Goal: Task Accomplishment & Management: Manage account settings

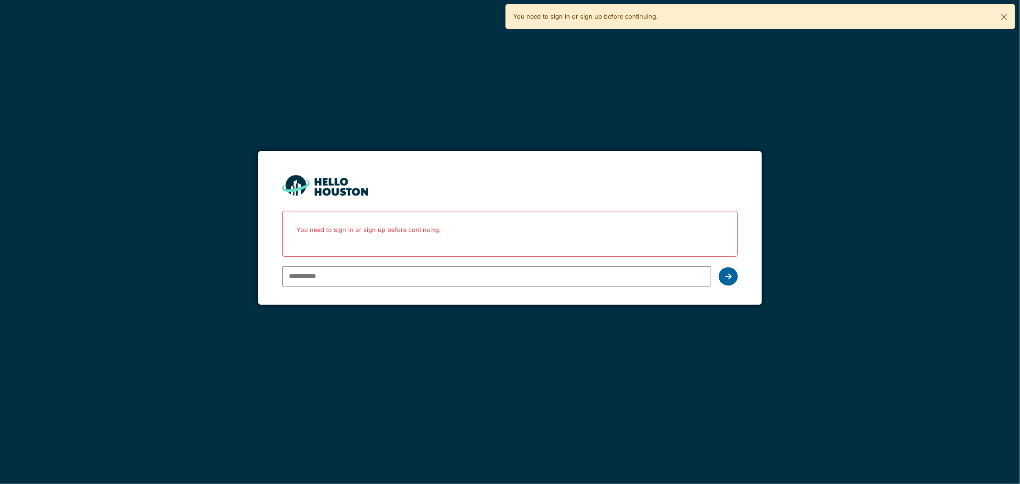
type input "**********"
click at [730, 276] on icon at bounding box center [728, 277] width 7 height 8
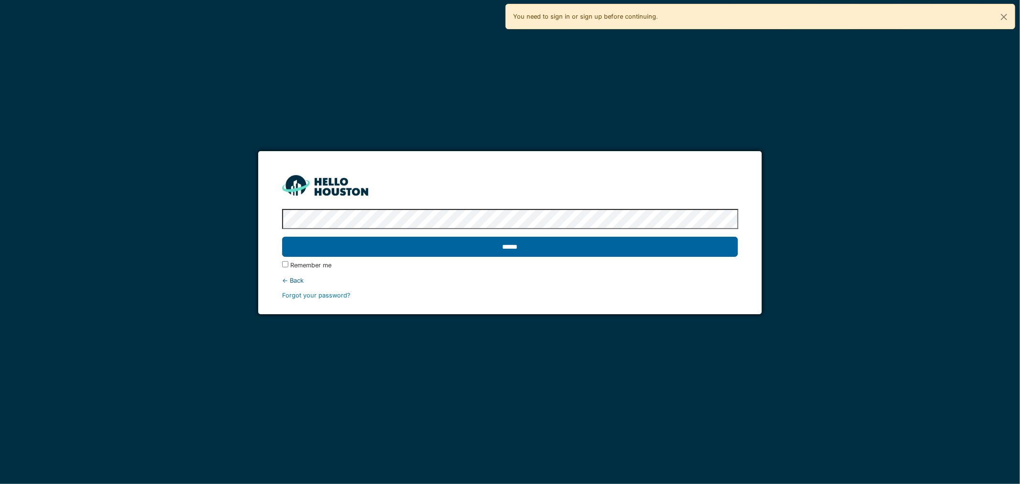
click at [617, 251] on input "******" at bounding box center [510, 247] width 456 height 20
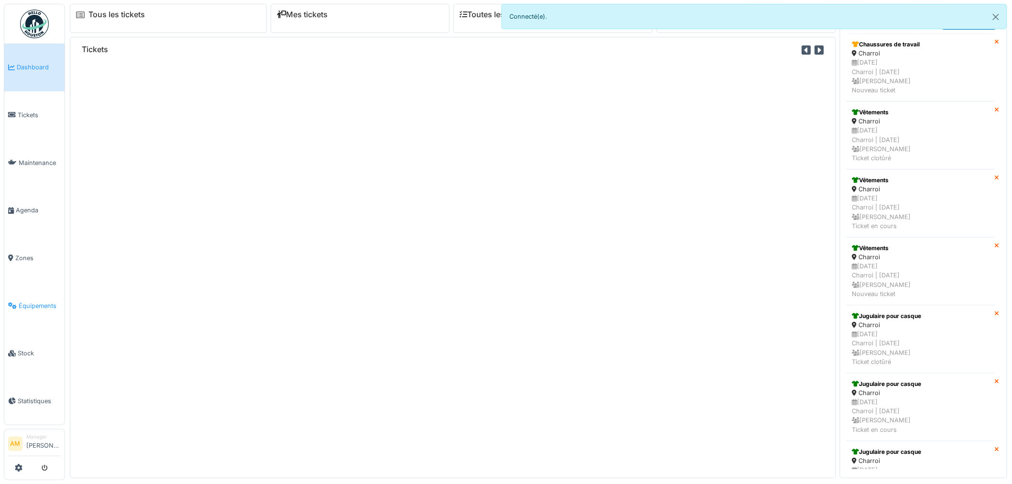
click at [24, 294] on link "Équipements" at bounding box center [34, 306] width 60 height 48
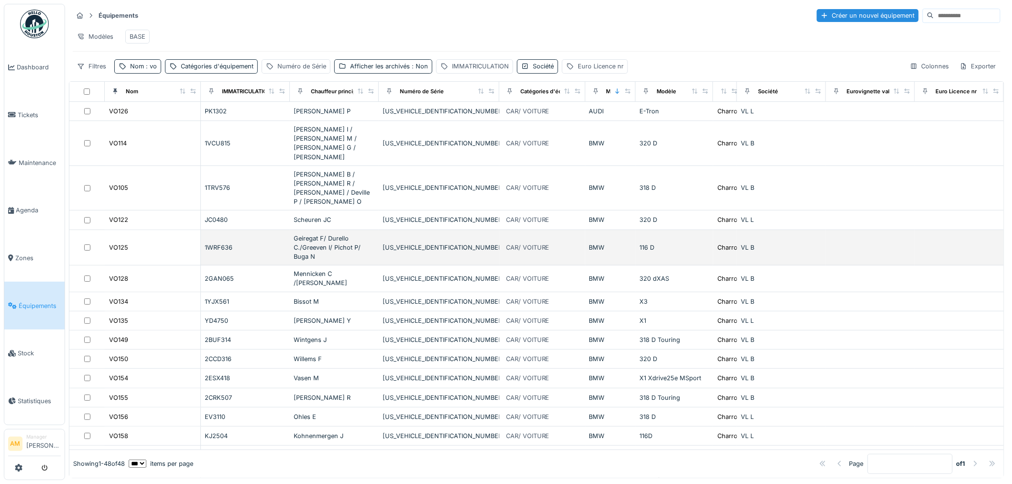
scroll to position [53, 0]
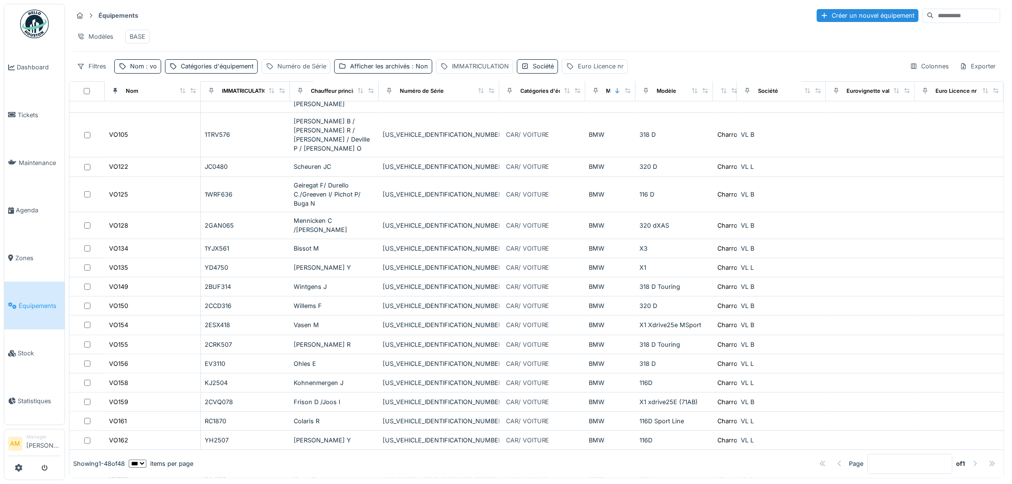
click at [410, 41] on div "Modèles BASE" at bounding box center [537, 37] width 928 height 22
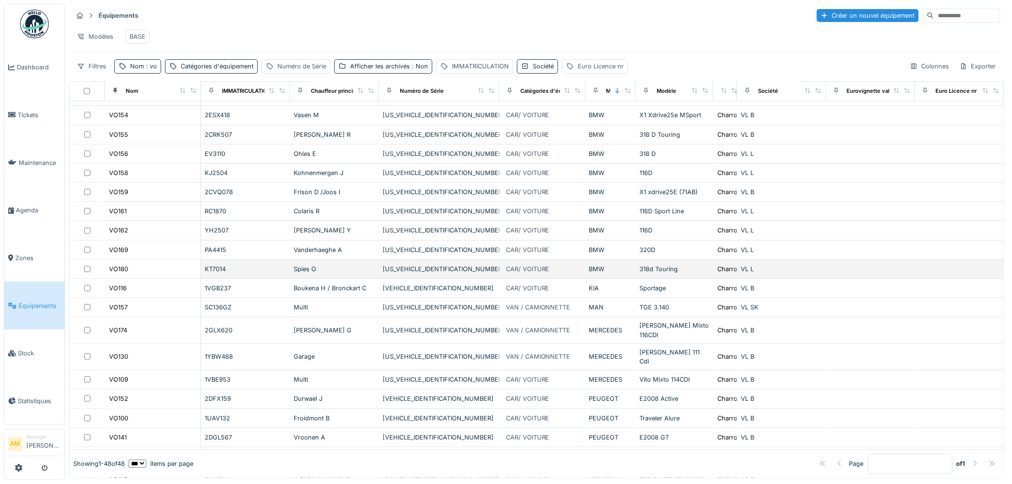
scroll to position [265, 0]
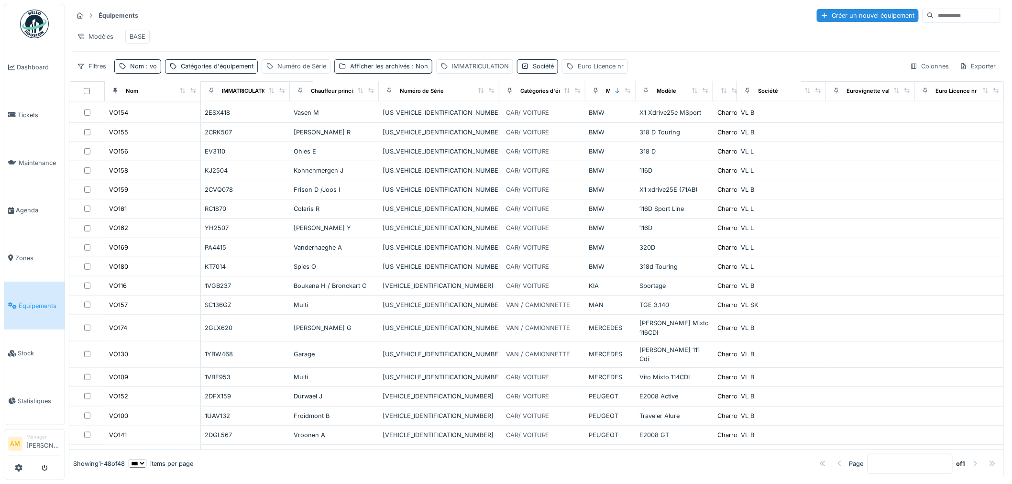
click at [32, 301] on span "Équipements" at bounding box center [40, 305] width 42 height 9
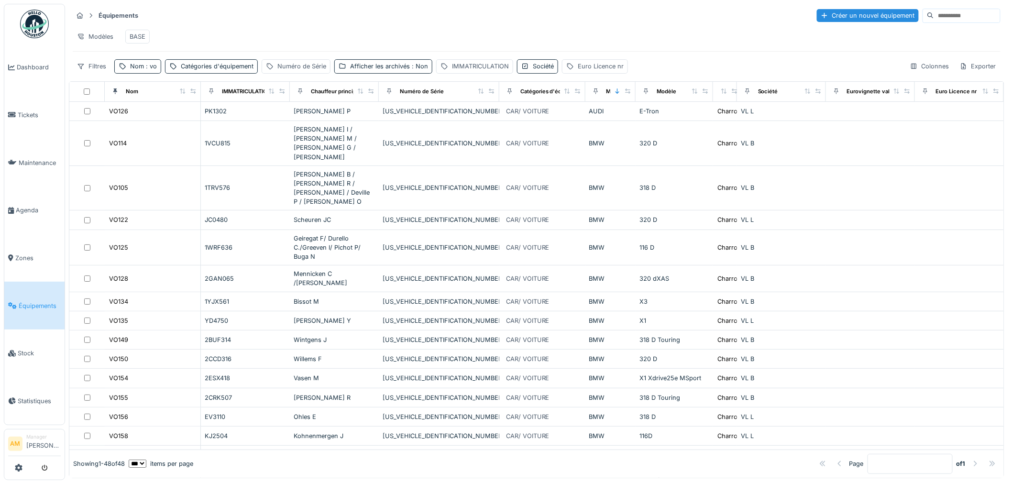
click at [421, 12] on div "Équipements Créer un nouvel équipement" at bounding box center [537, 16] width 928 height 16
click at [299, 29] on div "Modèles BASE" at bounding box center [537, 37] width 928 height 22
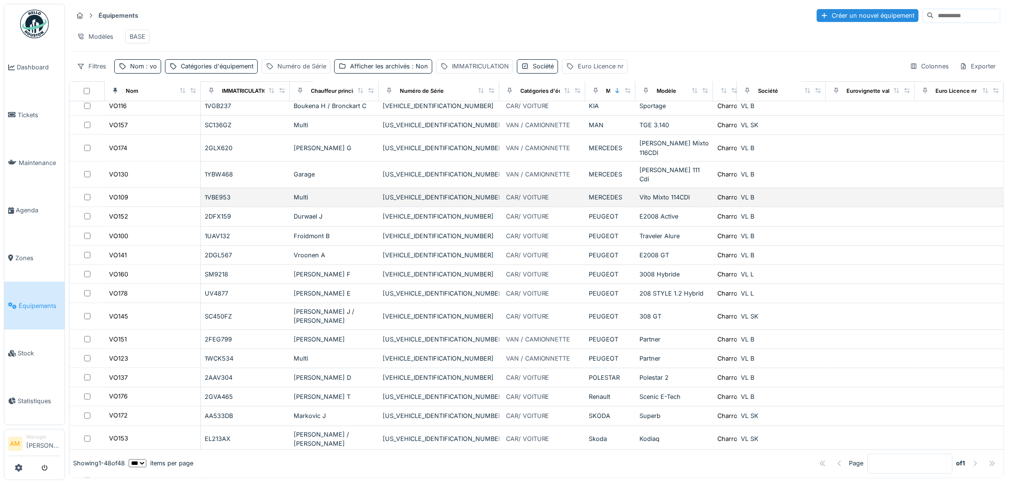
scroll to position [478, 0]
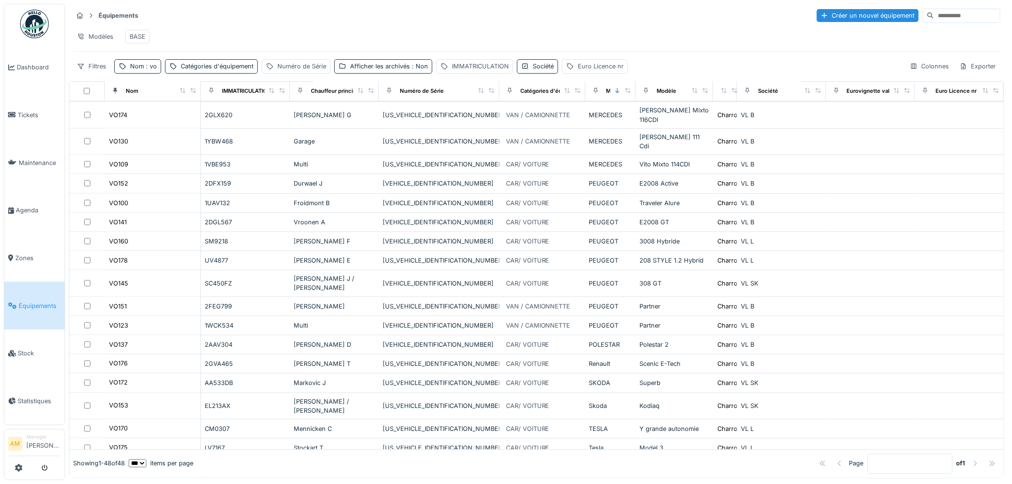
click at [335, 41] on div "Modèles BASE" at bounding box center [537, 37] width 928 height 22
click at [212, 36] on div "Modèles BASE" at bounding box center [537, 37] width 928 height 22
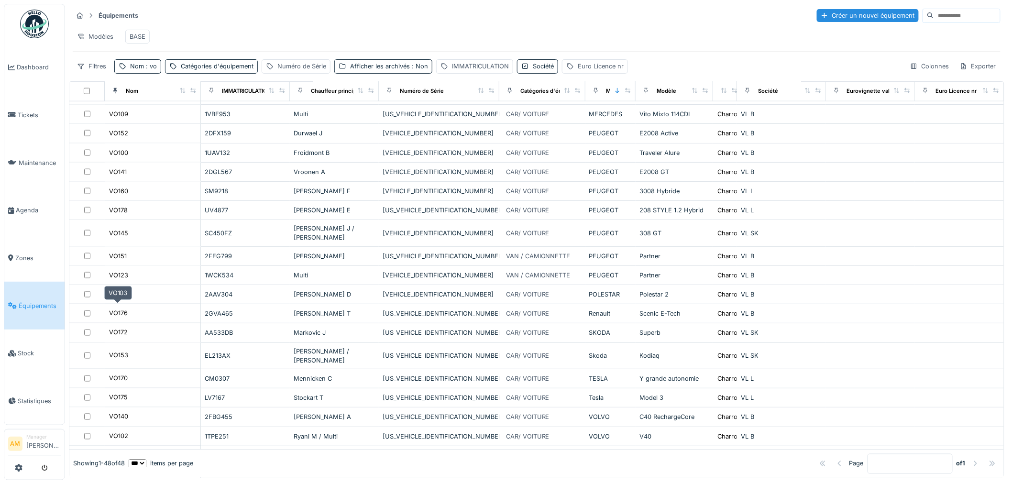
scroll to position [637, 0]
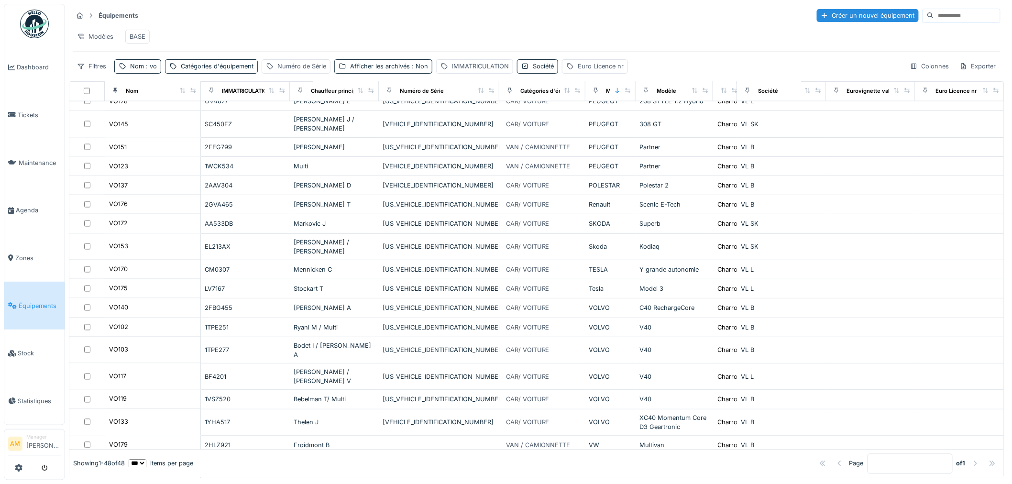
click at [680, 32] on div "Modèles BASE" at bounding box center [537, 37] width 928 height 22
click at [154, 70] on span ": vo" at bounding box center [150, 66] width 13 height 7
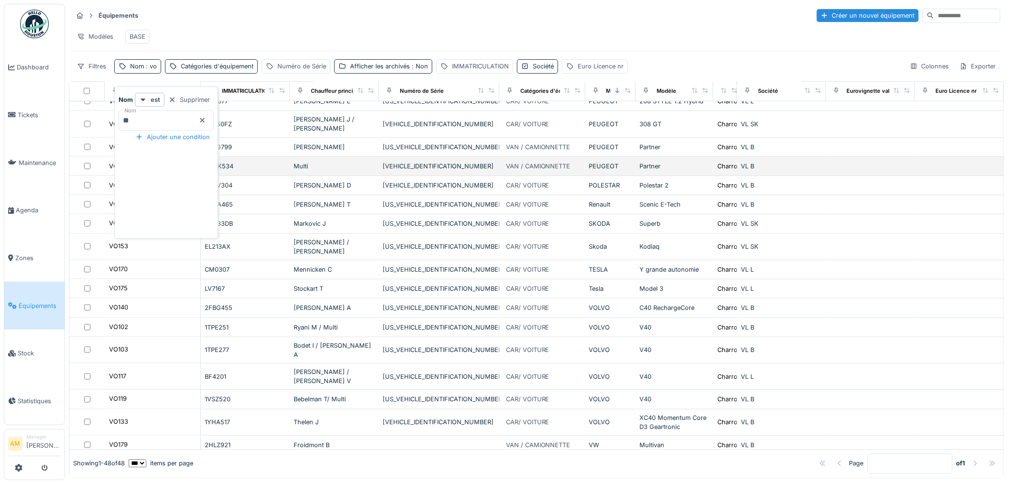
drag, startPoint x: 119, startPoint y: 122, endPoint x: 77, endPoint y: 120, distance: 41.7
click at [75, 122] on body "Dashboard Tickets Maintenance Agenda Zones Équipements Stock Statistiques AM Ma…" at bounding box center [506, 242] width 1012 height 484
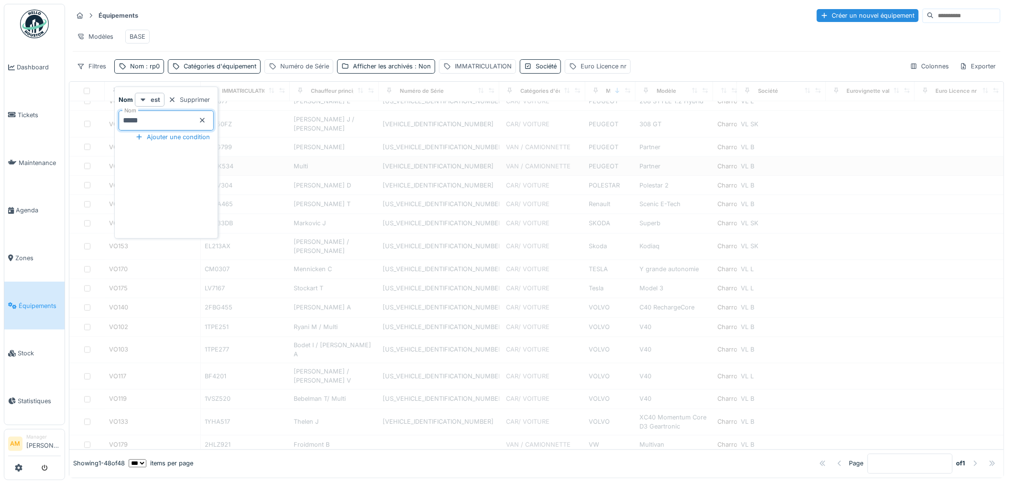
type input "*****"
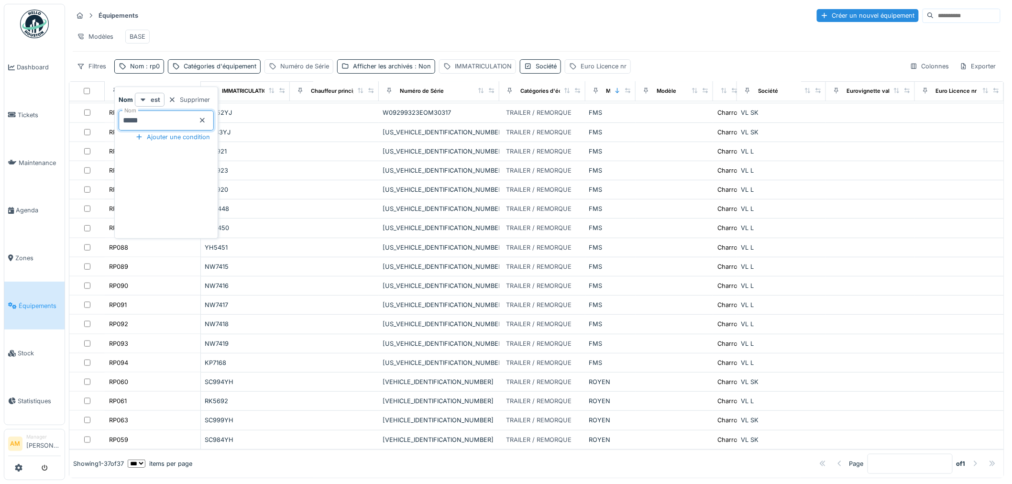
scroll to position [389, 0]
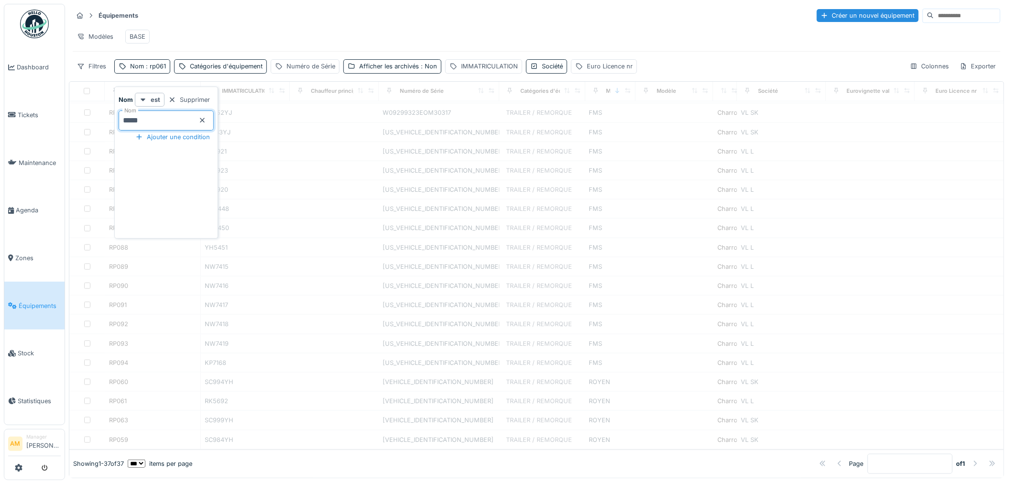
click at [360, 44] on div "Modèles BASE" at bounding box center [537, 37] width 928 height 22
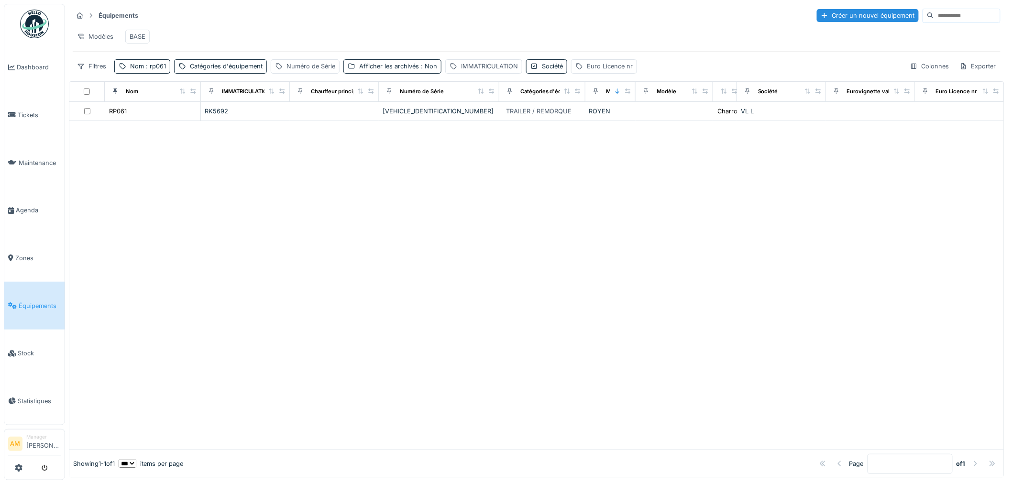
scroll to position [0, 0]
click at [394, 71] on div "Afficher les archivés : Non" at bounding box center [398, 66] width 78 height 9
click at [353, 118] on div at bounding box center [352, 118] width 8 height 8
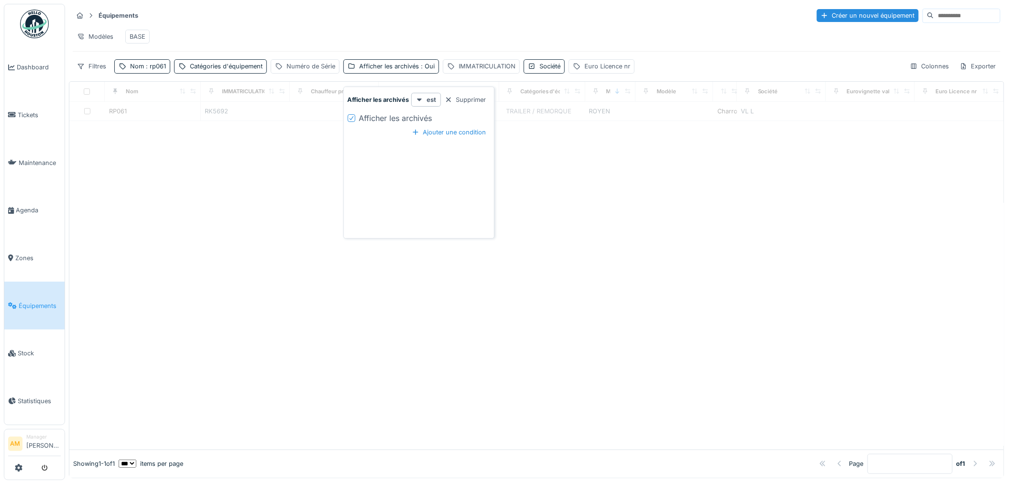
click at [362, 43] on div "Modèles BASE" at bounding box center [537, 37] width 928 height 22
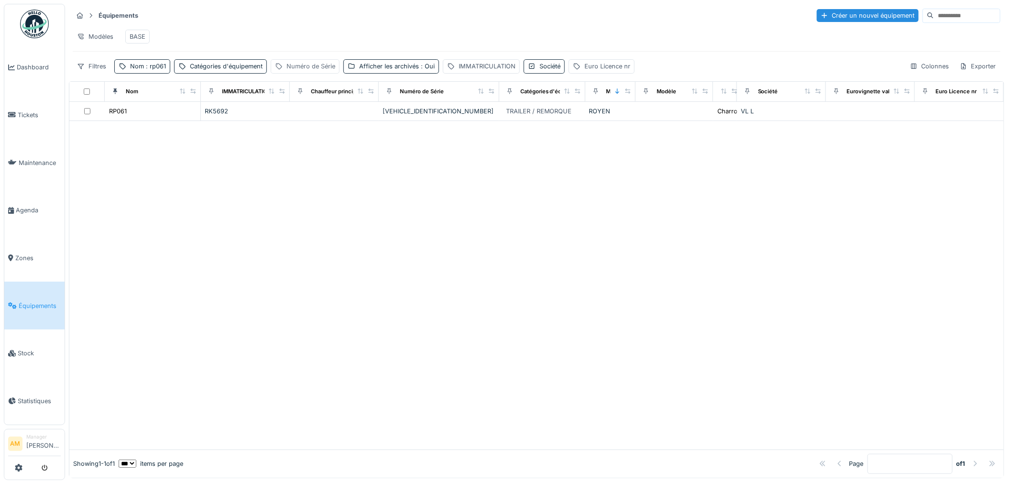
click at [317, 71] on div "Numéro de Série" at bounding box center [310, 66] width 49 height 9
click at [317, 123] on label "Numéro de Série" at bounding box center [311, 119] width 65 height 11
click at [317, 123] on Série_YzMTY "Numéro de Série" at bounding box center [340, 120] width 131 height 20
type Série_YzMTY "******"
click at [158, 70] on span ": rp061" at bounding box center [155, 66] width 22 height 7
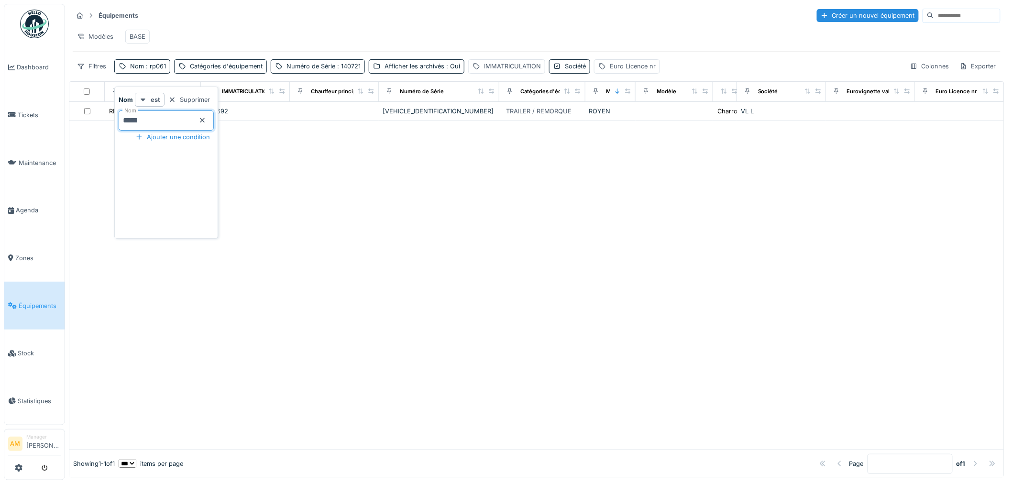
drag, startPoint x: 131, startPoint y: 127, endPoint x: 66, endPoint y: 120, distance: 65.8
click at [72, 121] on body "Dashboard Tickets Maintenance [GEOGRAPHIC_DATA] Zones Équipements Stock Statist…" at bounding box center [506, 242] width 1012 height 484
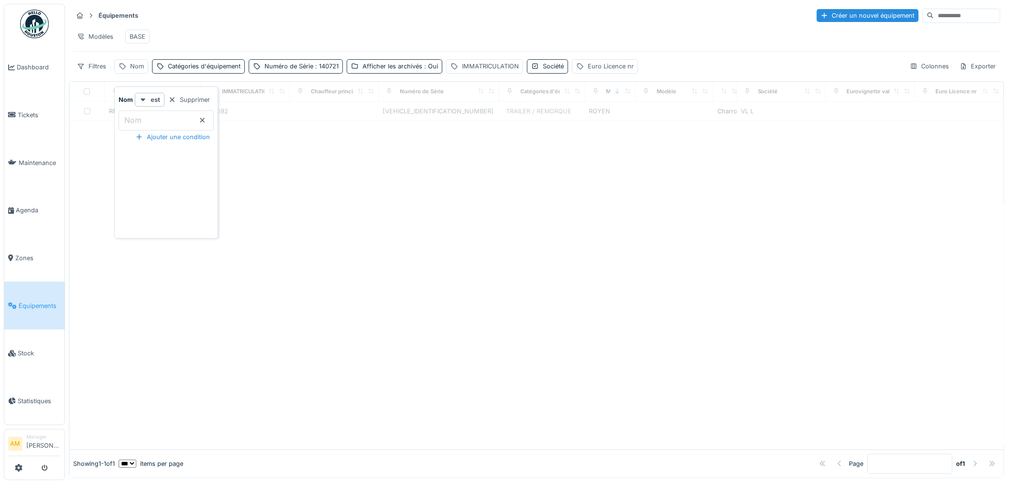
click at [450, 298] on div at bounding box center [536, 285] width 934 height 328
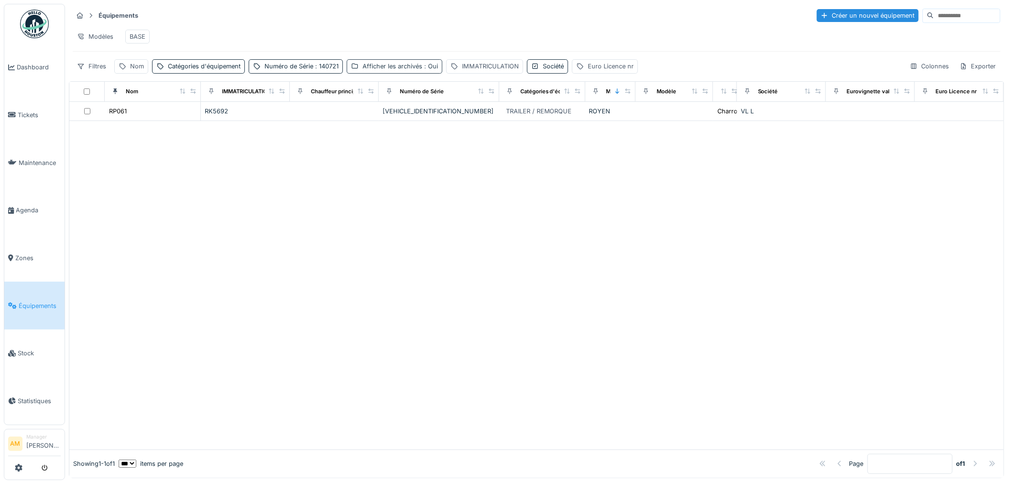
click at [400, 71] on div "Afficher les archivés : Oui" at bounding box center [400, 66] width 76 height 9
click at [532, 69] on icon at bounding box center [534, 66] width 5 height 5
click at [533, 69] on icon at bounding box center [535, 66] width 8 height 6
click at [354, 68] on icon at bounding box center [355, 66] width 6 height 5
click at [356, 120] on div at bounding box center [355, 118] width 6 height 9
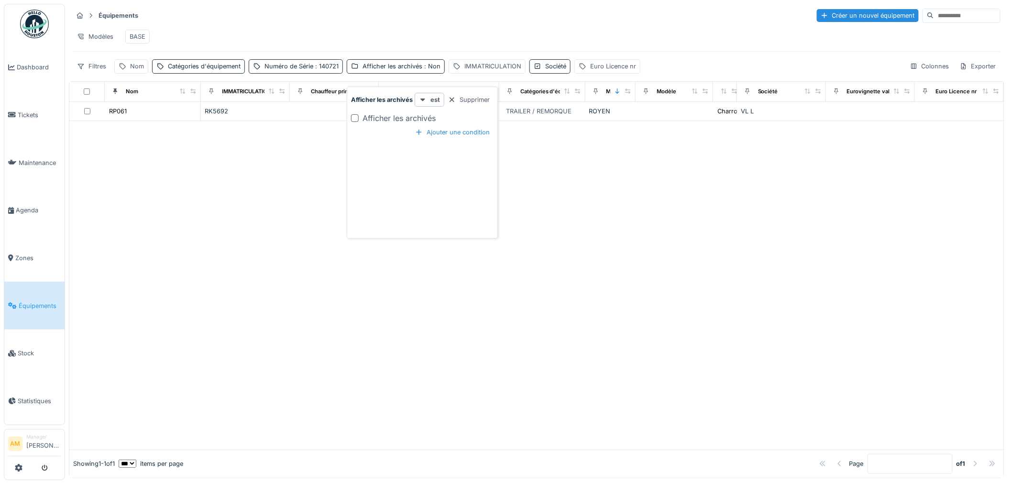
drag, startPoint x: 357, startPoint y: 120, endPoint x: 355, endPoint y: 127, distance: 6.4
click at [358, 120] on div at bounding box center [355, 118] width 8 height 8
click at [319, 66] on div "Équipements Créer un nouvel équipement Modèles BASE Filtres Nom Catégories d'éq…" at bounding box center [536, 41] width 935 height 74
drag, startPoint x: 152, startPoint y: 225, endPoint x: 156, endPoint y: 208, distance: 17.3
click at [151, 223] on div at bounding box center [536, 285] width 934 height 328
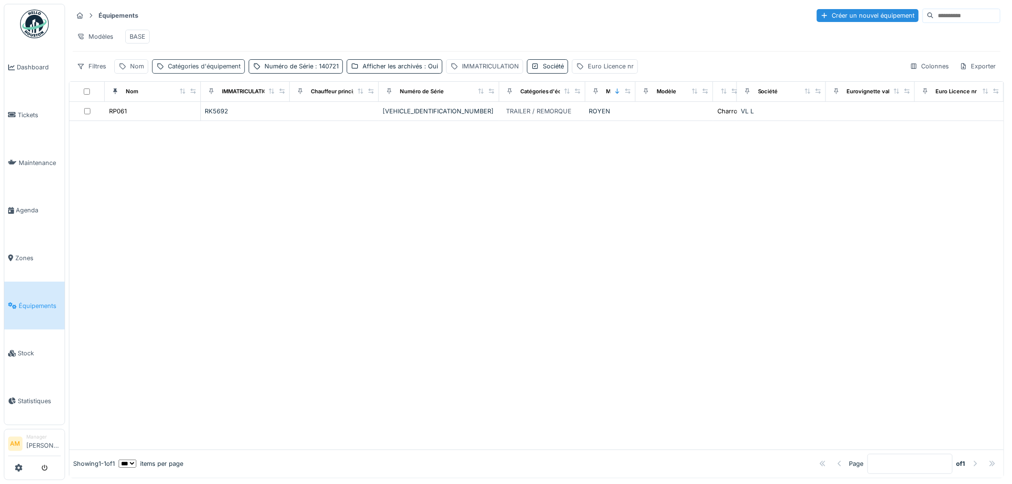
click at [190, 71] on div "Catégories d'équipement" at bounding box center [204, 66] width 73 height 9
click at [118, 155] on div at bounding box center [536, 285] width 934 height 328
click at [188, 73] on div "Catégories d'équipement" at bounding box center [198, 66] width 93 height 14
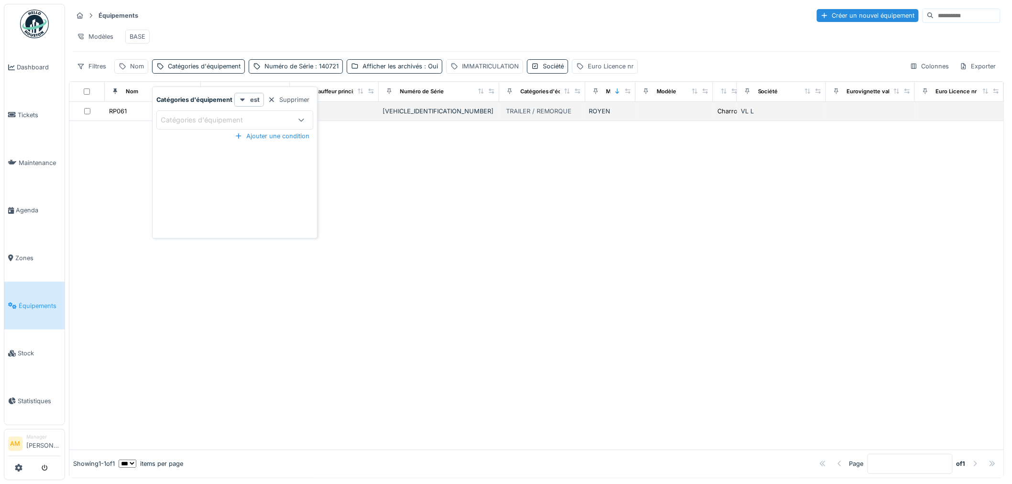
click at [129, 116] on div "RP061" at bounding box center [153, 111] width 88 height 10
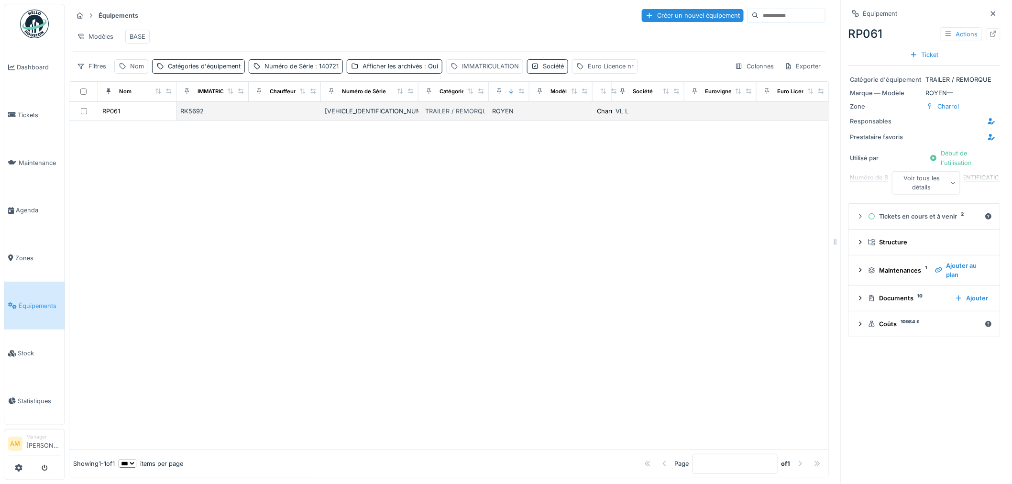
click at [113, 116] on div "RP061" at bounding box center [111, 111] width 18 height 9
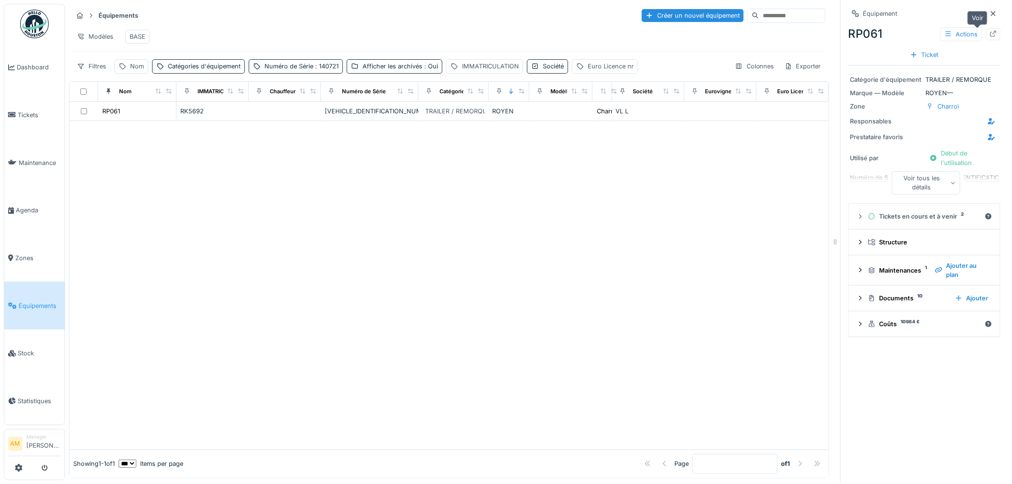
click at [989, 35] on icon at bounding box center [993, 34] width 8 height 6
click at [990, 32] on icon at bounding box center [993, 34] width 6 height 6
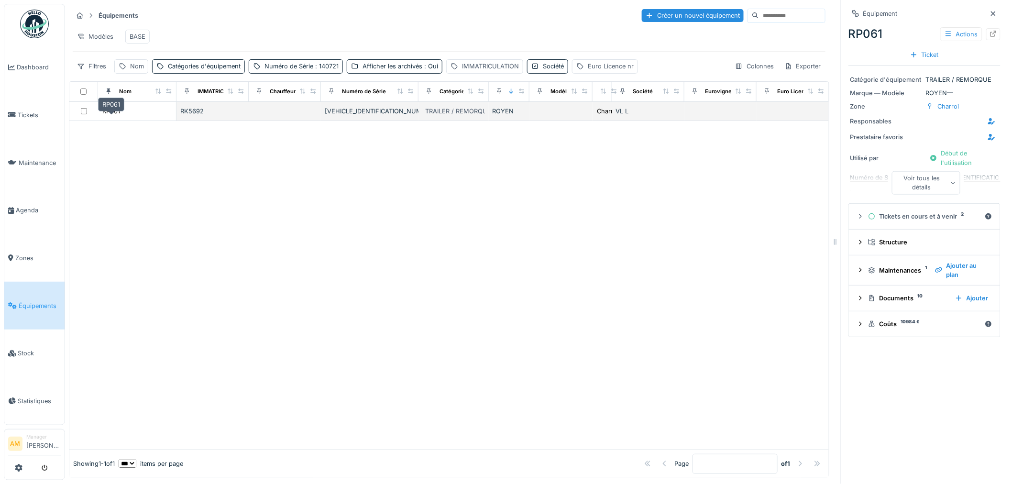
click at [115, 116] on div "RP061" at bounding box center [111, 111] width 18 height 9
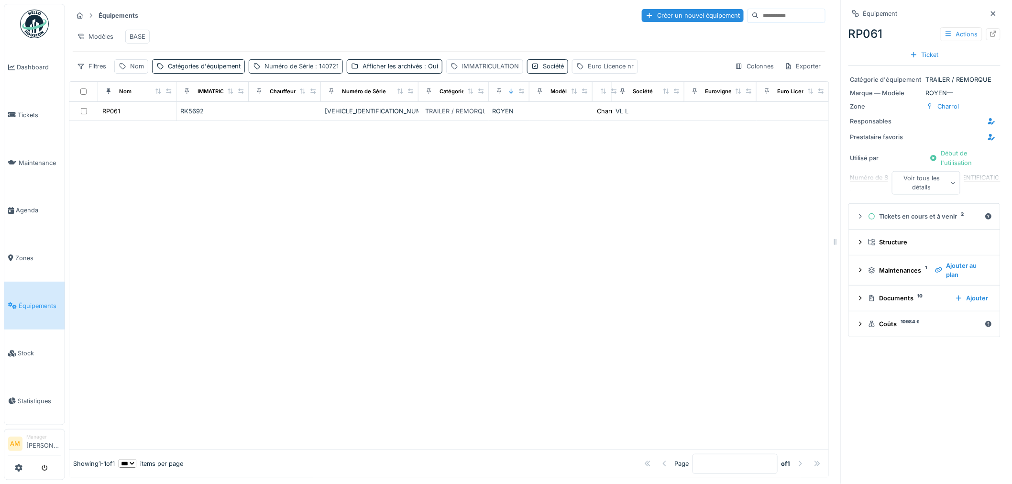
click at [321, 70] on span ": 140721" at bounding box center [325, 66] width 25 height 7
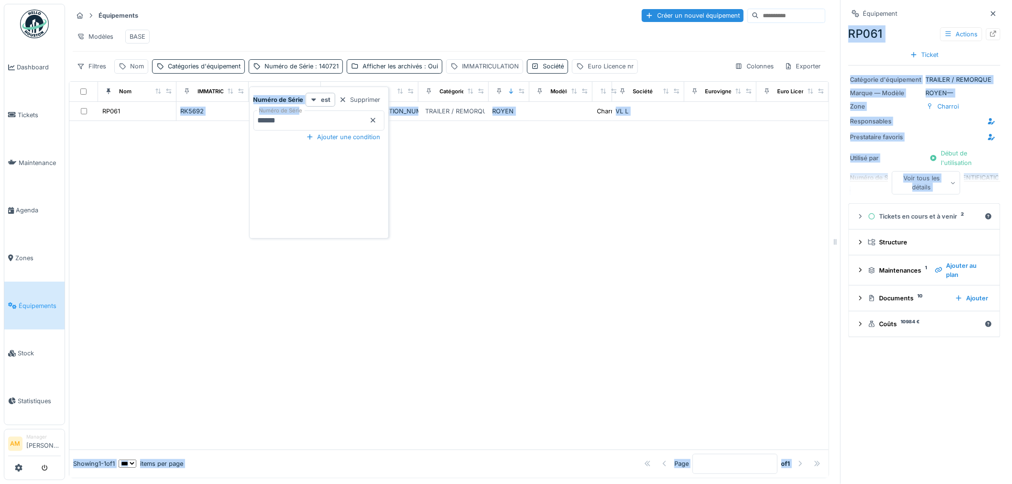
drag, startPoint x: 298, startPoint y: 115, endPoint x: 131, endPoint y: 109, distance: 166.5
click at [139, 112] on body "Dashboard Tickets Maintenance [GEOGRAPHIC_DATA] Zones Équipements Stock Statist…" at bounding box center [506, 242] width 1012 height 484
drag, startPoint x: 283, startPoint y: 125, endPoint x: 294, endPoint y: 121, distance: 11.2
click at [284, 125] on Série_M1NTU "******" at bounding box center [318, 120] width 131 height 20
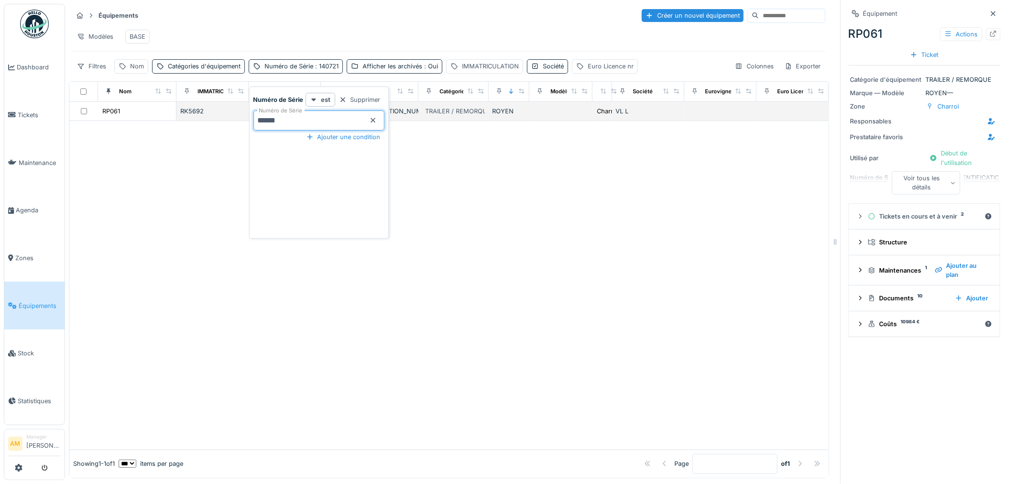
drag, startPoint x: 294, startPoint y: 121, endPoint x: 111, endPoint y: 126, distance: 182.2
click at [115, 128] on body "Dashboard Tickets Maintenance [GEOGRAPHIC_DATA] Zones Équipements Stock Statist…" at bounding box center [506, 242] width 1012 height 484
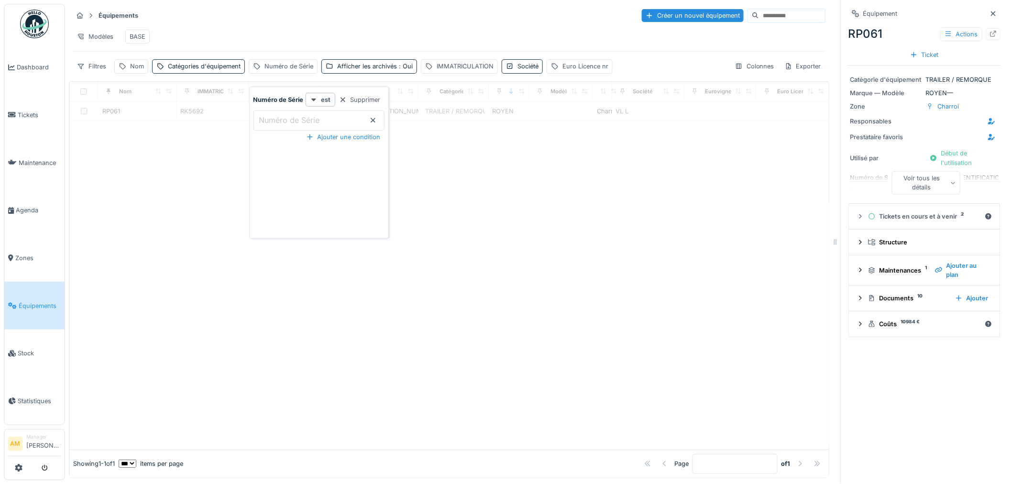
click at [371, 121] on icon at bounding box center [373, 120] width 5 height 5
click at [349, 180] on div "Numéro de Série est Supprimer Numéro de Série Ajouter une condition" at bounding box center [318, 164] width 135 height 143
drag, startPoint x: 623, startPoint y: 192, endPoint x: 610, endPoint y: 186, distance: 15.2
click at [613, 190] on div at bounding box center [448, 285] width 759 height 328
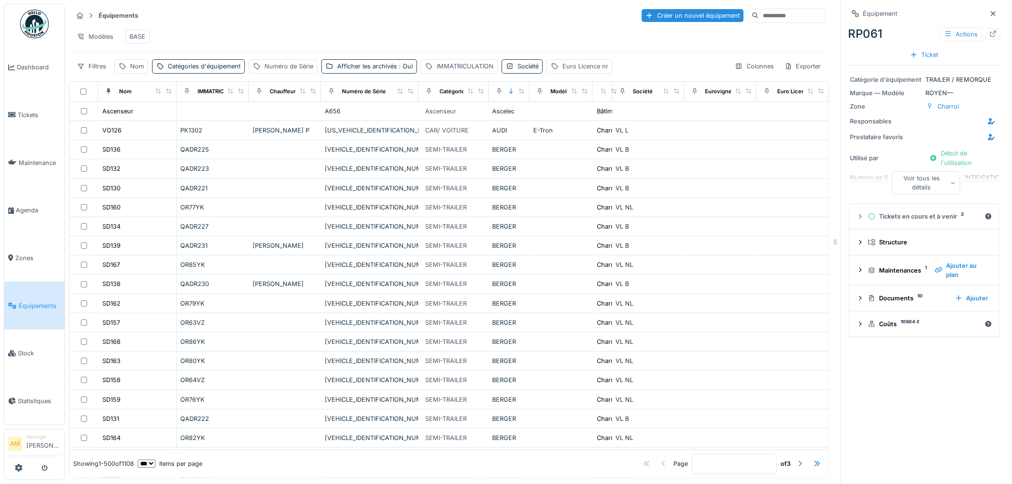
click at [346, 24] on div "Équipements Créer un nouvel équipement Modèles BASE Filtres Nom Catégories d'éq…" at bounding box center [449, 41] width 760 height 74
click at [989, 33] on icon at bounding box center [993, 34] width 8 height 6
click at [135, 71] on div "Nom" at bounding box center [137, 66] width 14 height 9
drag, startPoint x: 152, startPoint y: 119, endPoint x: 164, endPoint y: 122, distance: 12.5
click at [152, 120] on input "Nom" at bounding box center [166, 120] width 95 height 20
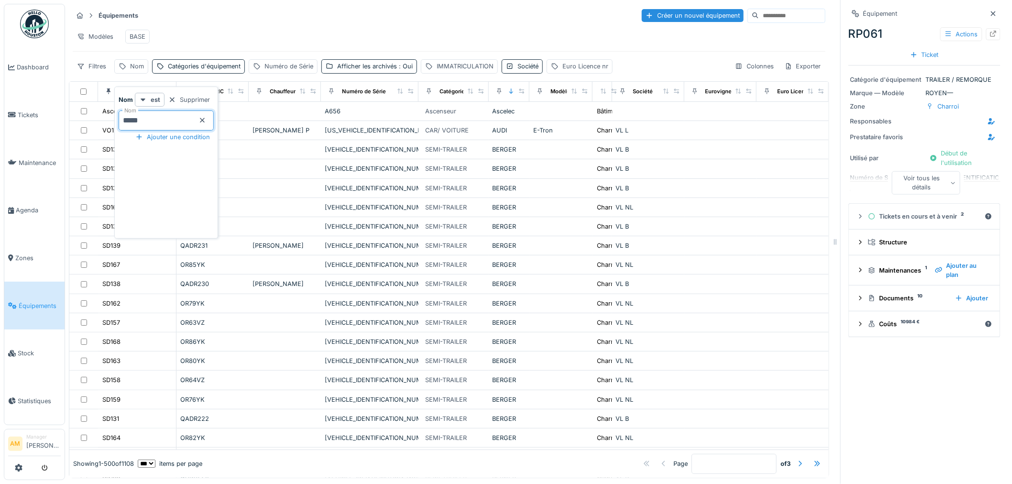
type input "*****"
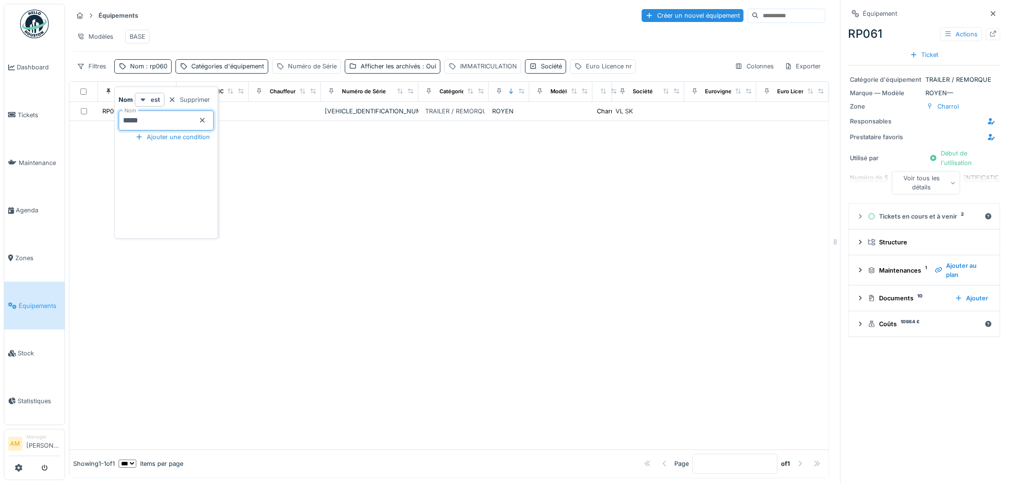
click at [649, 250] on div at bounding box center [448, 285] width 759 height 328
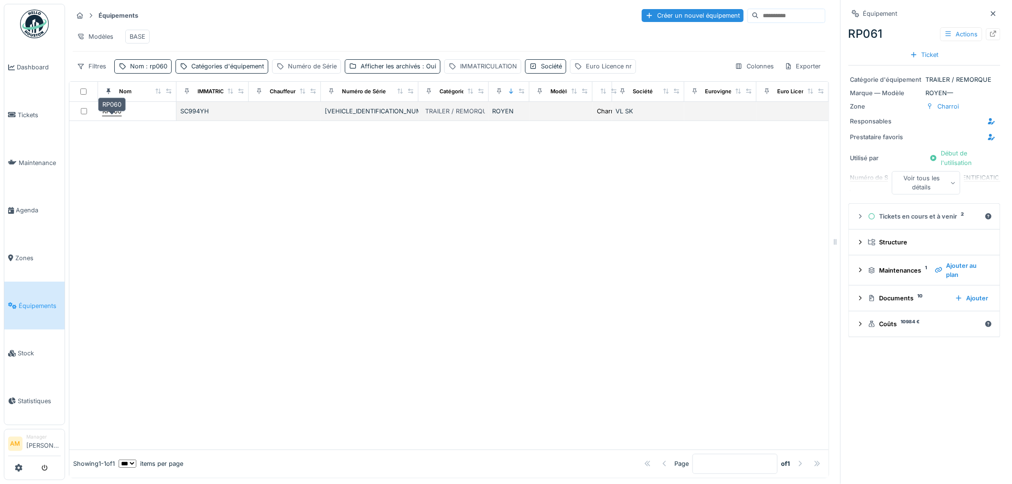
click at [118, 116] on div "RP060" at bounding box center [111, 111] width 19 height 9
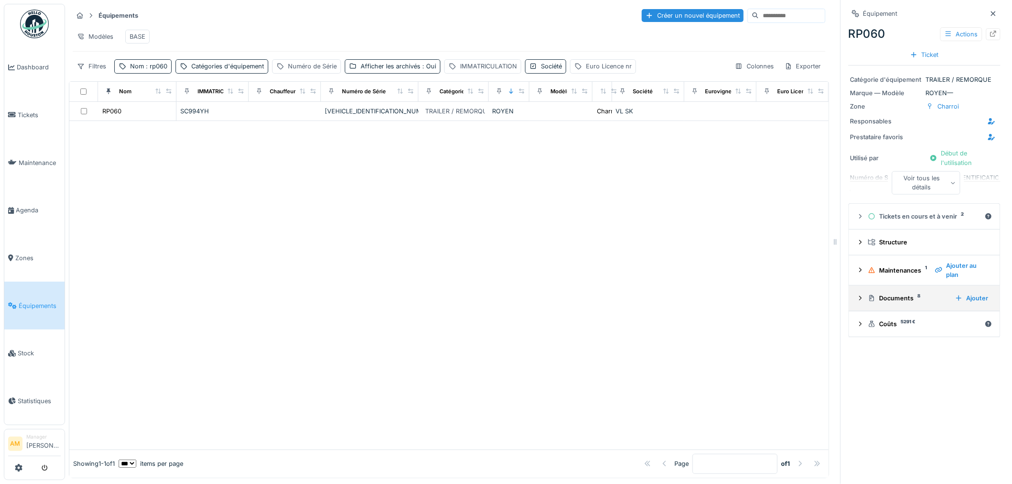
click at [856, 298] on icon at bounding box center [860, 298] width 8 height 6
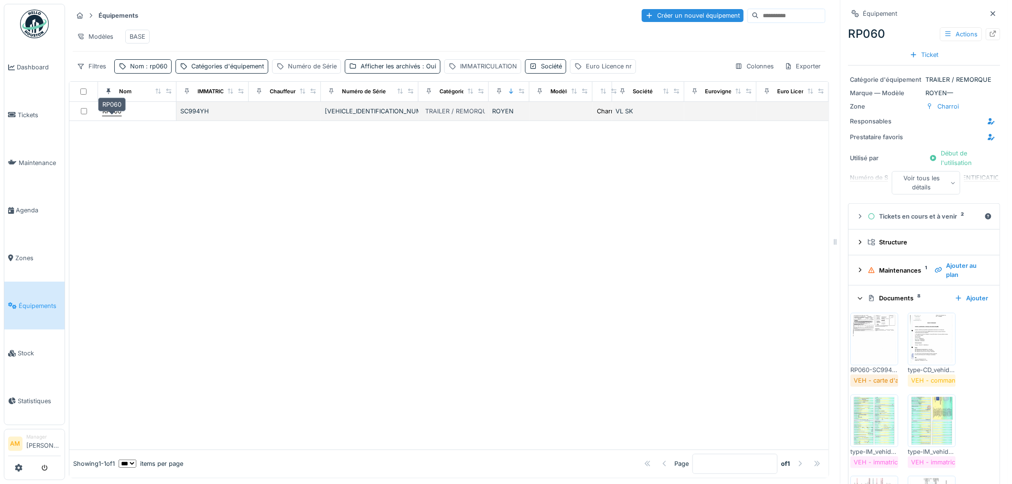
click at [117, 116] on div "RP060" at bounding box center [111, 111] width 19 height 9
click at [118, 116] on div "RP060" at bounding box center [111, 111] width 19 height 9
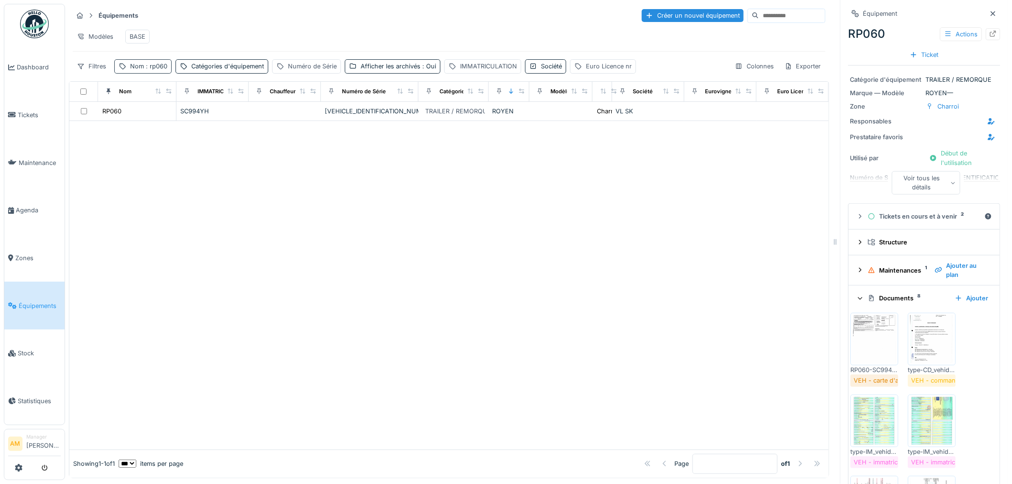
click at [157, 70] on span ": rp060" at bounding box center [155, 66] width 23 height 7
drag, startPoint x: 171, startPoint y: 123, endPoint x: -8, endPoint y: 133, distance: 179.5
click at [0, 133] on html "Dashboard Tickets Maintenance Agenda Zones Équipements Stock Statistiques AM Ma…" at bounding box center [506, 242] width 1012 height 484
type input "*****"
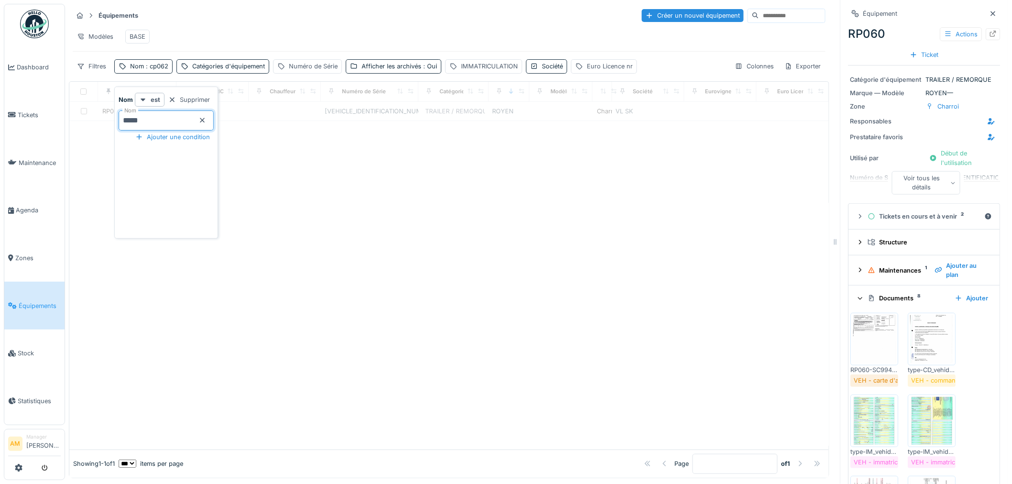
click at [365, 230] on div at bounding box center [448, 285] width 759 height 328
click at [408, 71] on div "Afficher les archivés : Oui" at bounding box center [399, 66] width 76 height 9
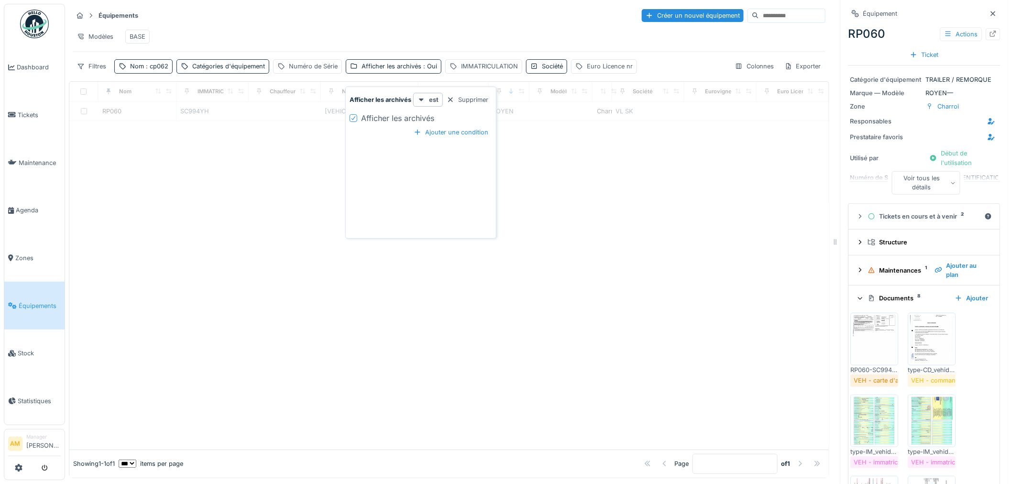
click at [355, 117] on icon at bounding box center [353, 118] width 6 height 5
drag, startPoint x: 225, startPoint y: 164, endPoint x: 186, endPoint y: 126, distance: 53.8
click at [224, 164] on div at bounding box center [448, 285] width 759 height 328
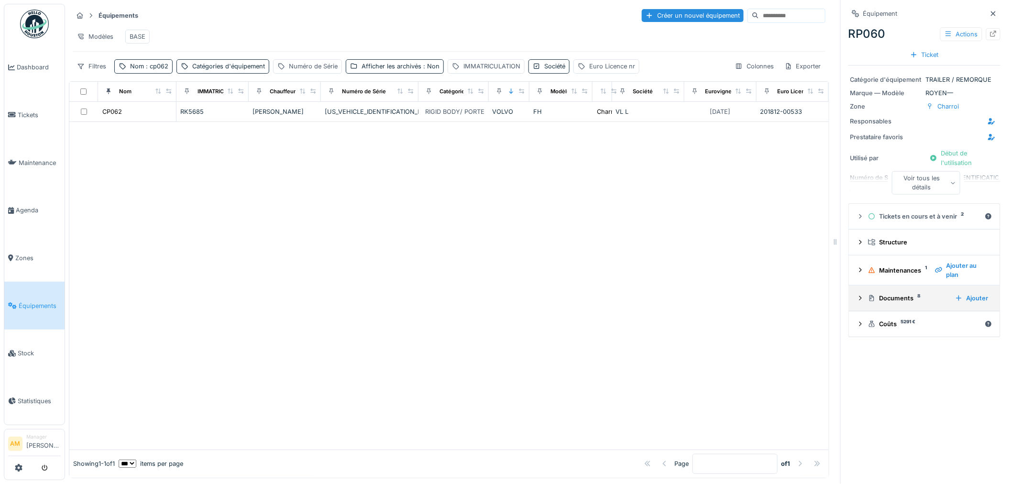
click at [856, 301] on icon at bounding box center [860, 298] width 8 height 6
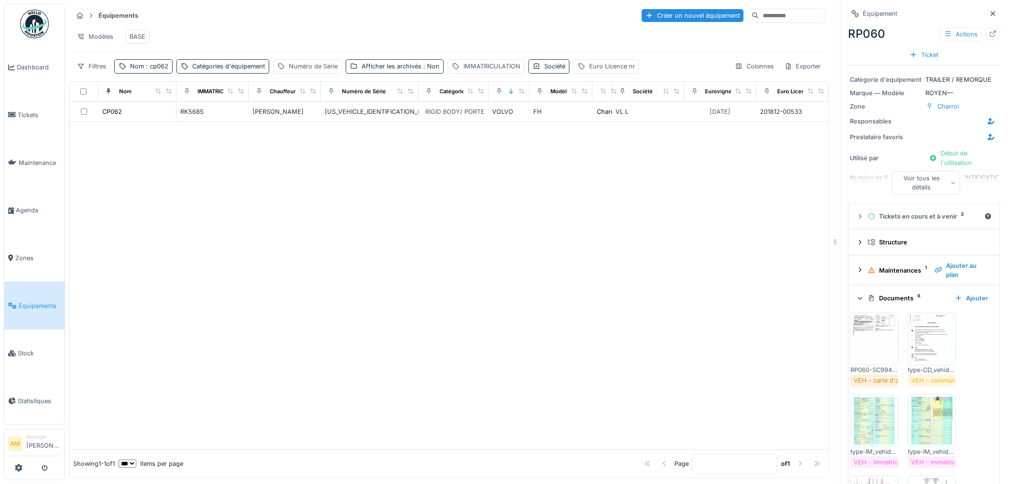
scroll to position [53, 0]
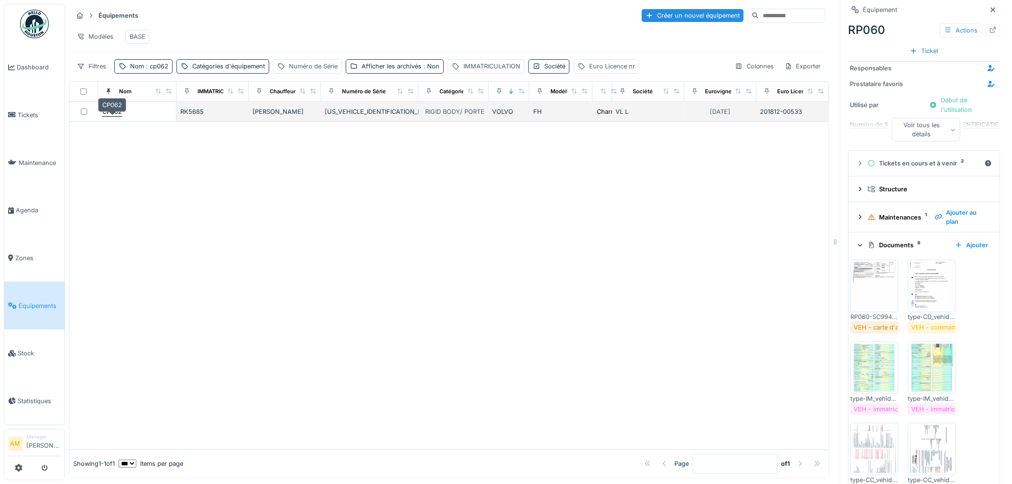
click at [113, 116] on div "CP062" at bounding box center [112, 111] width 20 height 9
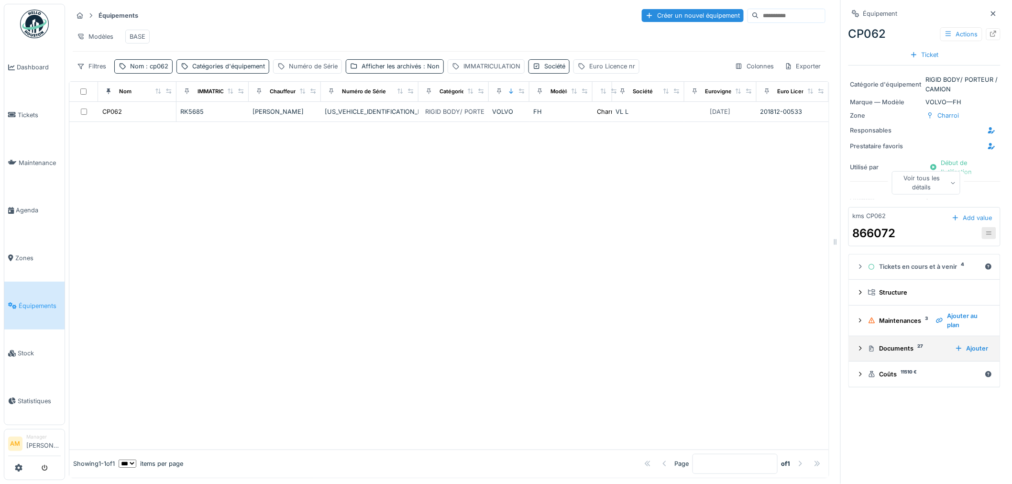
click at [856, 348] on icon at bounding box center [860, 348] width 8 height 6
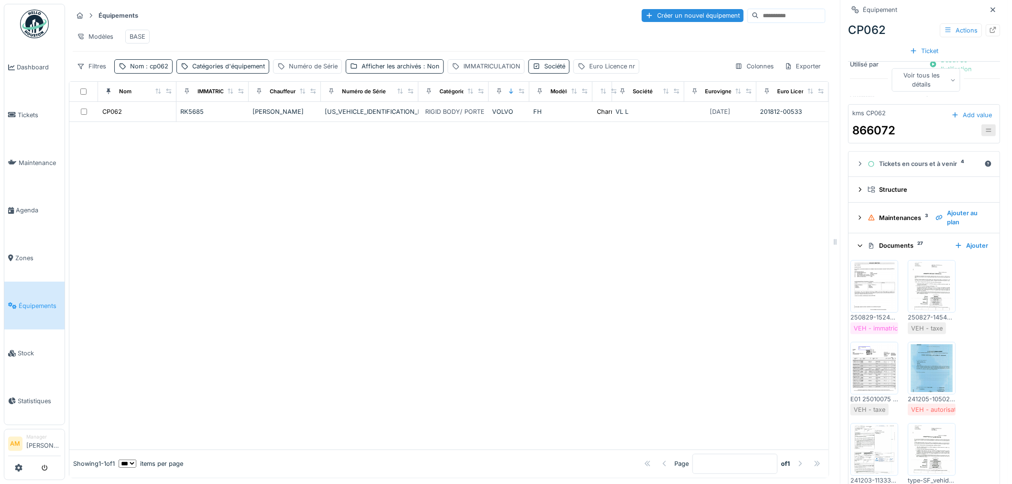
scroll to position [106, 0]
click at [858, 298] on img at bounding box center [874, 283] width 43 height 48
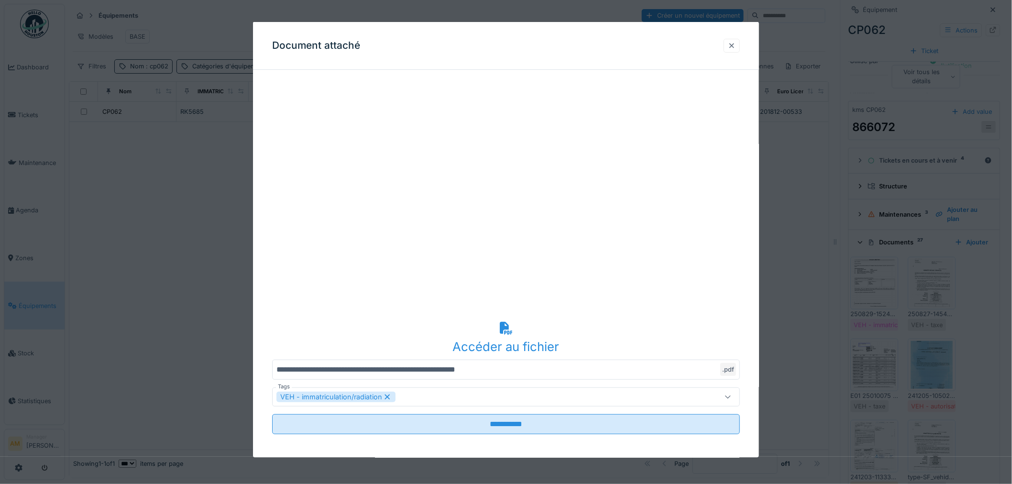
click at [732, 46] on div at bounding box center [732, 45] width 8 height 9
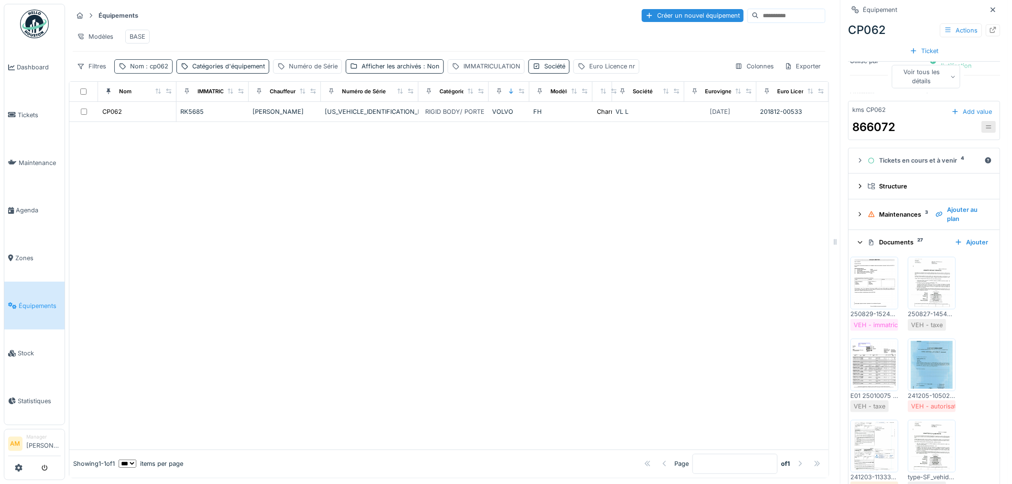
click at [154, 70] on span ": cp062" at bounding box center [156, 66] width 24 height 7
drag, startPoint x: 154, startPoint y: 124, endPoint x: 52, endPoint y: 120, distance: 102.4
click at [71, 123] on body "Dashboard Tickets Maintenance [GEOGRAPHIC_DATA] Zones Équipements Stock Statist…" at bounding box center [506, 242] width 1012 height 484
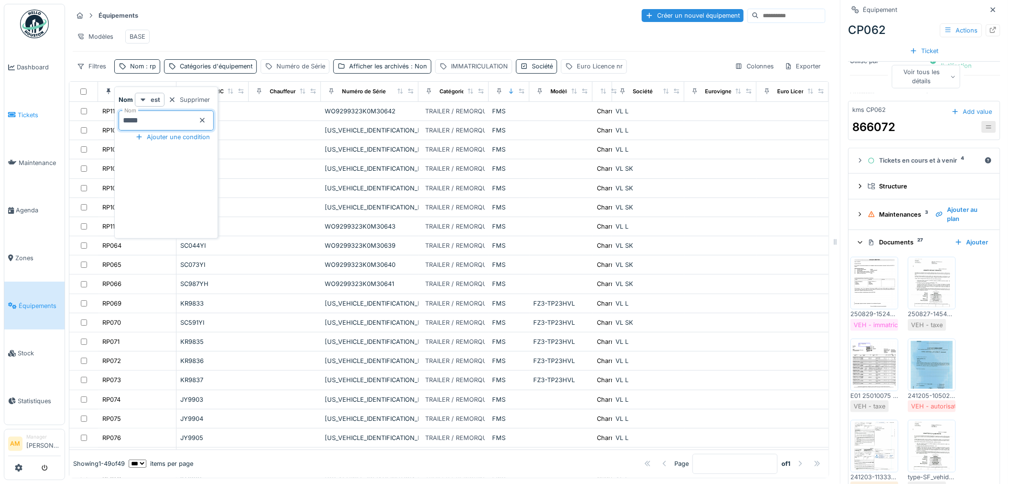
type input "*****"
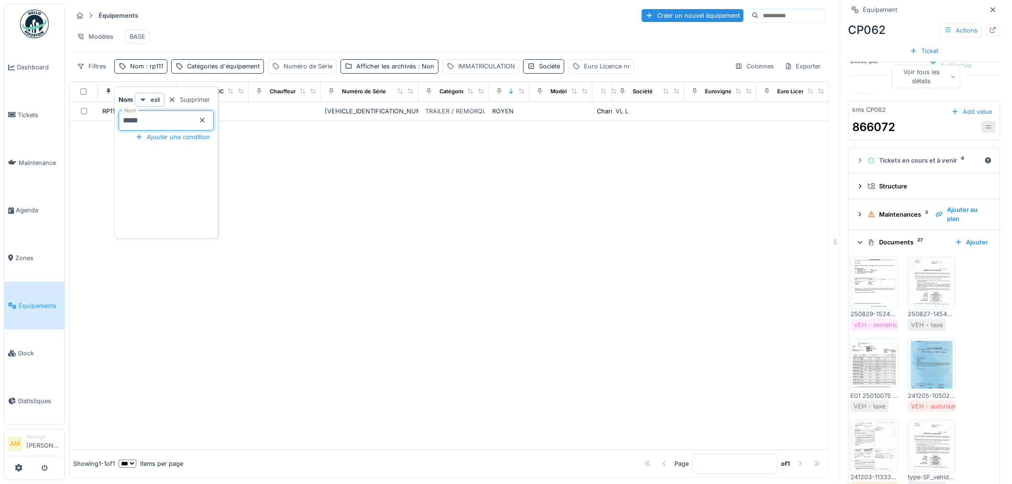
drag, startPoint x: 405, startPoint y: 240, endPoint x: 399, endPoint y: 236, distance: 7.3
click at [404, 240] on div at bounding box center [448, 285] width 759 height 328
click at [374, 71] on div "Afficher les archivés : Non" at bounding box center [395, 66] width 78 height 9
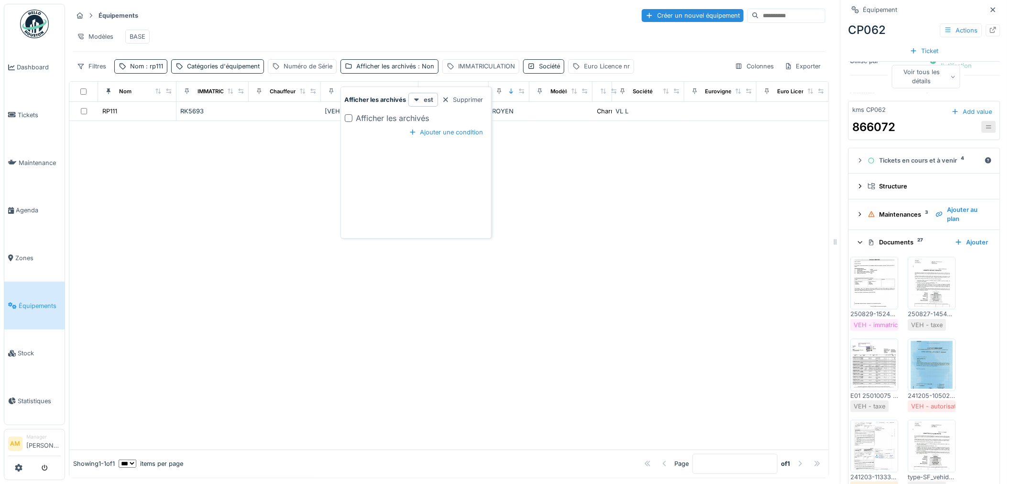
click at [351, 115] on div "Afficher les archivés" at bounding box center [416, 117] width 142 height 11
click at [348, 120] on div at bounding box center [349, 118] width 8 height 8
click at [284, 197] on div at bounding box center [448, 285] width 759 height 328
click at [311, 71] on div "Numéro de Série" at bounding box center [308, 66] width 49 height 9
drag, startPoint x: 494, startPoint y: 189, endPoint x: 386, endPoint y: 141, distance: 118.6
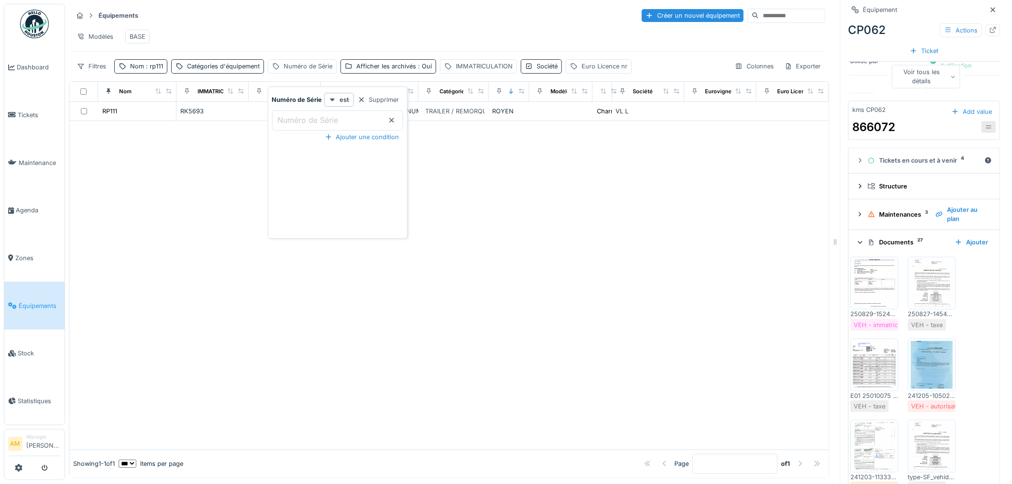
click at [485, 182] on div at bounding box center [448, 285] width 759 height 328
click at [297, 71] on div "Numéro de Série" at bounding box center [308, 66] width 49 height 9
drag, startPoint x: 301, startPoint y: 118, endPoint x: 300, endPoint y: 122, distance: 5.0
click at [304, 120] on label "Numéro de Série" at bounding box center [308, 119] width 65 height 11
click at [304, 120] on Série_M2NjE "Numéro de Série" at bounding box center [337, 120] width 131 height 20
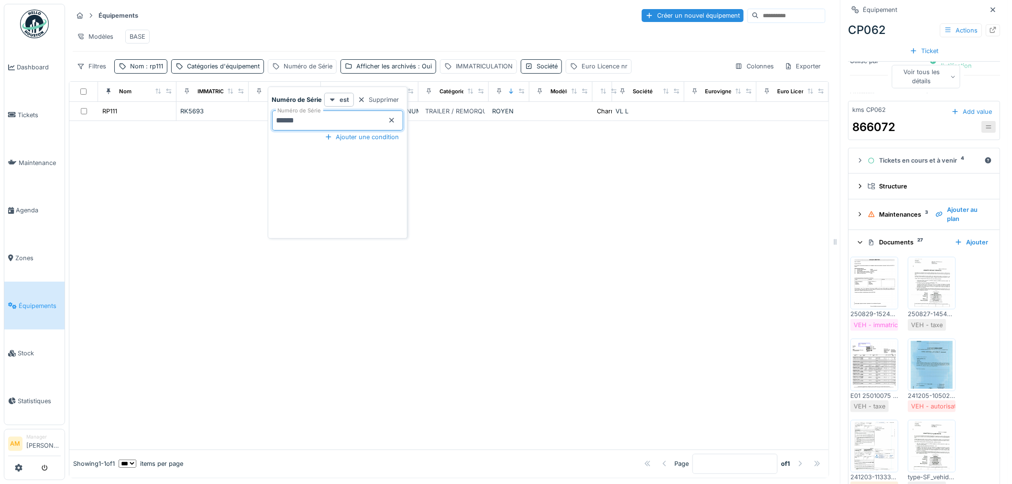
type Série_M2NjE "******"
drag, startPoint x: 548, startPoint y: 193, endPoint x: 477, endPoint y: 167, distance: 75.2
click at [546, 193] on div at bounding box center [448, 285] width 759 height 328
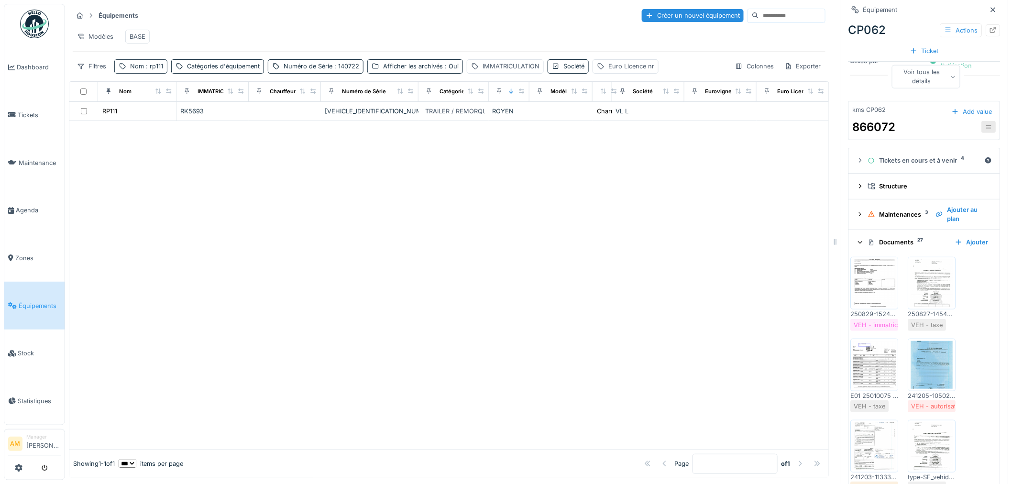
click at [164, 73] on div "Nom : rp111" at bounding box center [140, 66] width 53 height 14
drag, startPoint x: 124, startPoint y: 121, endPoint x: 30, endPoint y: 135, distance: 95.3
click at [30, 135] on body "Dashboard Tickets Maintenance [GEOGRAPHIC_DATA] Zones Équipements Stock Statist…" at bounding box center [506, 242] width 1012 height 484
click at [371, 254] on div at bounding box center [448, 294] width 759 height 309
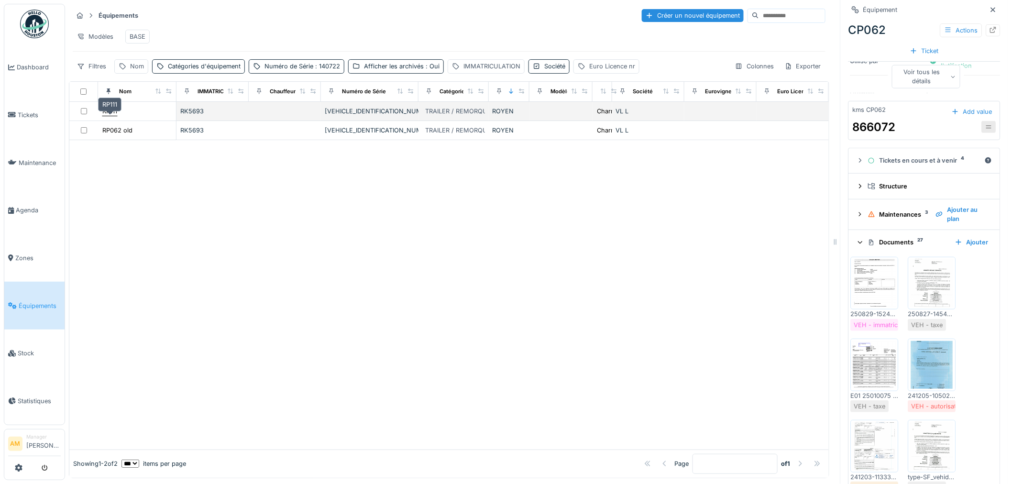
click at [107, 116] on div "RP111" at bounding box center [109, 111] width 15 height 9
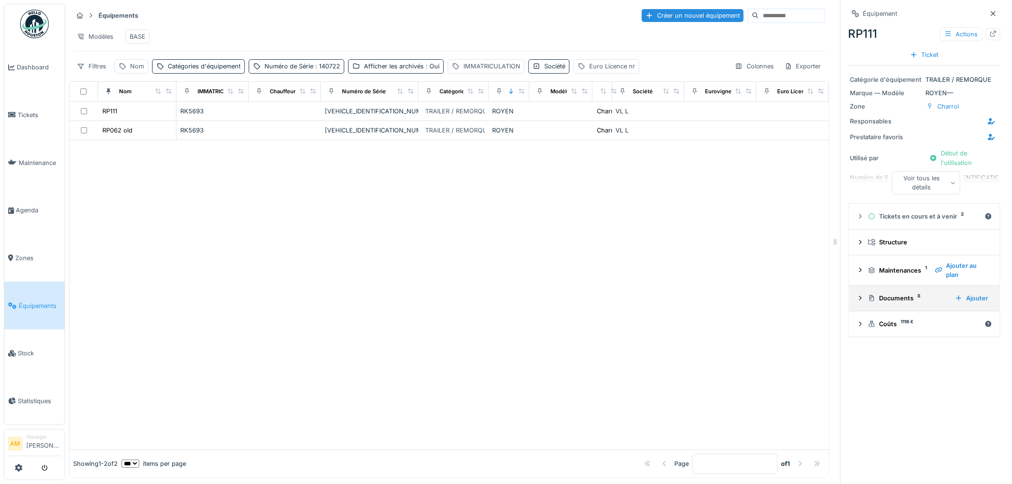
click at [856, 296] on icon at bounding box center [860, 298] width 8 height 6
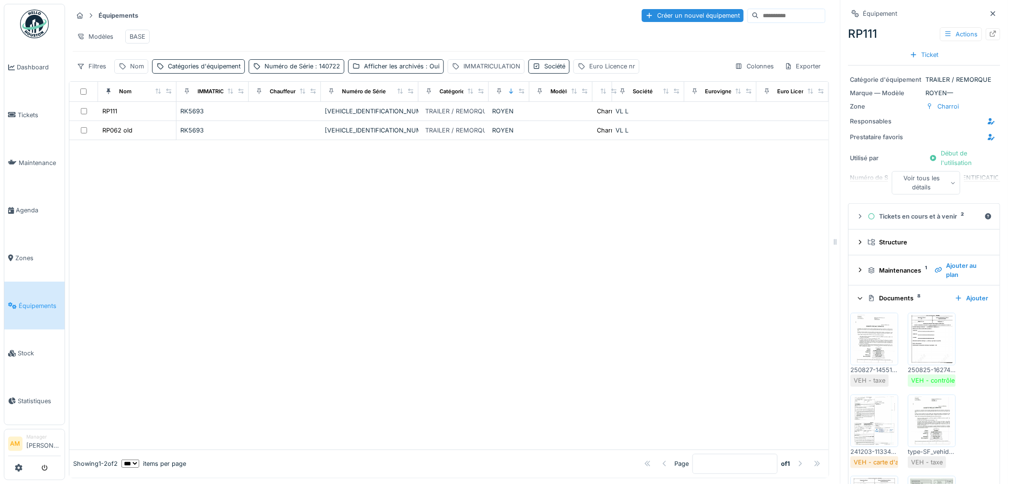
click at [931, 340] on img at bounding box center [931, 339] width 43 height 48
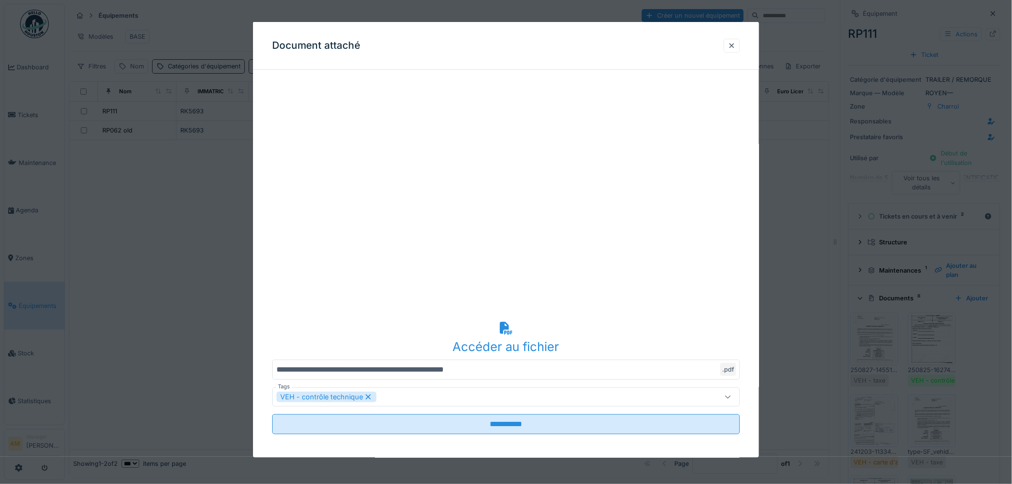
click at [929, 340] on div at bounding box center [506, 242] width 1012 height 484
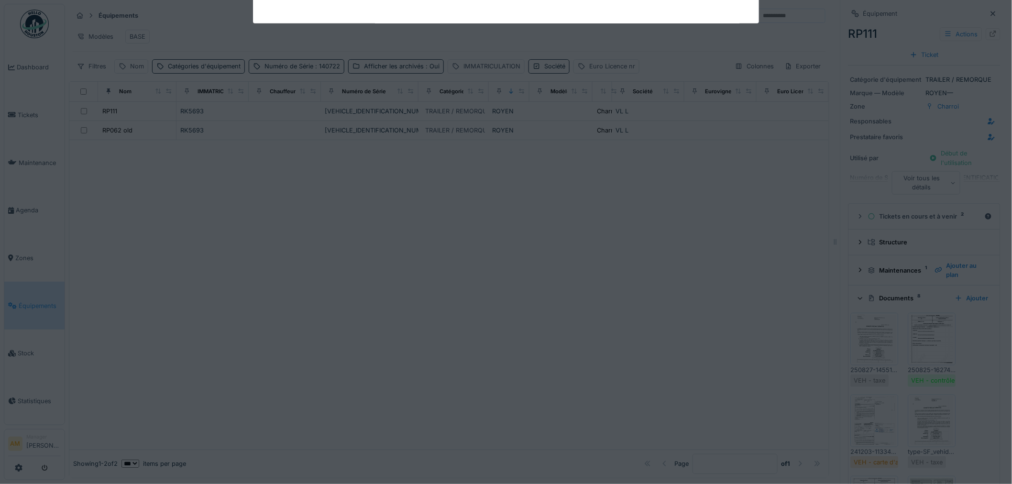
click at [861, 420] on img at bounding box center [874, 421] width 43 height 48
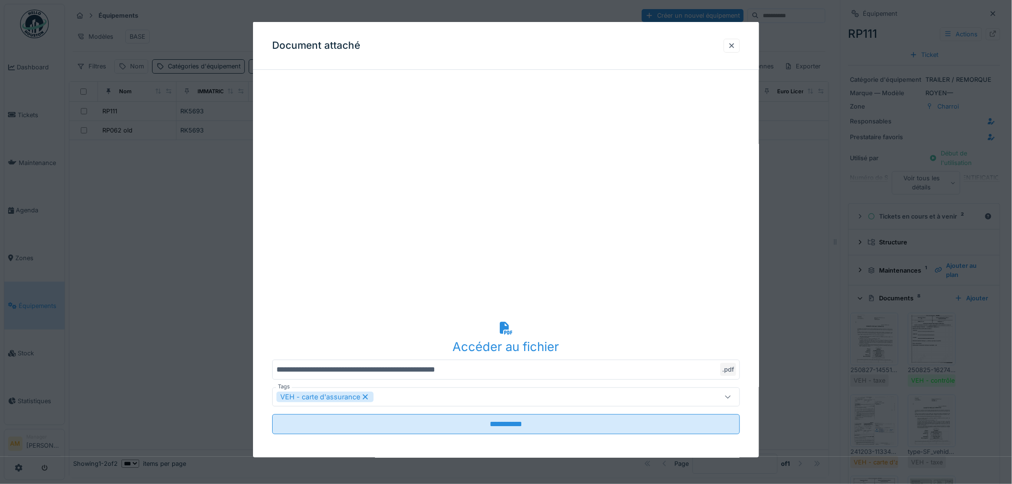
click at [861, 420] on div at bounding box center [506, 242] width 1012 height 484
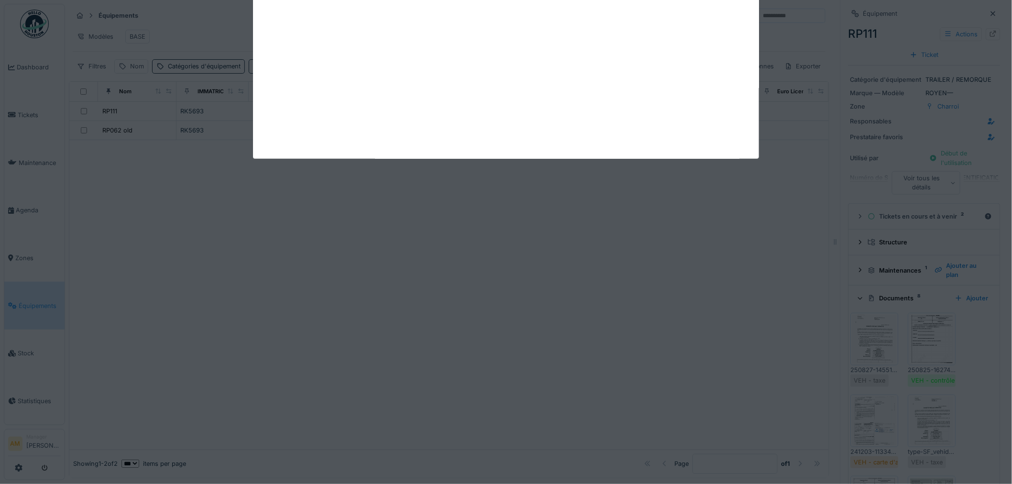
click at [923, 429] on img at bounding box center [931, 421] width 43 height 48
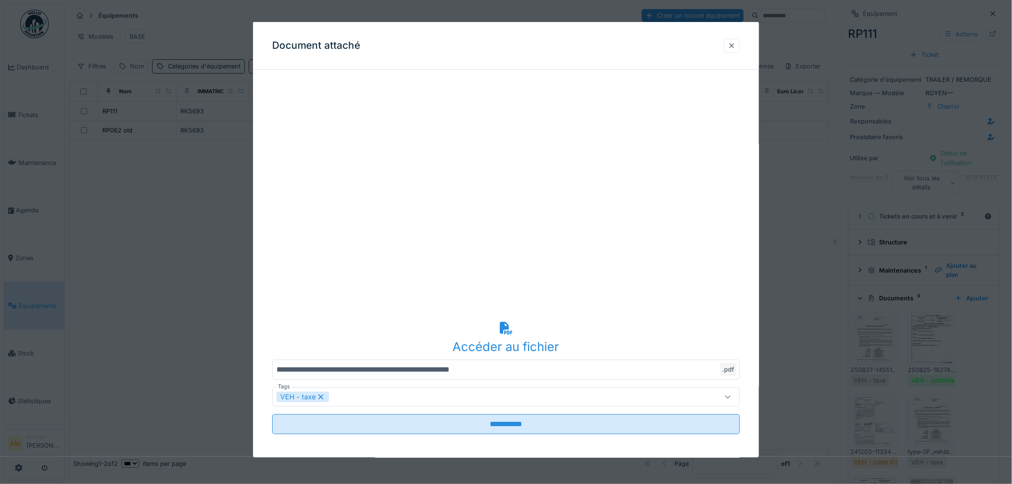
click at [735, 45] on div at bounding box center [732, 45] width 8 height 9
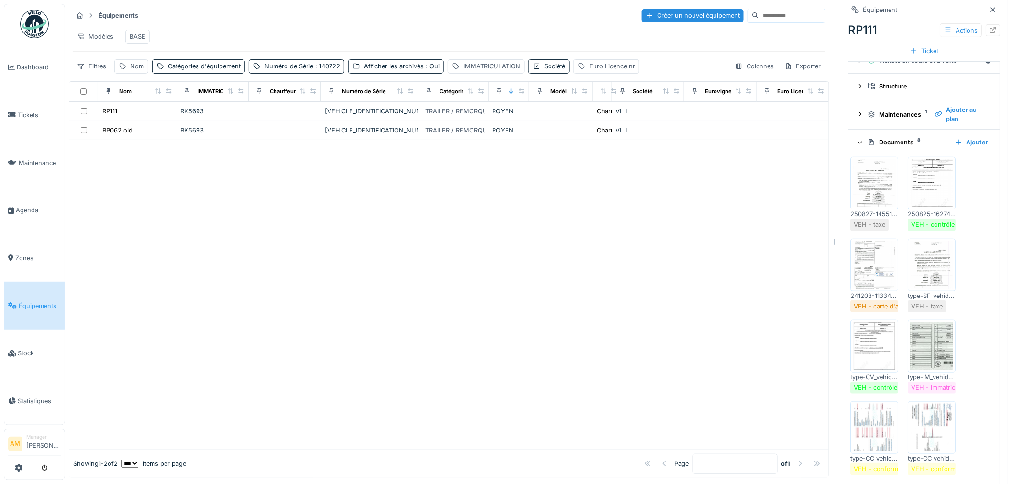
scroll to position [159, 0]
click at [867, 360] on img at bounding box center [874, 343] width 43 height 48
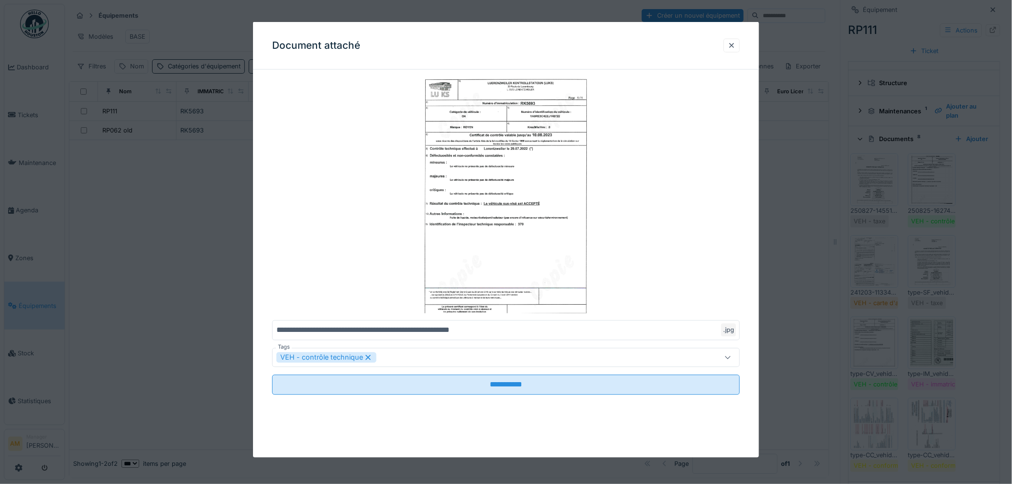
click at [866, 351] on div at bounding box center [506, 242] width 1012 height 484
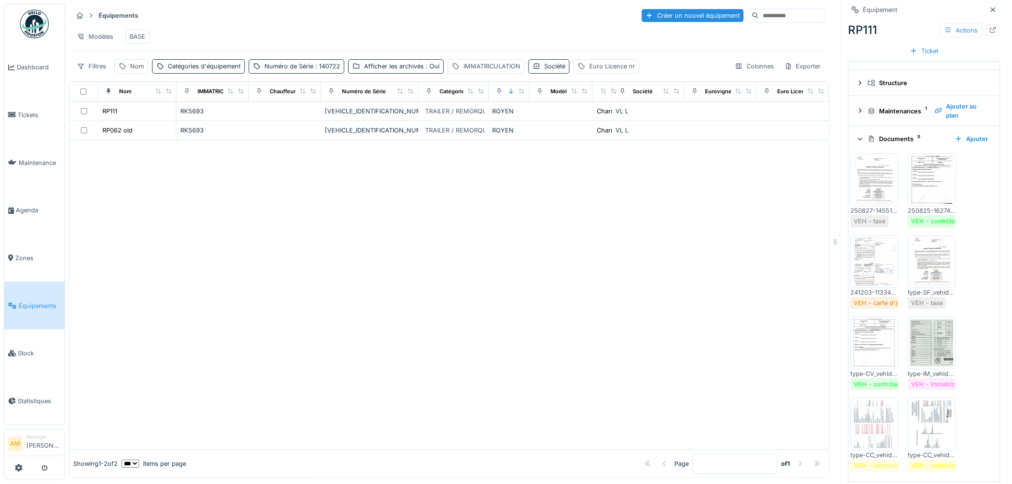
click at [922, 346] on img at bounding box center [931, 343] width 43 height 48
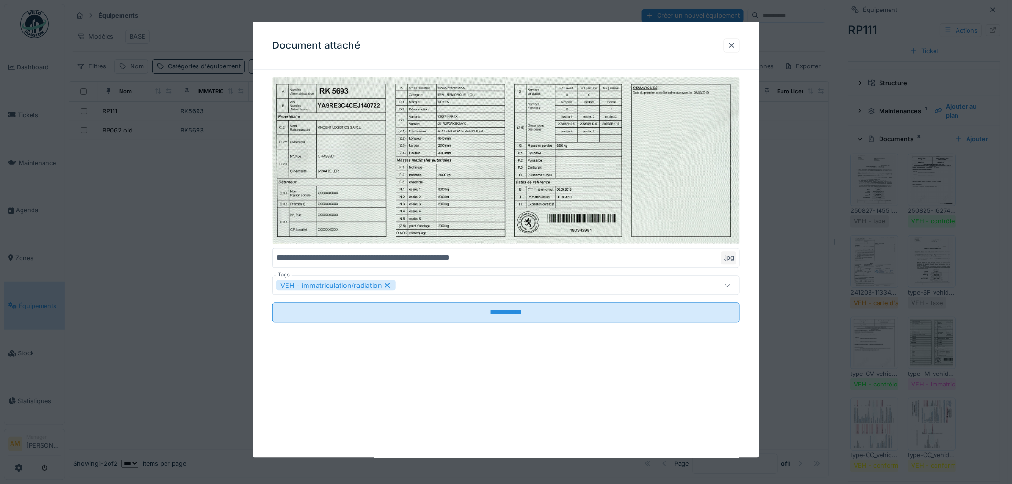
click at [920, 347] on div at bounding box center [506, 242] width 1012 height 484
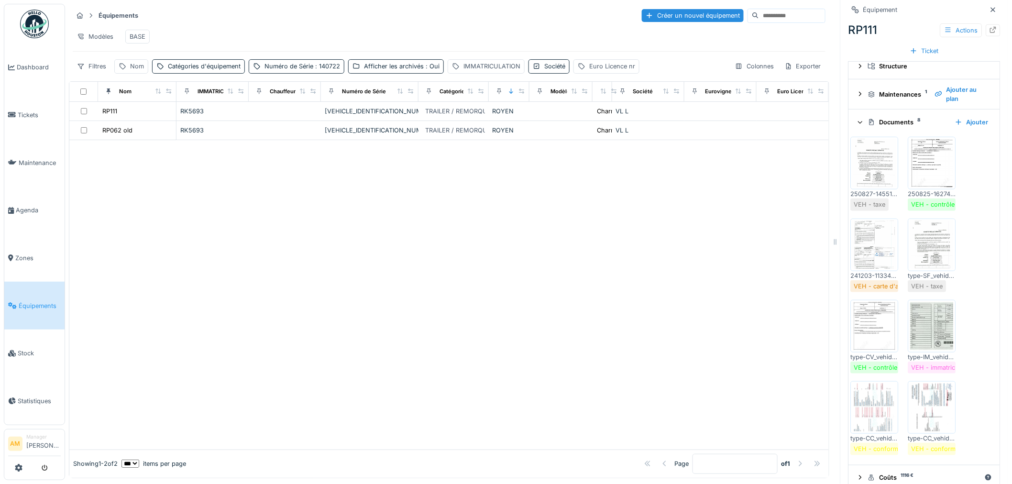
scroll to position [193, 0]
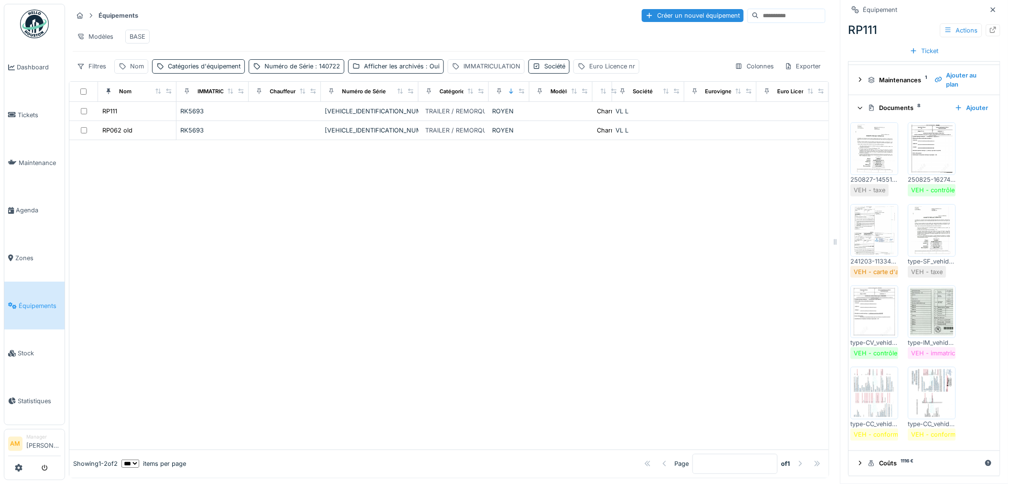
click at [865, 390] on img at bounding box center [874, 393] width 43 height 48
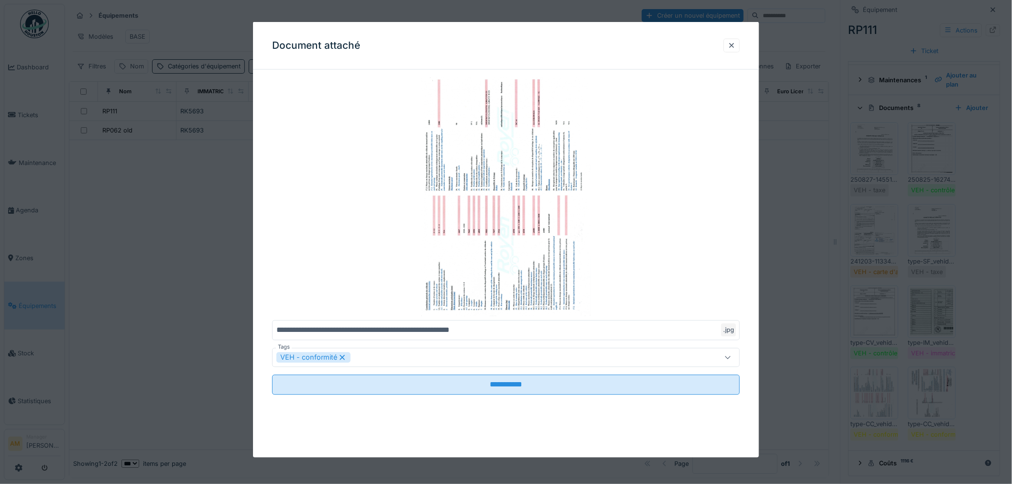
click at [921, 394] on div at bounding box center [506, 242] width 1012 height 484
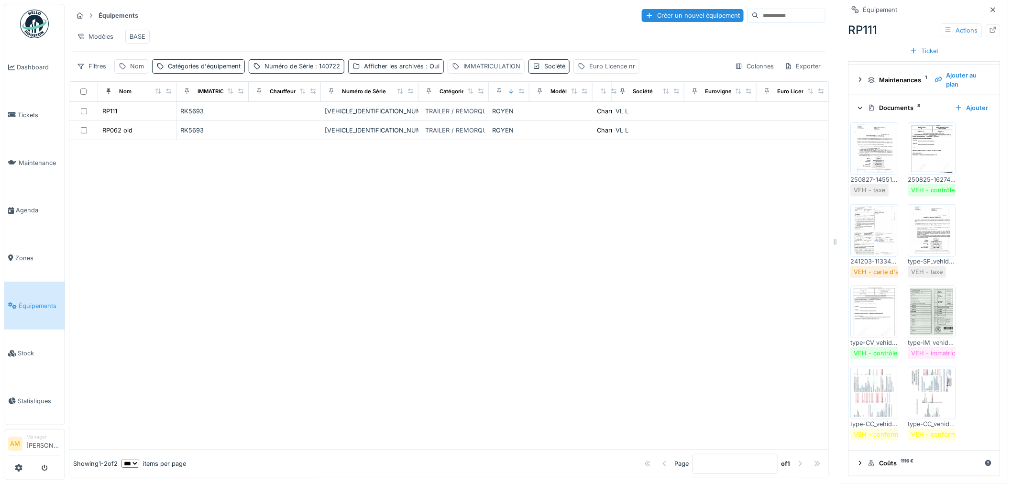
click at [920, 395] on img at bounding box center [931, 393] width 43 height 48
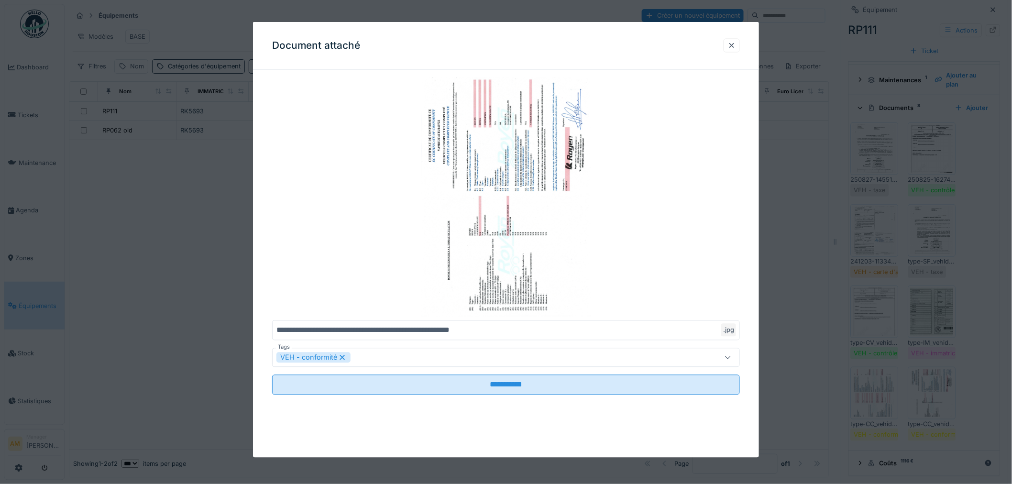
click at [918, 393] on div at bounding box center [506, 242] width 1012 height 484
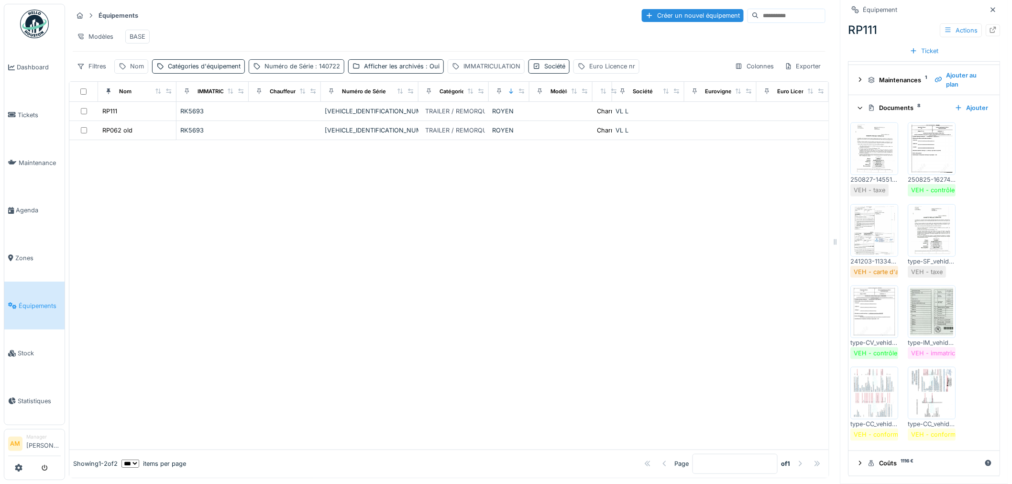
click at [326, 65] on span ": 140722" at bounding box center [326, 66] width 27 height 7
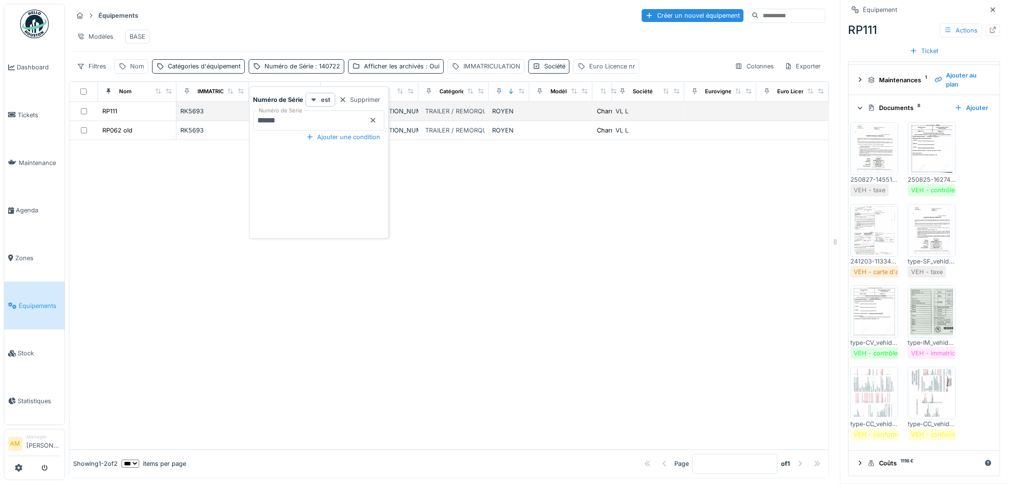
click at [180, 108] on body "Dashboard Tickets Maintenance Agenda Zones Équipements Stock Statistiques AM Ma…" at bounding box center [506, 242] width 1012 height 484
click at [202, 68] on div "Catégories d'équipement" at bounding box center [204, 66] width 73 height 9
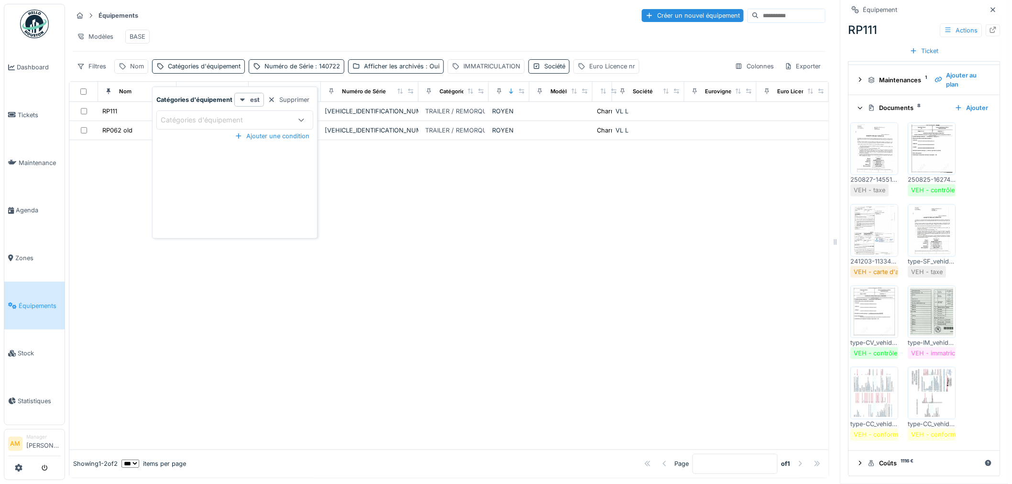
click at [190, 115] on div "Catégories d'équipement" at bounding box center [209, 120] width 96 height 11
type d\'équipement_MzMjI "*****"
click at [379, 185] on div at bounding box center [448, 294] width 759 height 309
click at [312, 71] on div "Numéro de Série : 140722" at bounding box center [302, 66] width 76 height 9
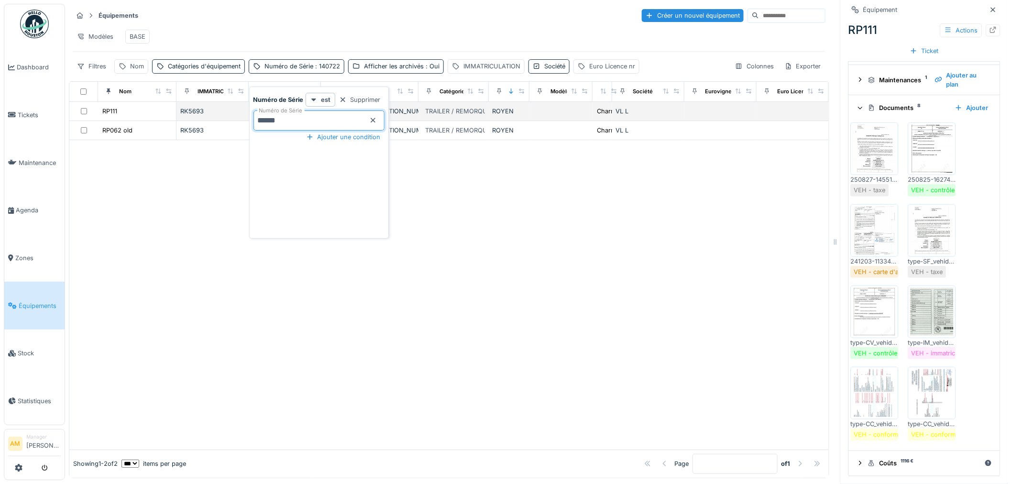
drag, startPoint x: 304, startPoint y: 120, endPoint x: 89, endPoint y: 126, distance: 214.7
click at [106, 122] on body "Dashboard Tickets Maintenance [GEOGRAPHIC_DATA] Zones Équipements Stock Statist…" at bounding box center [506, 242] width 1012 height 484
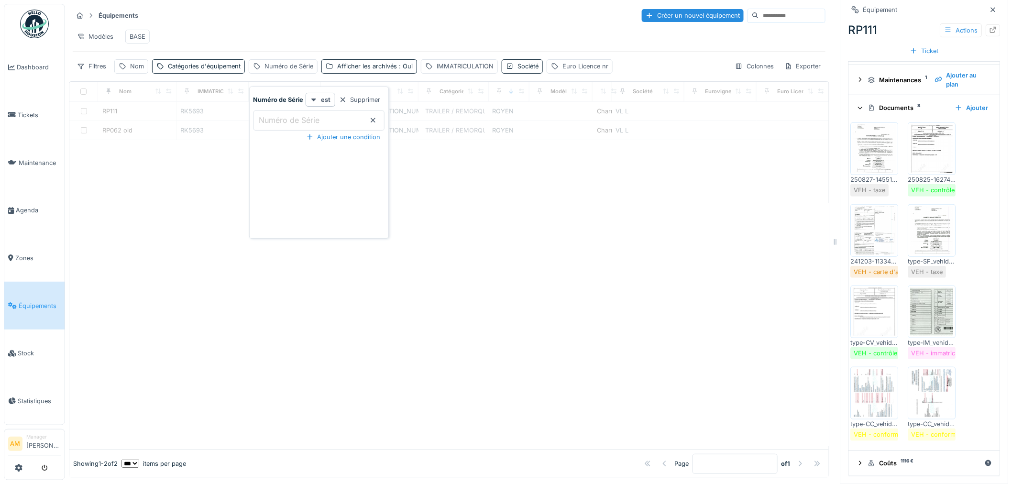
drag, startPoint x: 296, startPoint y: 317, endPoint x: 295, endPoint y: 310, distance: 7.2
click at [296, 317] on div at bounding box center [448, 294] width 759 height 309
click at [394, 71] on div "Afficher les archivés : Oui" at bounding box center [375, 66] width 76 height 9
click at [269, 220] on div at bounding box center [448, 294] width 759 height 309
click at [139, 71] on div "Nom" at bounding box center [137, 66] width 14 height 9
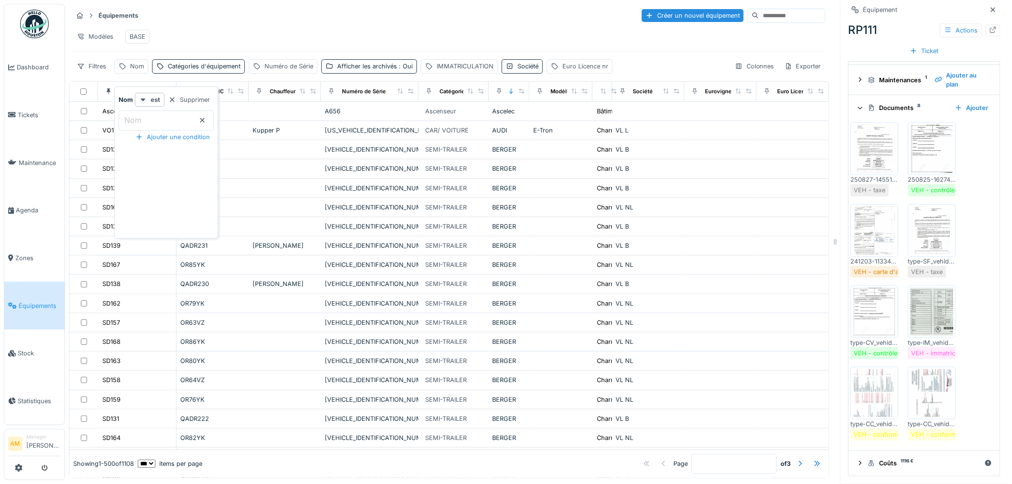
drag, startPoint x: 146, startPoint y: 120, endPoint x: 158, endPoint y: 117, distance: 12.3
click at [146, 120] on input "Nom" at bounding box center [166, 120] width 95 height 20
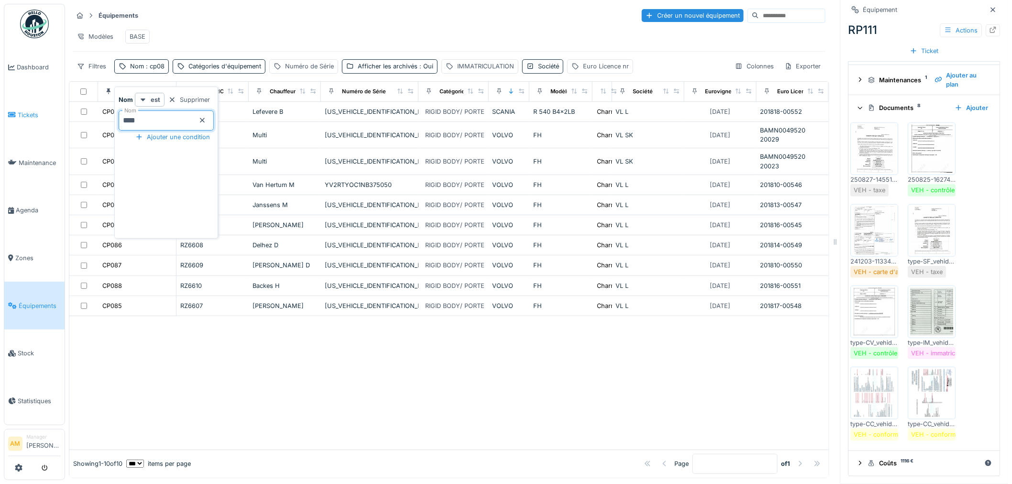
drag, startPoint x: 144, startPoint y: 121, endPoint x: 57, endPoint y: 111, distance: 87.6
click at [64, 112] on body "Dashboard Tickets Maintenance Agenda Zones Équipements Stock Statistiques AM Ma…" at bounding box center [506, 242] width 1012 height 484
type input "*****"
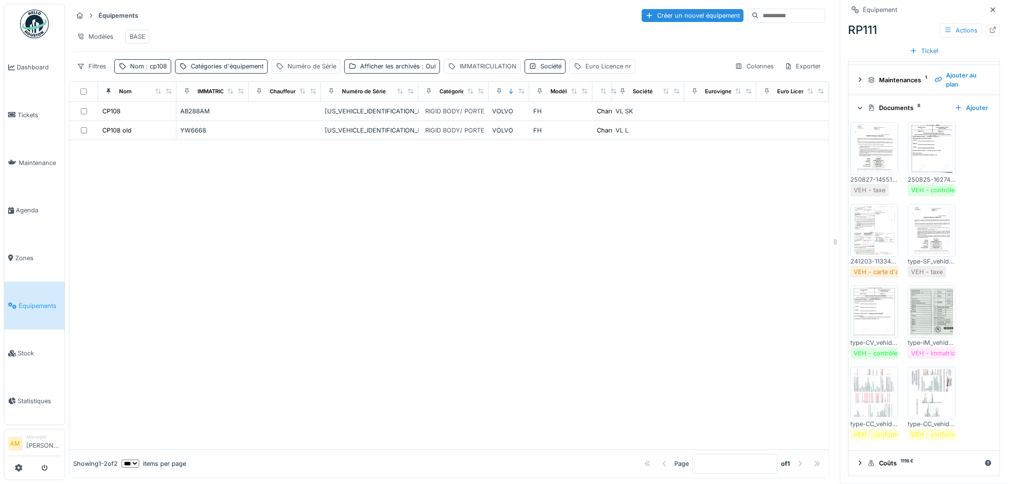
click at [432, 247] on div at bounding box center [448, 294] width 759 height 309
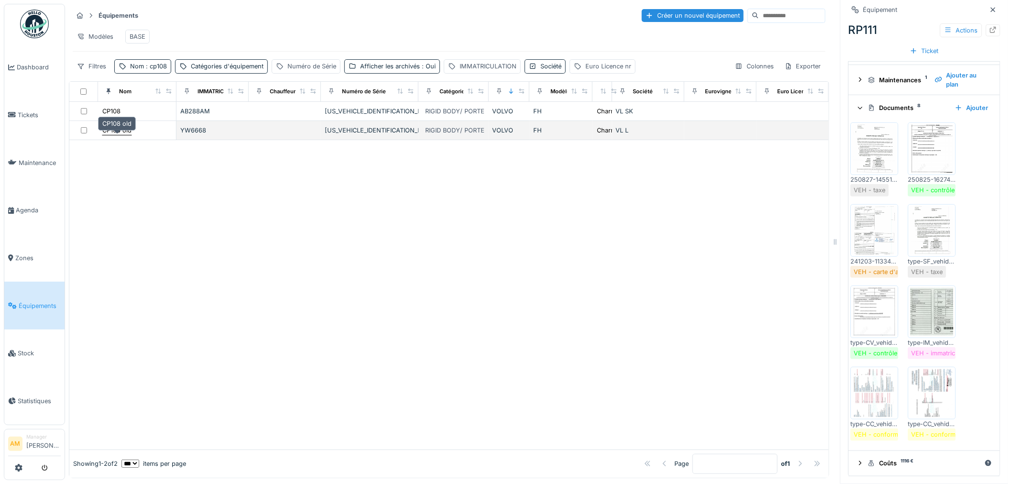
click at [112, 135] on div "CP108 old" at bounding box center [116, 130] width 29 height 9
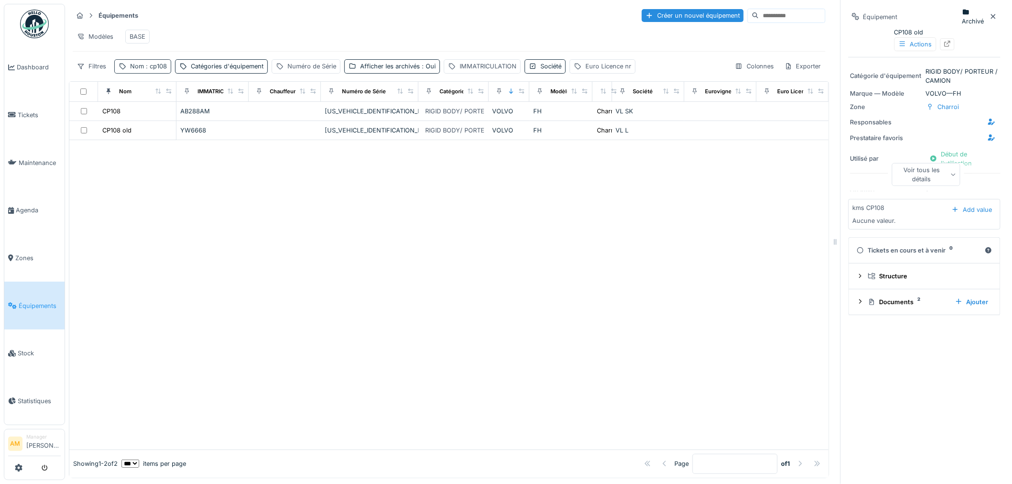
click at [149, 77] on div "Équipements Créer un nouvel équipement Modèles BASE Filtres Nom : cp108 Catégor…" at bounding box center [449, 41] width 760 height 74
click at [151, 70] on span ": cp108" at bounding box center [155, 66] width 23 height 7
drag, startPoint x: 147, startPoint y: 119, endPoint x: 68, endPoint y: 123, distance: 79.5
click at [65, 120] on body "Dashboard Tickets Maintenance Agenda Zones Équipements Stock Statistiques AM Ma…" at bounding box center [506, 242] width 1012 height 484
type input "*****"
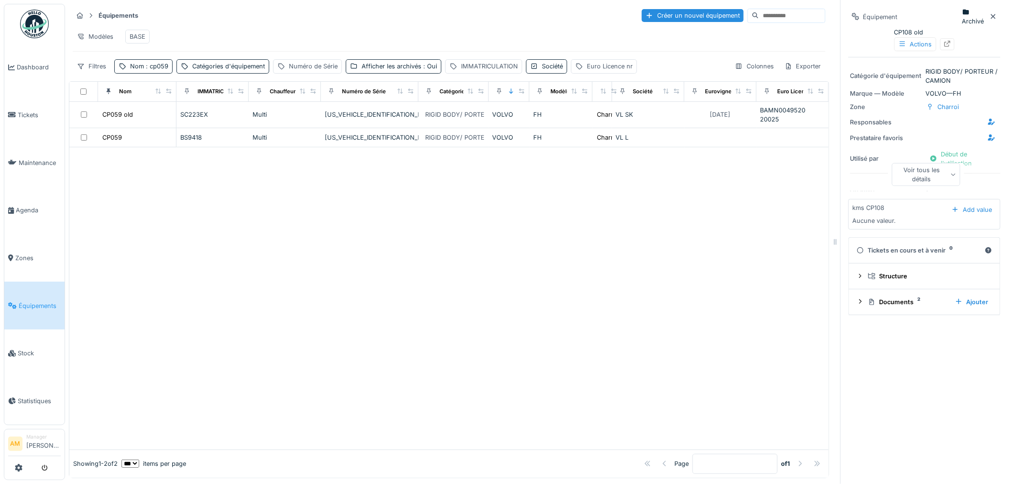
click at [517, 265] on div at bounding box center [448, 298] width 759 height 302
click at [160, 70] on span ": cp059" at bounding box center [156, 66] width 24 height 7
drag, startPoint x: 149, startPoint y: 121, endPoint x: 34, endPoint y: 124, distance: 114.8
click at [53, 124] on body "Dashboard Tickets Maintenance Agenda Zones Équipements Stock Statistiques AM Ma…" at bounding box center [506, 242] width 1012 height 484
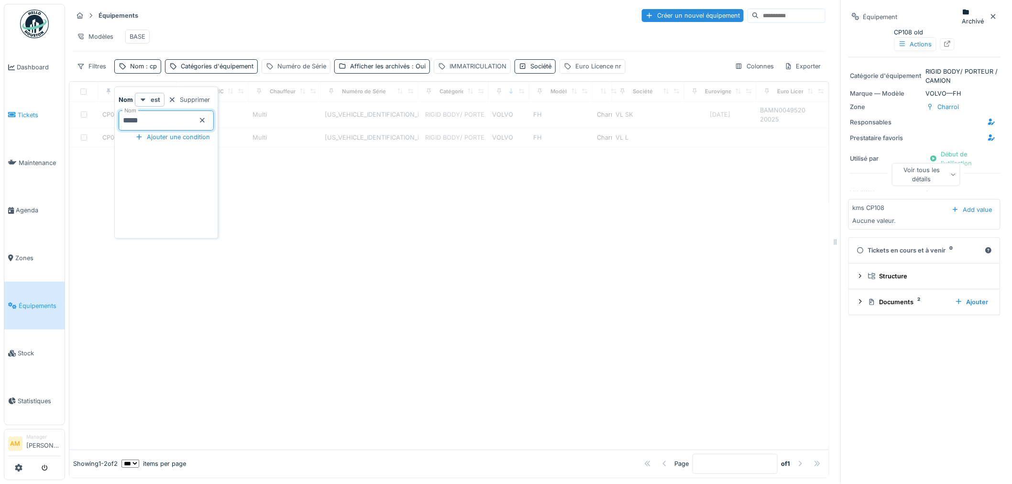
type input "*****"
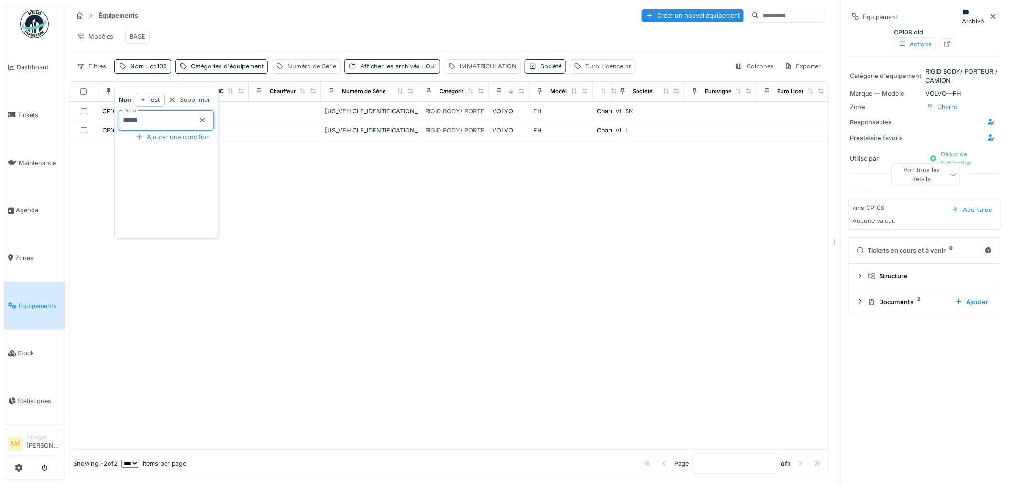
click at [293, 211] on div at bounding box center [448, 294] width 759 height 309
click at [157, 70] on span ": cp108" at bounding box center [155, 66] width 23 height 7
click at [155, 70] on span ": cp108" at bounding box center [155, 66] width 23 height 7
click at [151, 70] on span ": cp108" at bounding box center [155, 66] width 23 height 7
drag, startPoint x: 153, startPoint y: 120, endPoint x: 40, endPoint y: 117, distance: 112.9
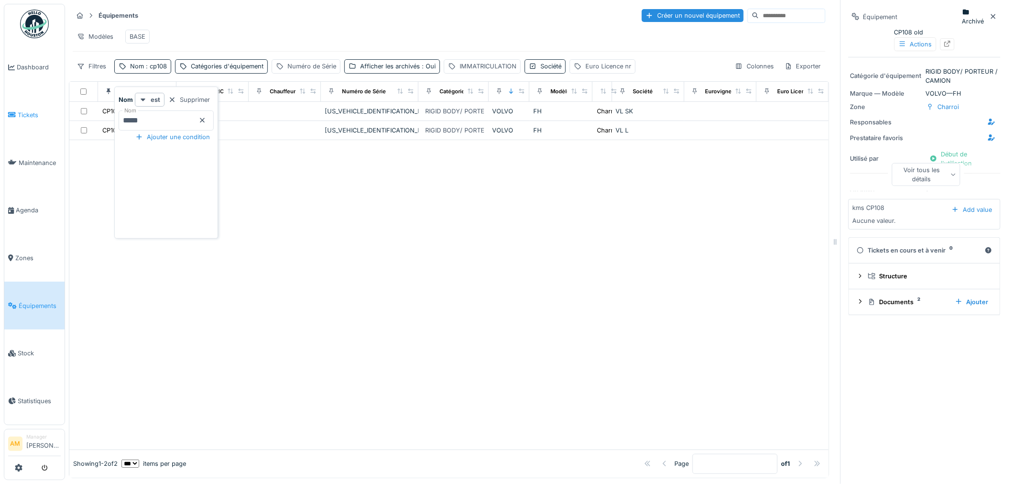
click at [45, 120] on body "Dashboard Tickets Maintenance Agenda Zones Équipements Stock Statistiques AM Ma…" at bounding box center [506, 242] width 1012 height 484
type input "*****"
click at [398, 223] on div at bounding box center [448, 285] width 759 height 328
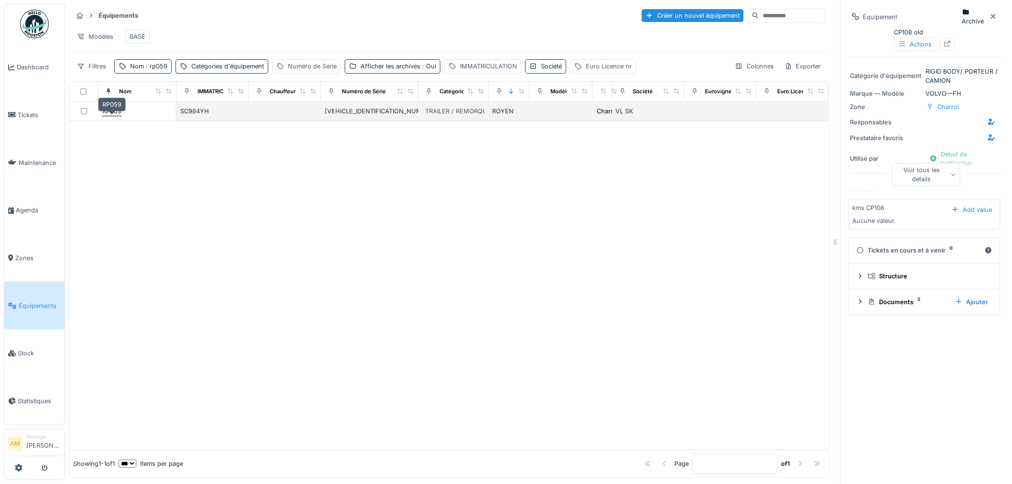
click at [118, 116] on div "RP059" at bounding box center [111, 111] width 19 height 9
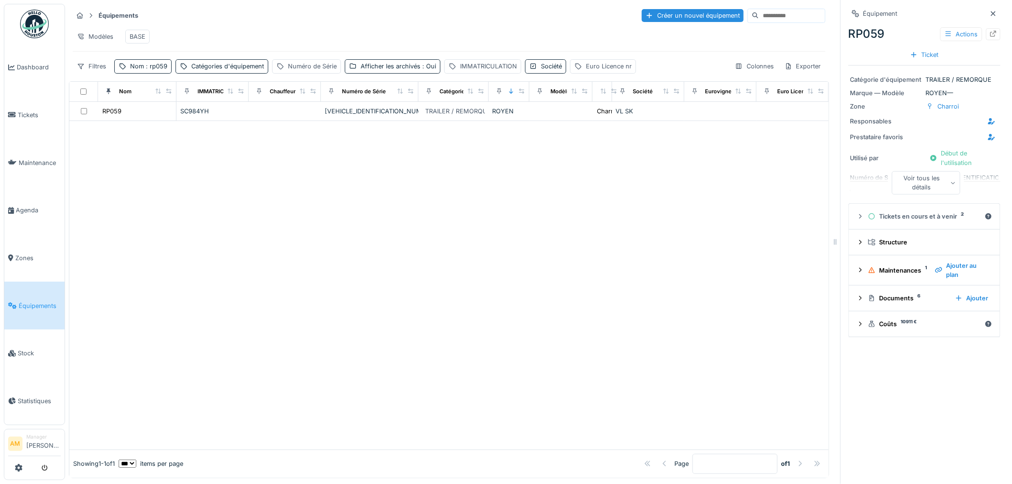
click at [925, 190] on div "Voir tous les détails" at bounding box center [926, 182] width 68 height 23
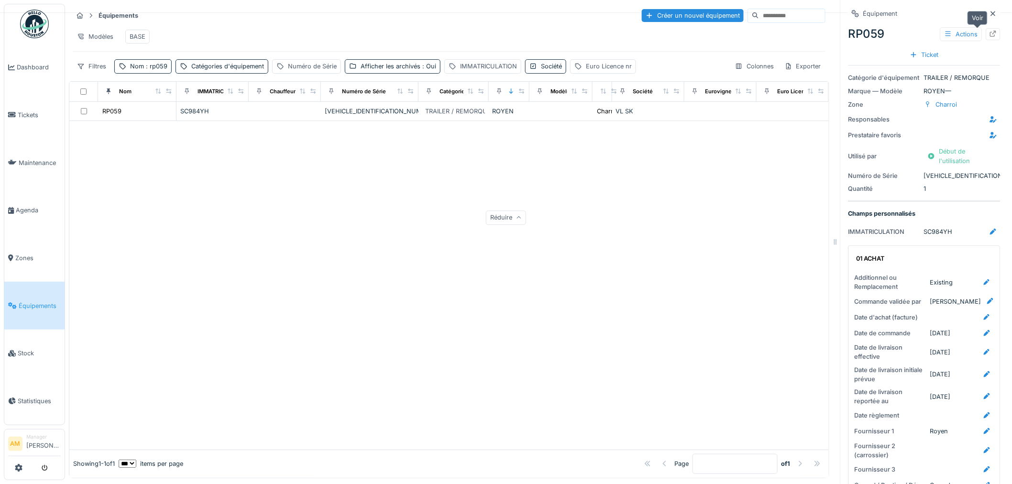
click at [989, 33] on icon at bounding box center [993, 34] width 8 height 6
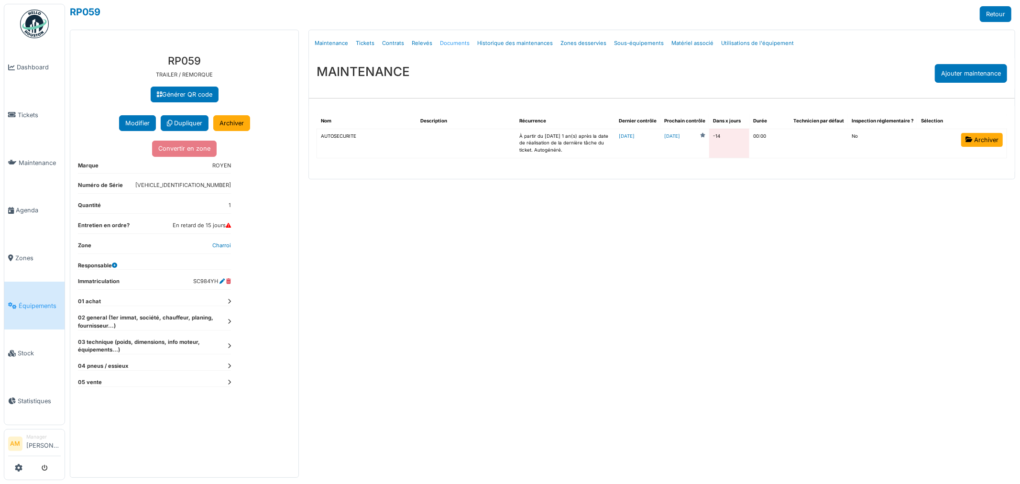
click at [456, 41] on link "Documents" at bounding box center [454, 43] width 37 height 22
select select "***"
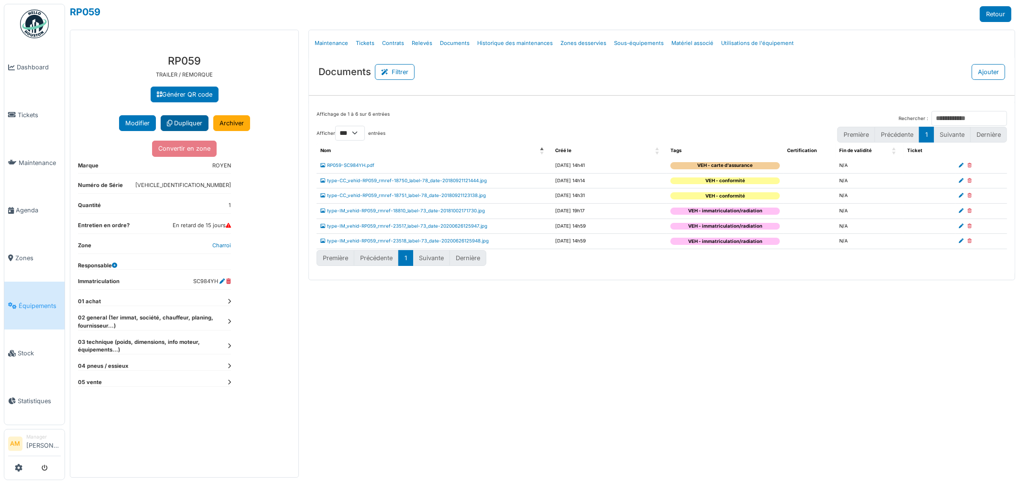
click at [192, 123] on link "Dupliquer" at bounding box center [185, 123] width 48 height 16
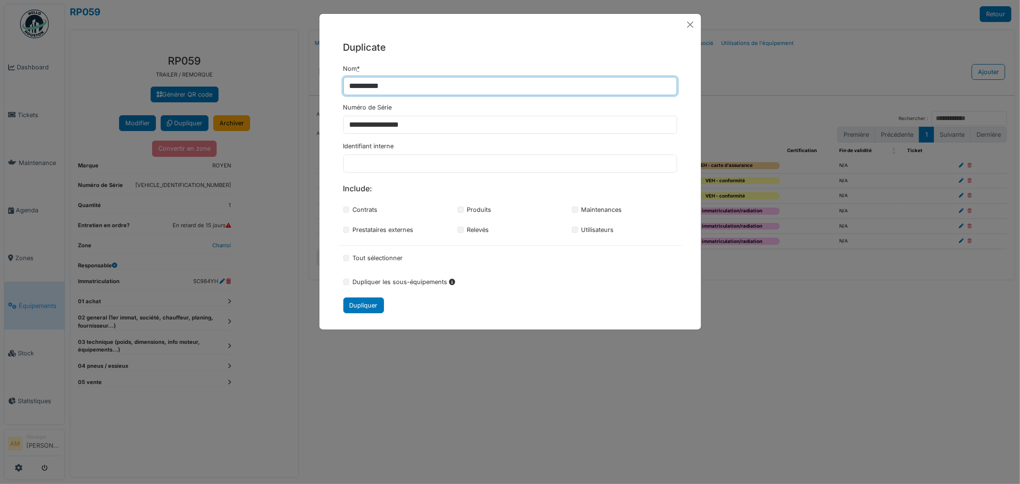
click at [429, 92] on input "**********" at bounding box center [510, 86] width 334 height 18
drag, startPoint x: 374, startPoint y: 86, endPoint x: 332, endPoint y: 79, distance: 42.7
click at [332, 79] on div "**********" at bounding box center [510, 176] width 382 height 283
type input "*********"
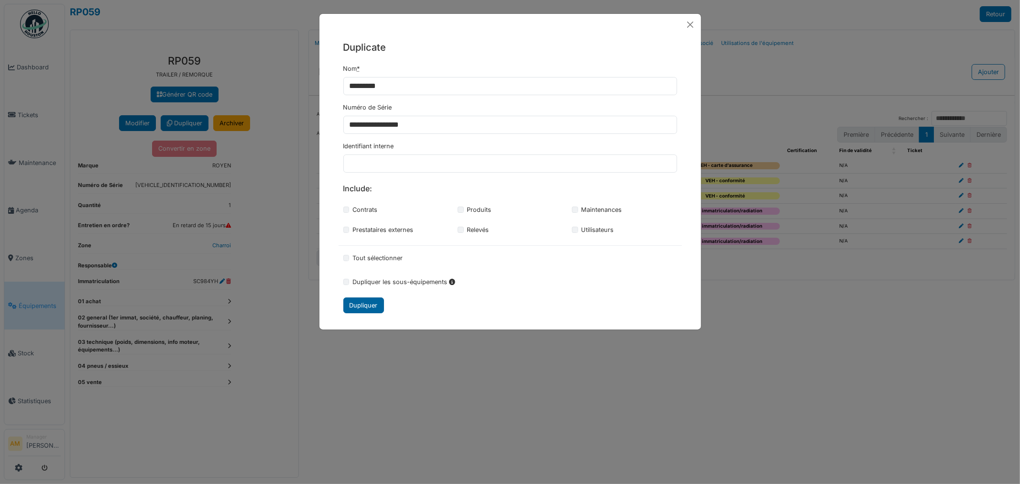
click at [361, 305] on div "Dupliquer" at bounding box center [363, 305] width 41 height 16
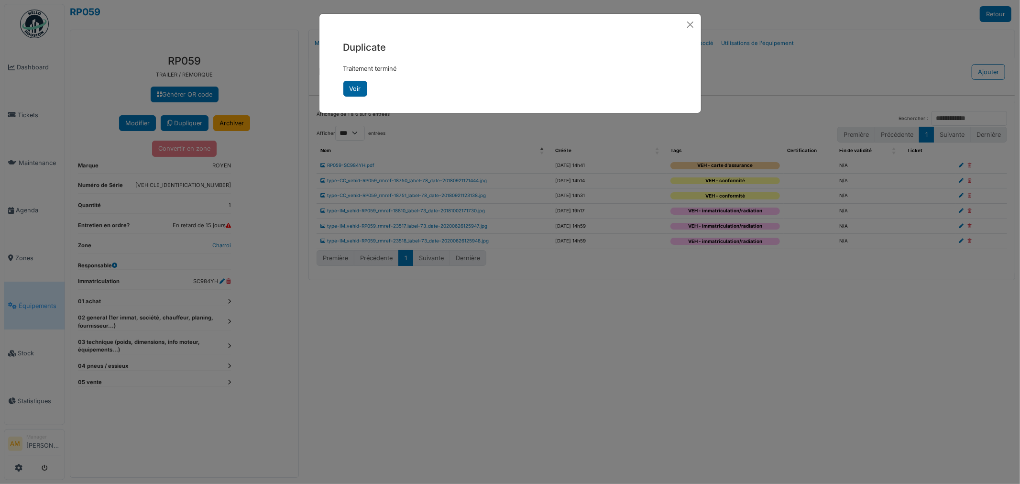
click at [361, 83] on link "Voir" at bounding box center [355, 89] width 24 height 16
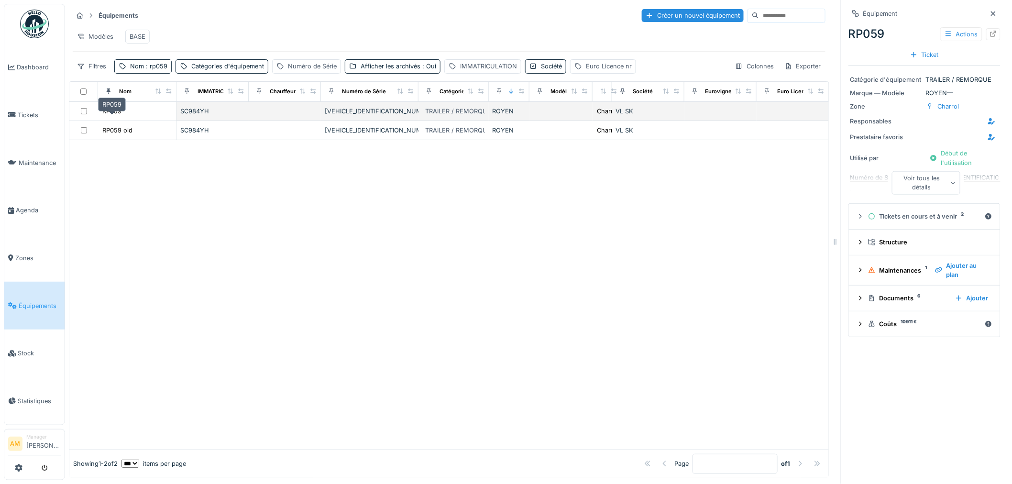
click at [116, 116] on div "RP059" at bounding box center [111, 111] width 19 height 9
click at [115, 116] on div "RP059" at bounding box center [111, 111] width 19 height 9
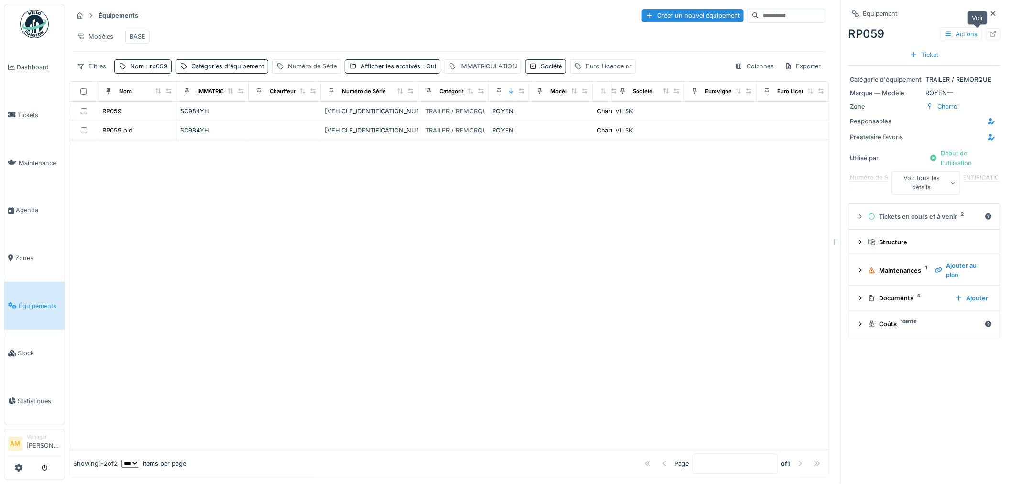
click at [989, 35] on icon at bounding box center [993, 34] width 8 height 6
click at [412, 212] on div at bounding box center [448, 294] width 759 height 309
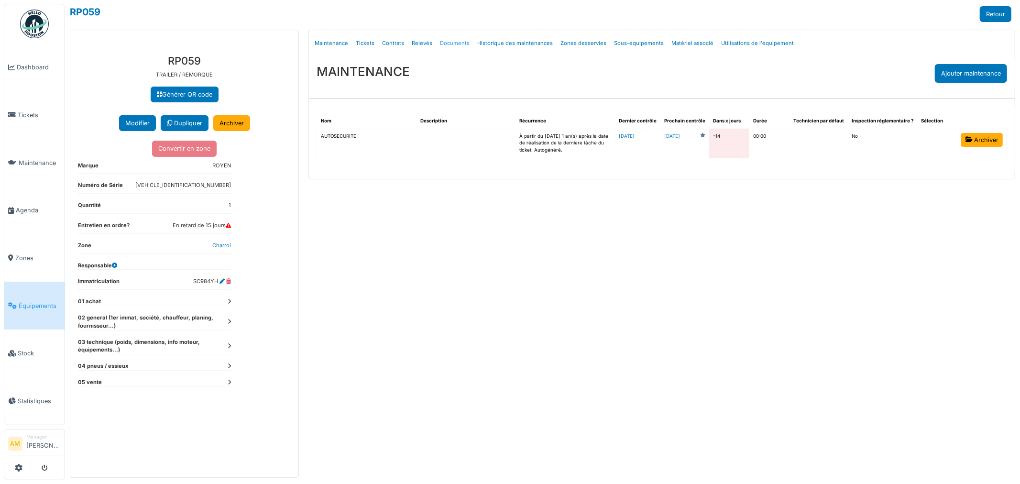
click at [443, 43] on link "Documents" at bounding box center [454, 43] width 37 height 22
select select "***"
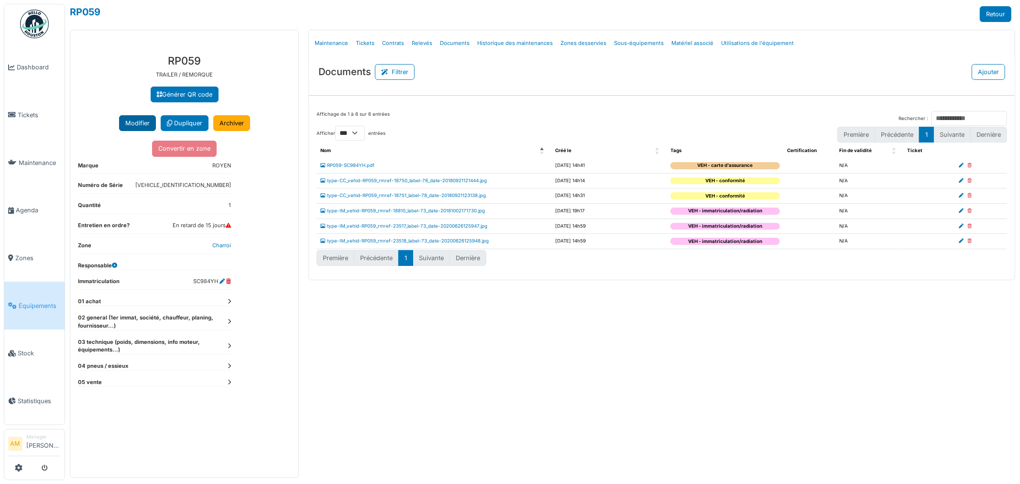
click at [140, 122] on button "Modifier" at bounding box center [137, 123] width 37 height 16
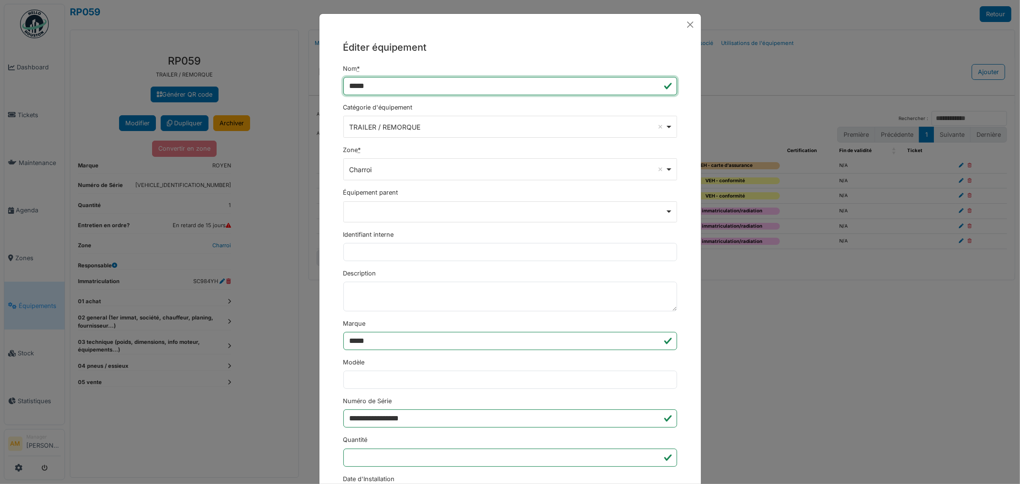
drag, startPoint x: 370, startPoint y: 87, endPoint x: 214, endPoint y: 78, distance: 156.1
click at [214, 78] on div "**********" at bounding box center [510, 242] width 1020 height 484
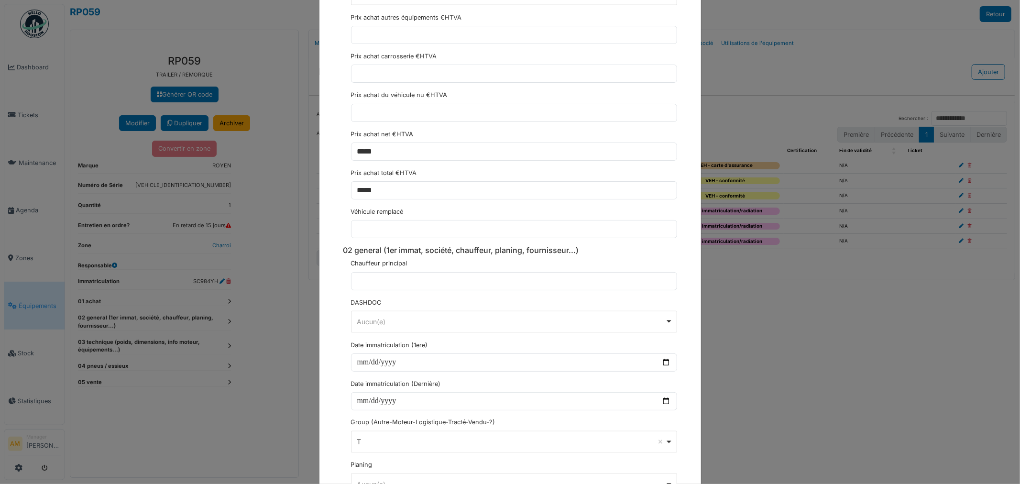
scroll to position [1115, 0]
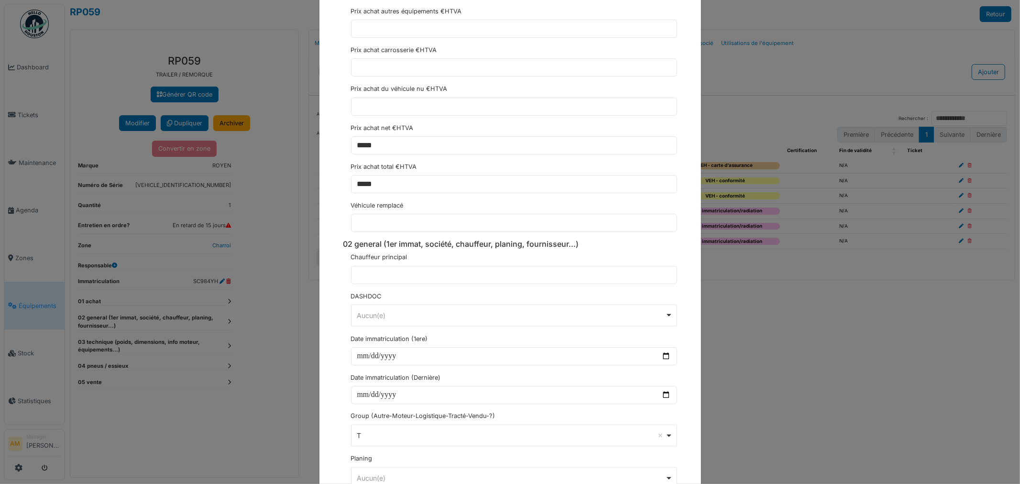
type input "*****"
click at [399, 228] on input "text" at bounding box center [514, 223] width 326 height 18
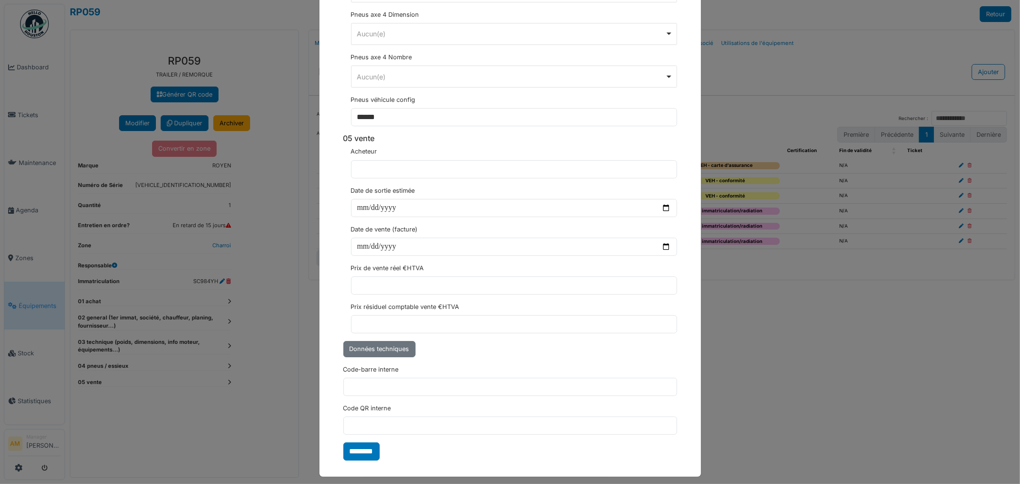
scroll to position [2797, 0]
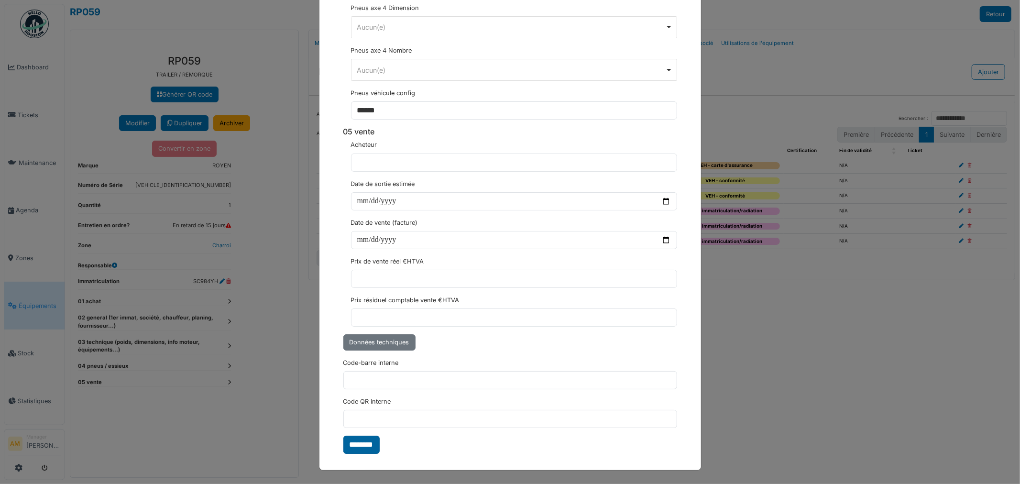
type input "*****"
click at [356, 447] on input "********" at bounding box center [361, 445] width 36 height 18
select select "***"
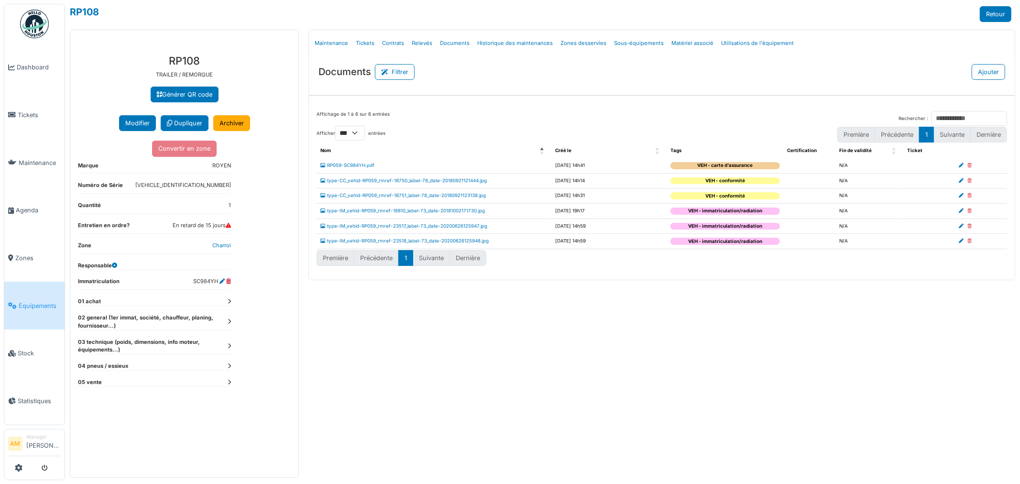
click at [863, 385] on div "Menu Détails Maintenance Tickets Contrats Relevés Documents Historique des main…" at bounding box center [662, 254] width 716 height 448
drag, startPoint x: 350, startPoint y: 166, endPoint x: 345, endPoint y: 166, distance: 5.3
click at [350, 166] on link "RP059-SC984YH.pdf" at bounding box center [347, 165] width 54 height 5
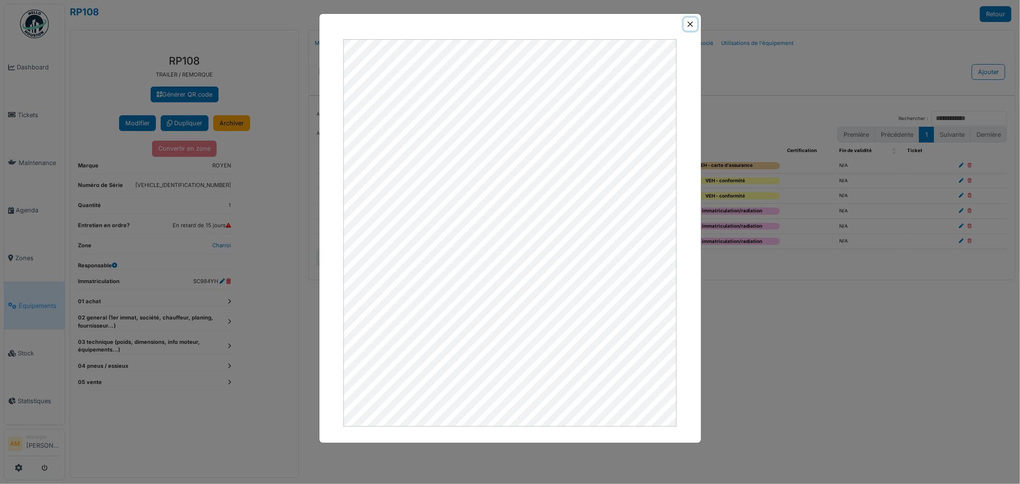
click at [689, 28] on button "Close" at bounding box center [690, 24] width 13 height 13
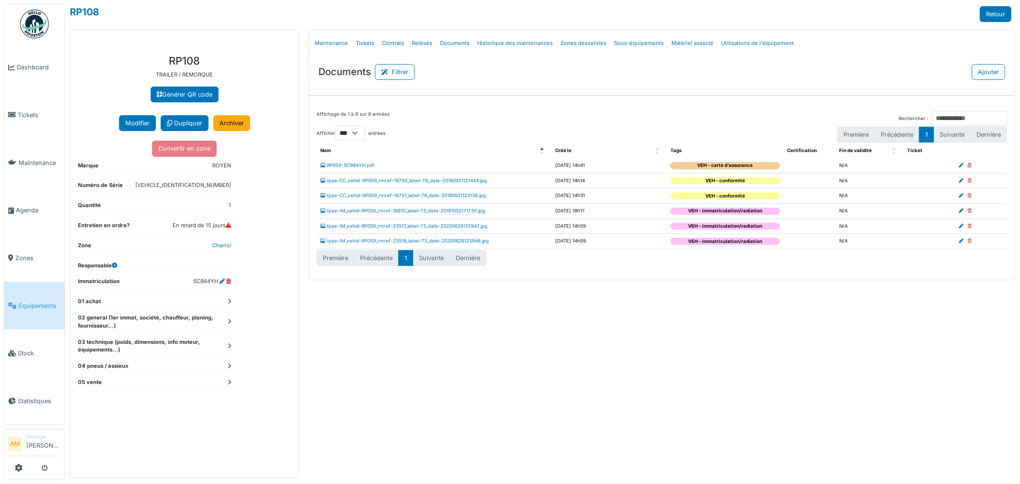
click at [388, 176] on td "type-CC_vehid-RP059_rmref-18750_label-78_date-20180921121444.jpg" at bounding box center [434, 180] width 235 height 15
click at [390, 184] on td "type-CC_vehid-RP059_rmref-18750_label-78_date-20180921121444.jpg" at bounding box center [434, 180] width 235 height 15
click at [391, 180] on link "type-CC_vehid-RP059_rmref-18750_label-78_date-20180921121444.jpg" at bounding box center [403, 180] width 166 height 5
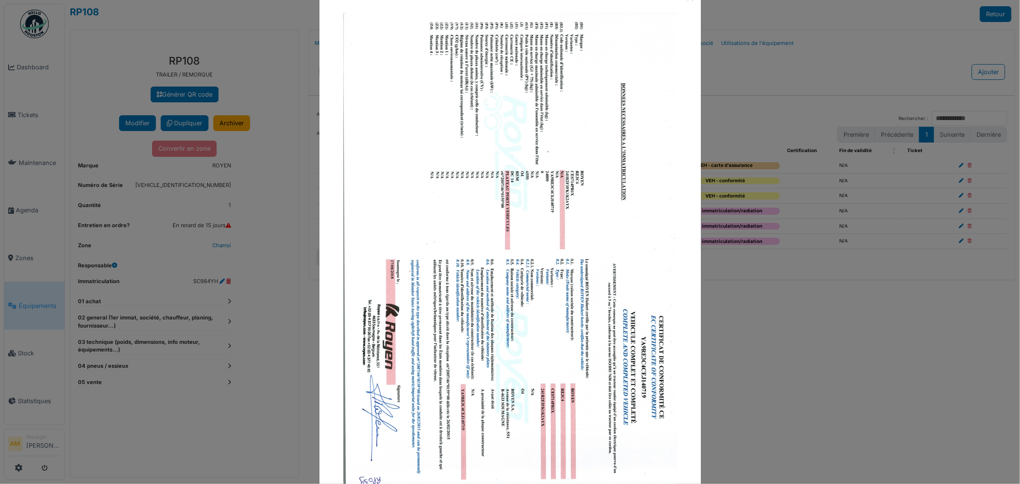
scroll to position [0, 0]
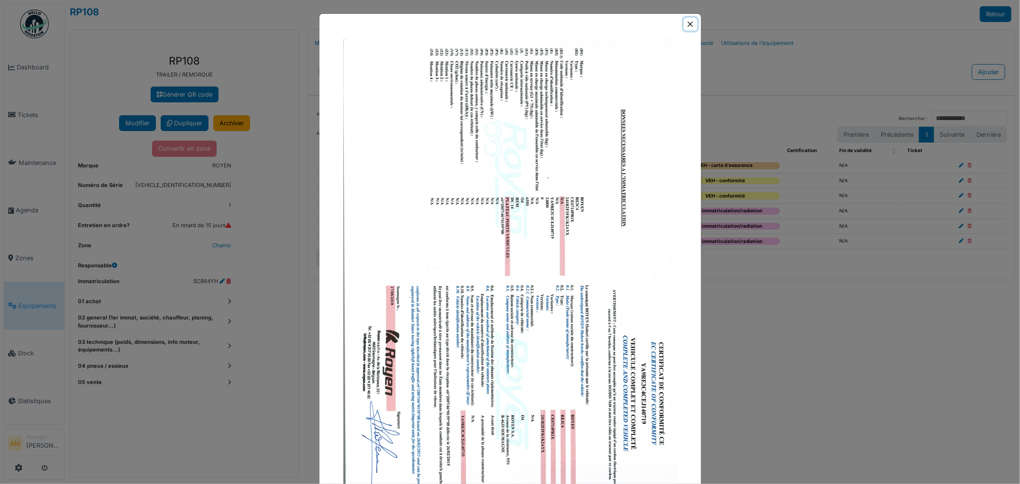
click at [686, 22] on button "Close" at bounding box center [690, 24] width 13 height 13
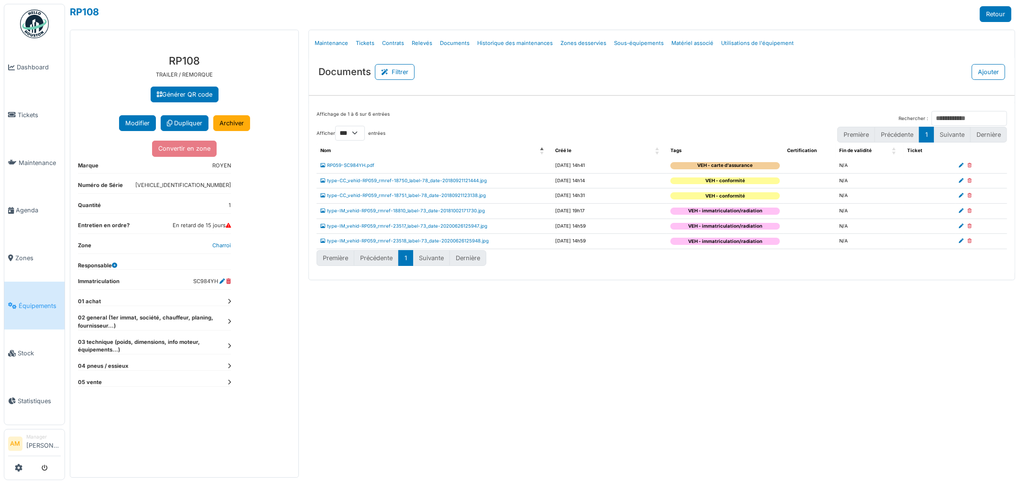
click at [350, 199] on td "type-CC_vehid-RP059_rmref-18751_label-78_date-20180921123138.jpg" at bounding box center [434, 195] width 235 height 15
click at [348, 197] on link "type-CC_vehid-RP059_rmref-18751_label-78_date-20180921123138.jpg" at bounding box center [402, 195] width 165 height 5
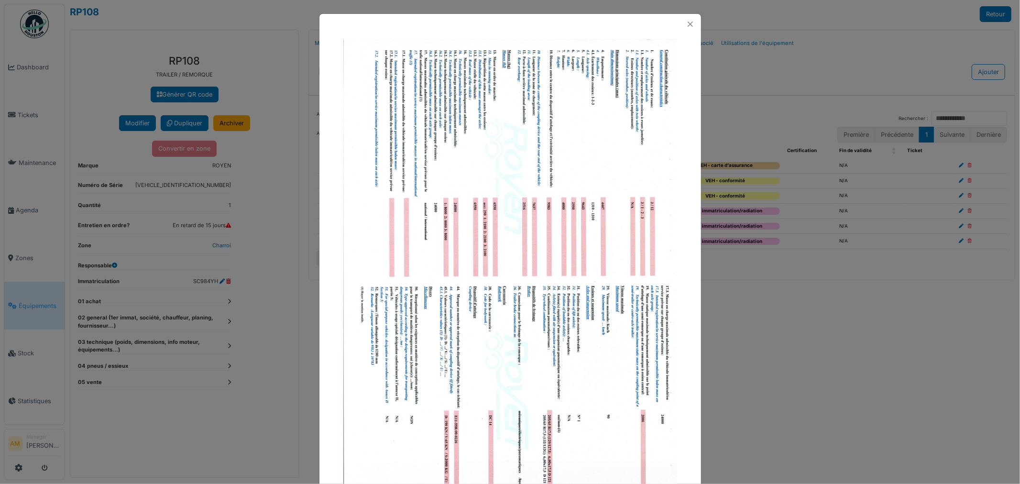
click at [351, 197] on img at bounding box center [510, 276] width 334 height 474
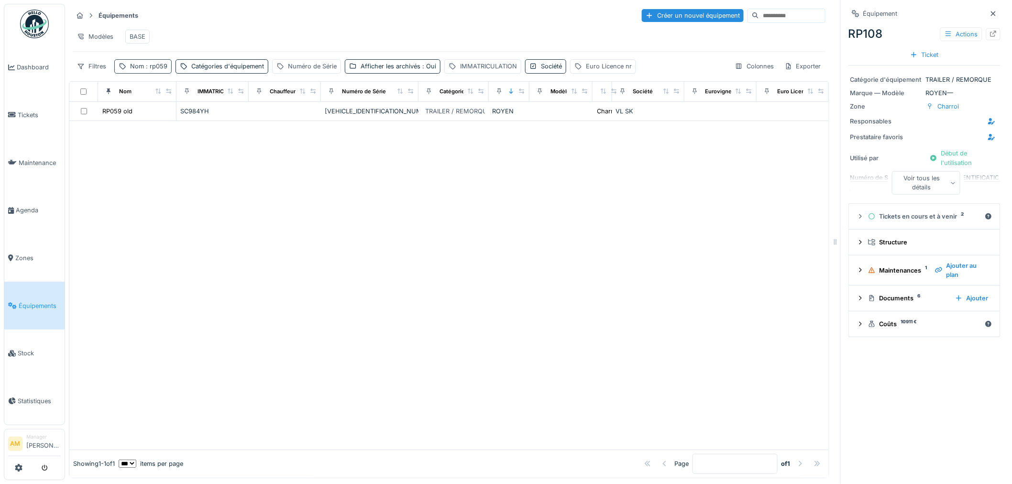
click at [156, 70] on span ": rp059" at bounding box center [155, 66] width 23 height 7
drag, startPoint x: 126, startPoint y: 121, endPoint x: 43, endPoint y: 125, distance: 82.8
click at [48, 121] on body "Dashboard Tickets Maintenance [GEOGRAPHIC_DATA] Zones Équipements Stock Statist…" at bounding box center [506, 242] width 1012 height 484
type input "**"
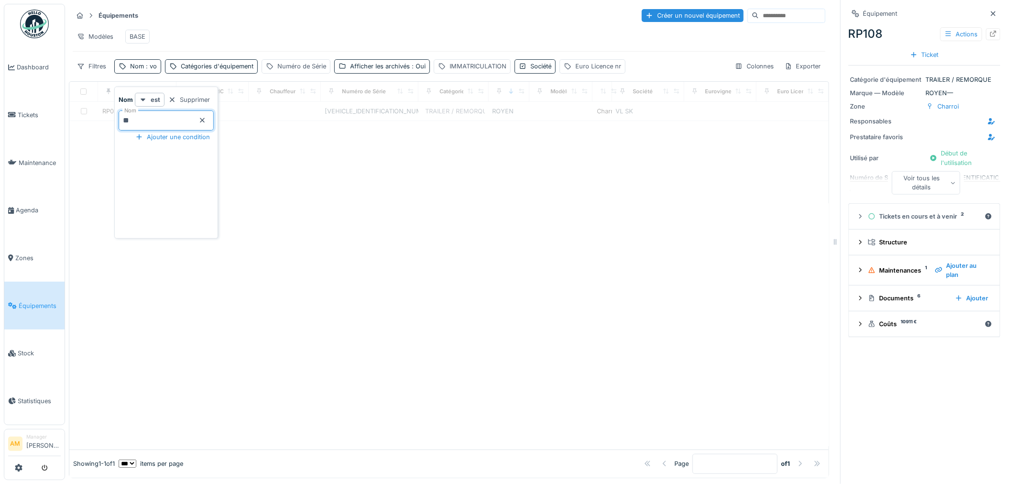
click at [414, 287] on div at bounding box center [448, 285] width 759 height 328
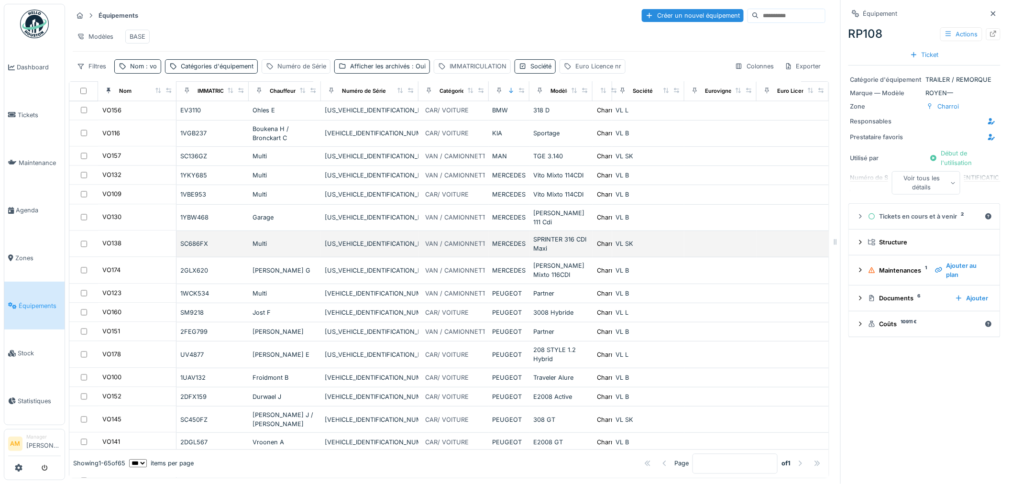
scroll to position [694, 0]
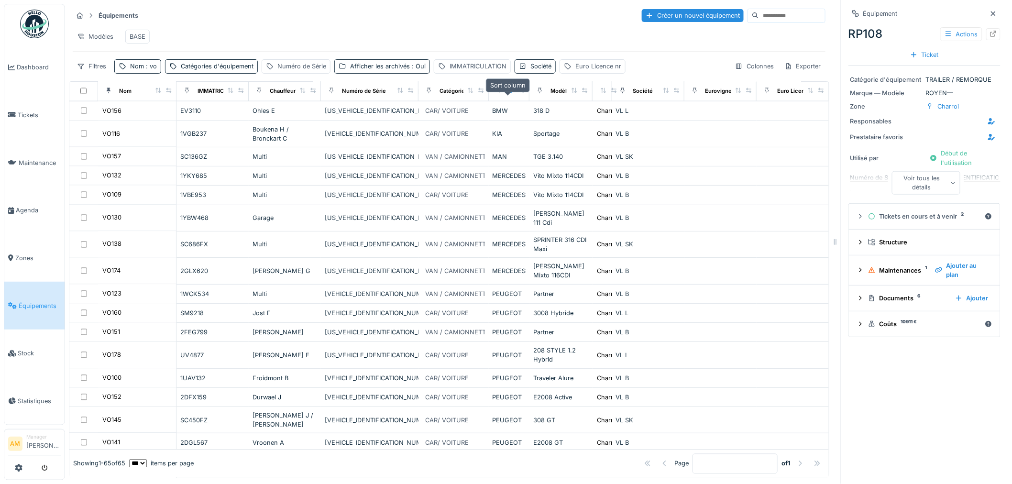
click at [508, 93] on icon at bounding box center [511, 90] width 7 height 5
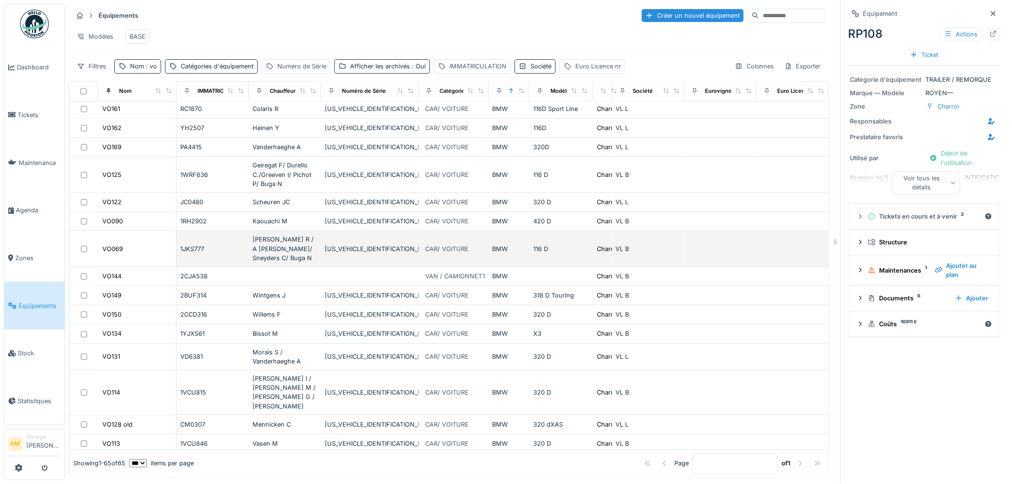
scroll to position [907, 0]
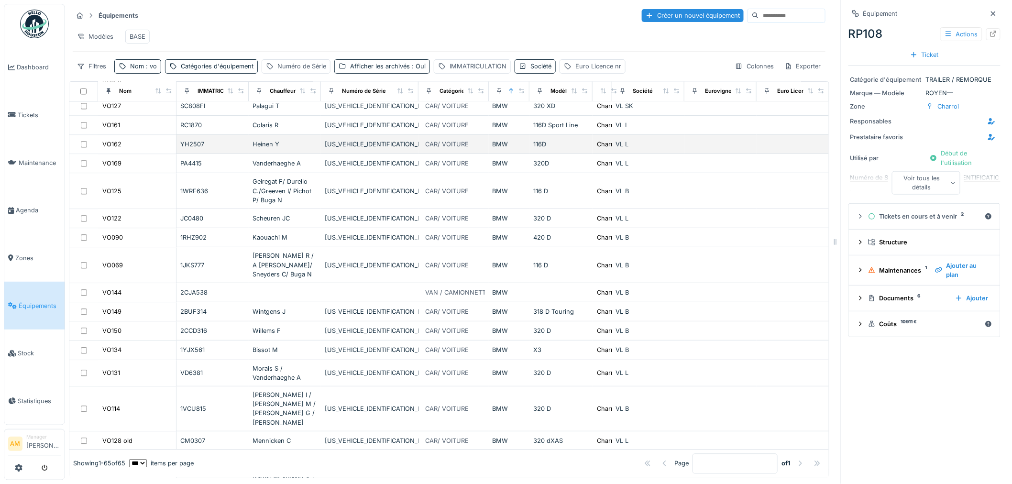
click at [194, 140] on div "YH2507" at bounding box center [212, 144] width 65 height 9
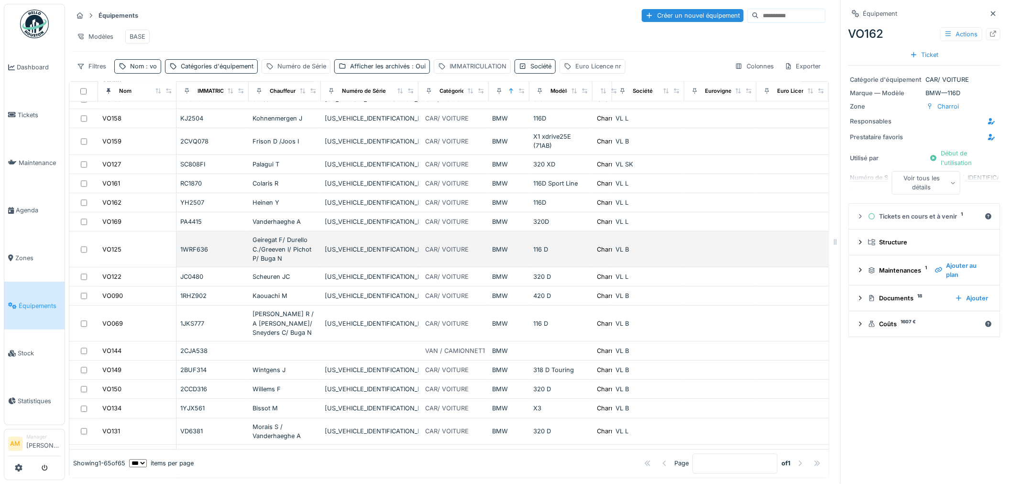
scroll to position [853, 0]
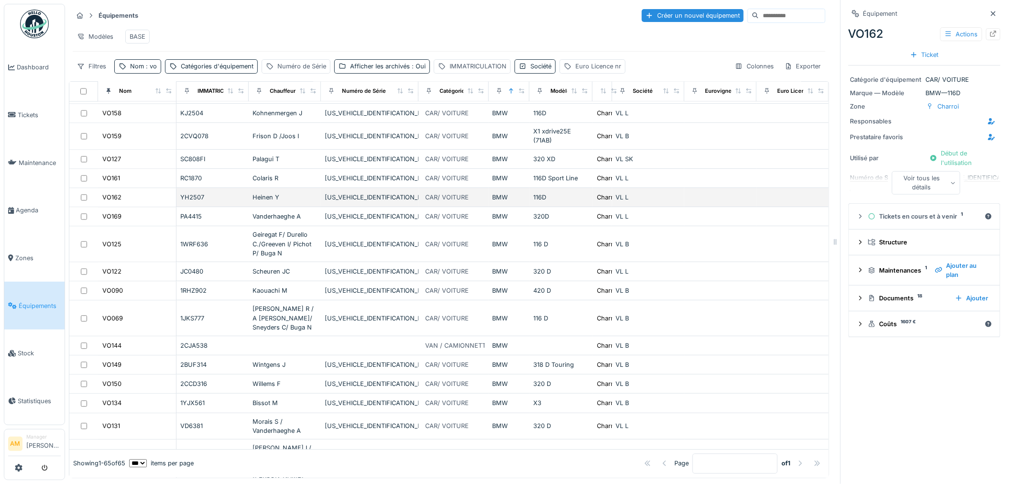
click at [190, 193] on div "YH2507" at bounding box center [212, 197] width 65 height 9
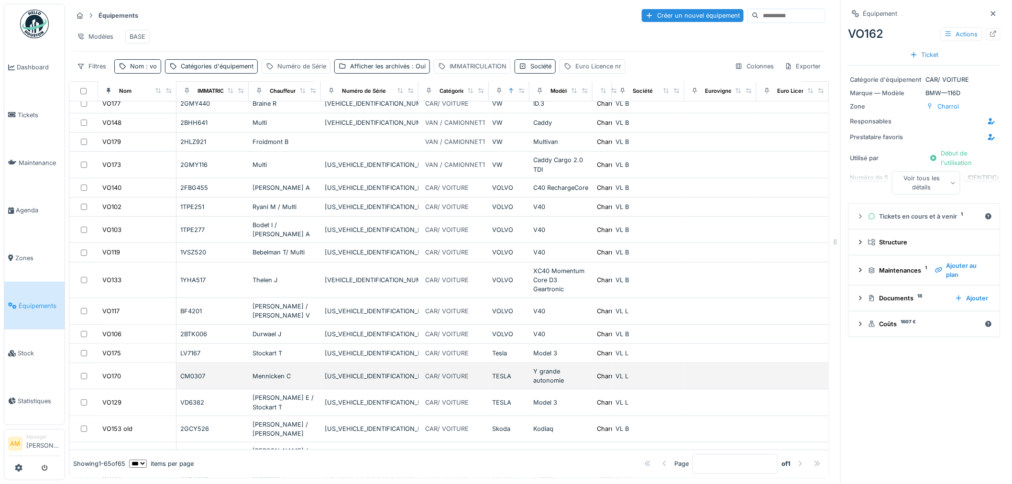
scroll to position [0, 0]
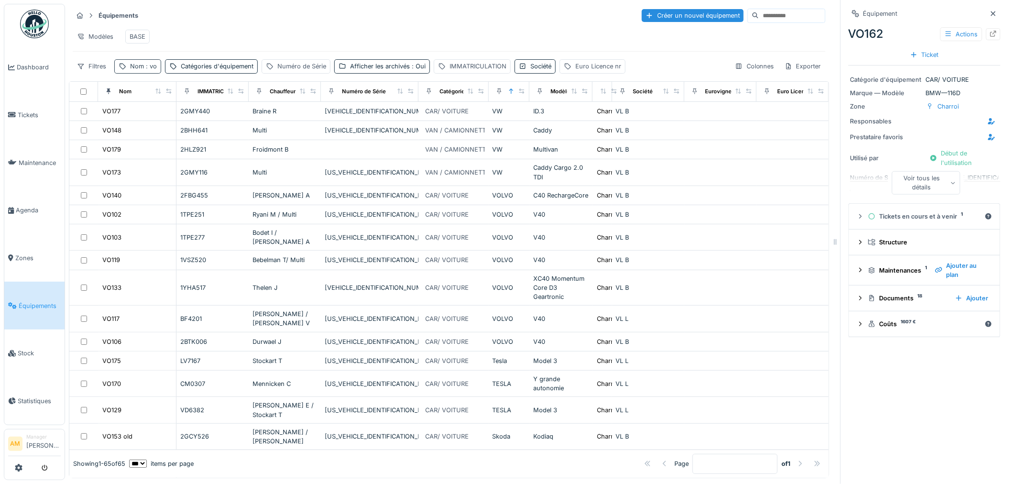
click at [153, 67] on span ": vo" at bounding box center [150, 66] width 13 height 7
click at [141, 114] on input "**" at bounding box center [166, 120] width 95 height 20
type input "*****"
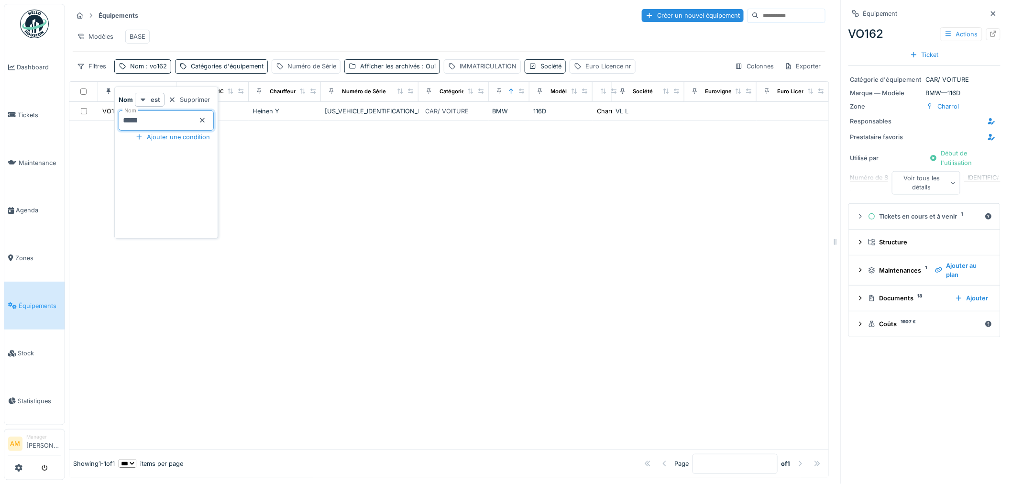
click at [374, 198] on div at bounding box center [448, 285] width 759 height 328
drag, startPoint x: 312, startPoint y: 218, endPoint x: 443, endPoint y: 476, distance: 289.3
click at [312, 218] on div at bounding box center [448, 285] width 759 height 328
drag, startPoint x: 492, startPoint y: 166, endPoint x: 201, endPoint y: 124, distance: 294.2
click at [491, 167] on div at bounding box center [448, 285] width 759 height 328
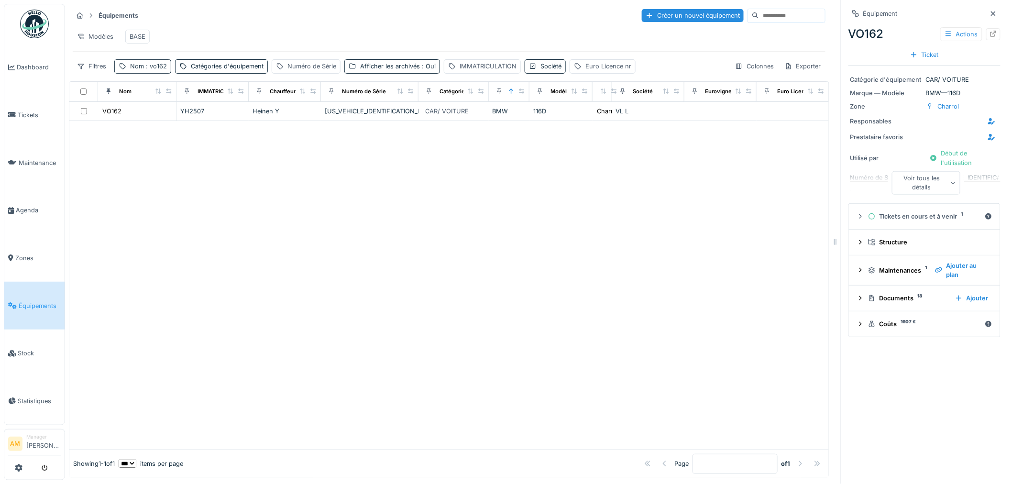
click at [155, 68] on span ": vo162" at bounding box center [155, 66] width 23 height 7
drag, startPoint x: 150, startPoint y: 112, endPoint x: 131, endPoint y: 111, distance: 19.1
click at [131, 111] on input "*****" at bounding box center [166, 120] width 95 height 20
type input "**"
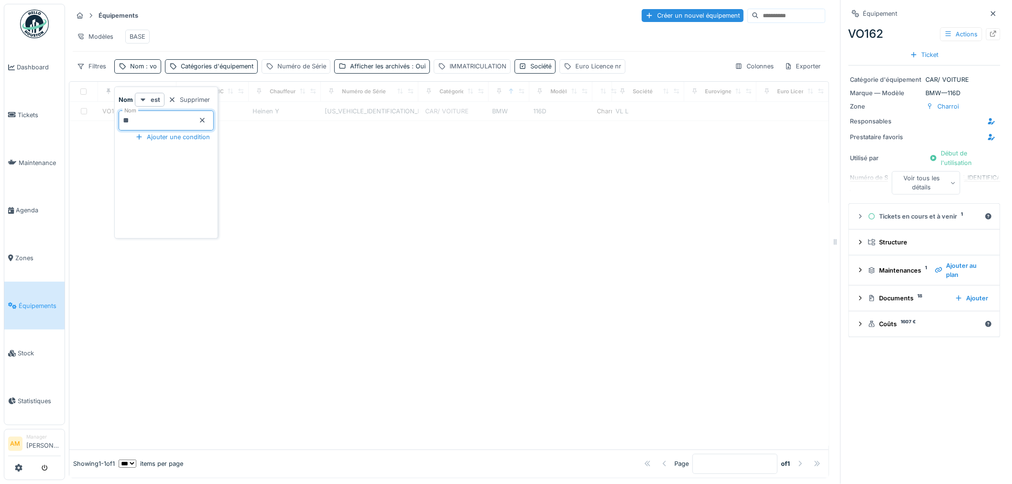
click at [402, 190] on div at bounding box center [448, 285] width 759 height 328
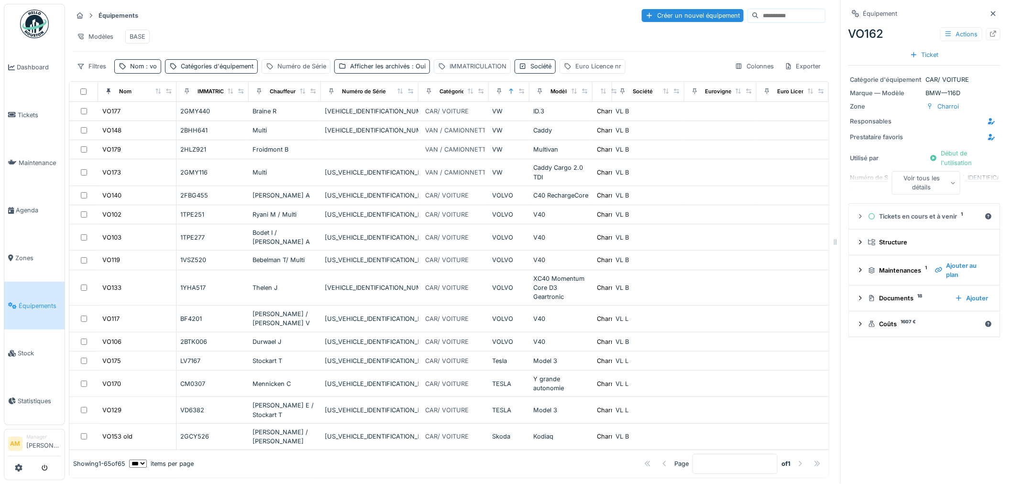
drag, startPoint x: 902, startPoint y: 427, endPoint x: 910, endPoint y: 417, distance: 13.2
click at [902, 427] on div "Équipement VO162 Actions Ticket Catégorie d'équipement CAR/ VOITURE Marque — Mo…" at bounding box center [924, 242] width 168 height 484
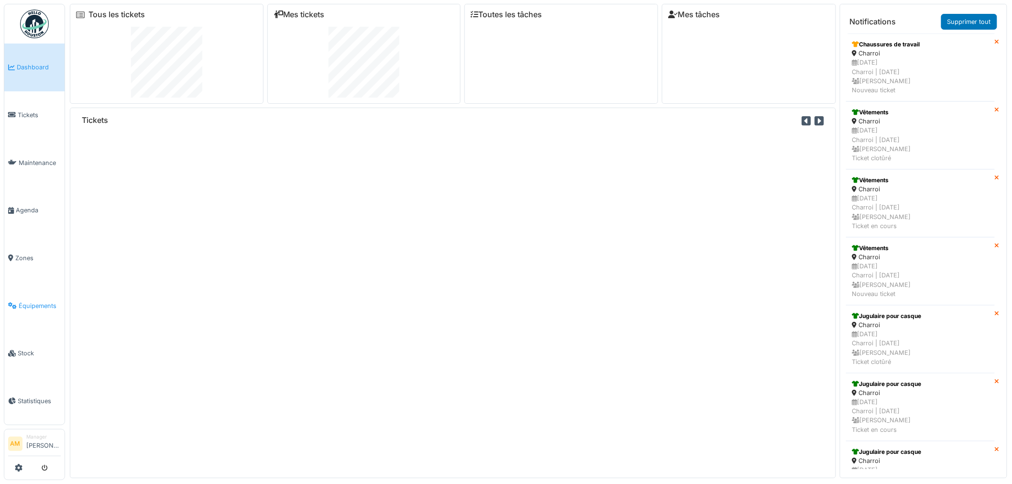
drag, startPoint x: 30, startPoint y: 302, endPoint x: 26, endPoint y: 298, distance: 5.1
click at [30, 302] on span "Équipements" at bounding box center [40, 305] width 42 height 9
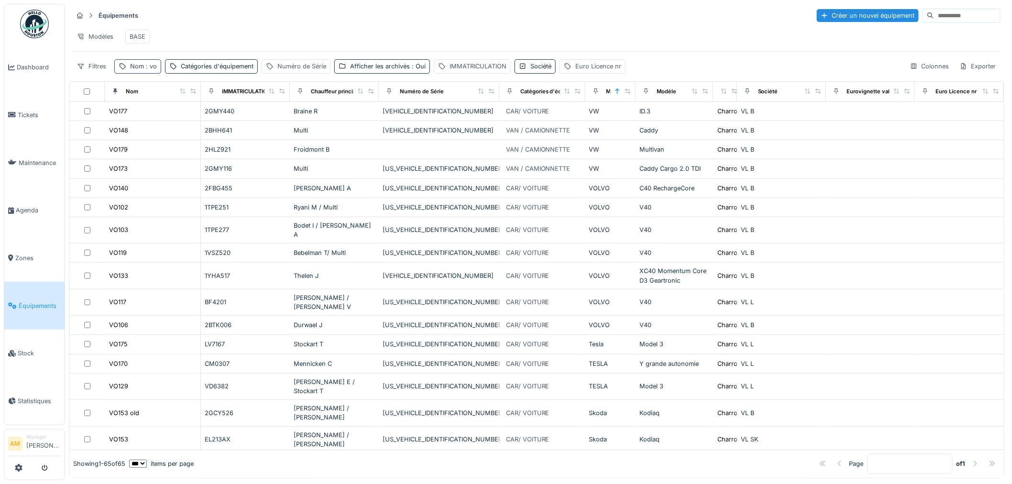
click at [151, 70] on span ": vo" at bounding box center [150, 66] width 13 height 7
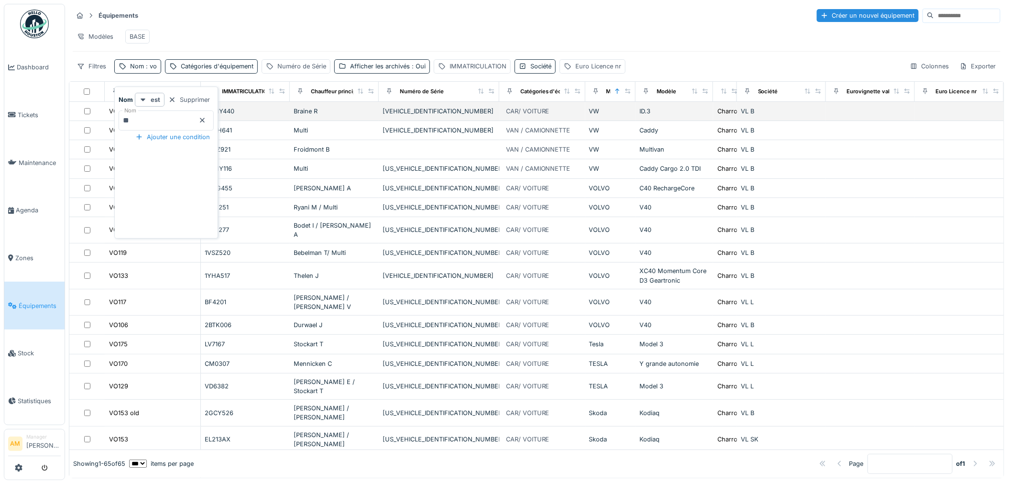
click at [100, 110] on body "Dashboard Tickets Maintenance [GEOGRAPHIC_DATA] Zones Équipements Stock Statist…" at bounding box center [506, 242] width 1012 height 484
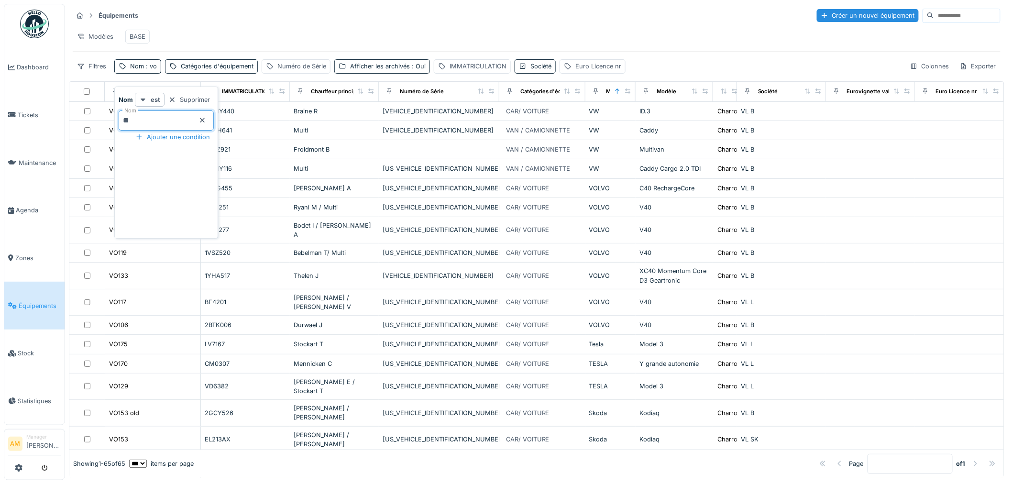
type input "**"
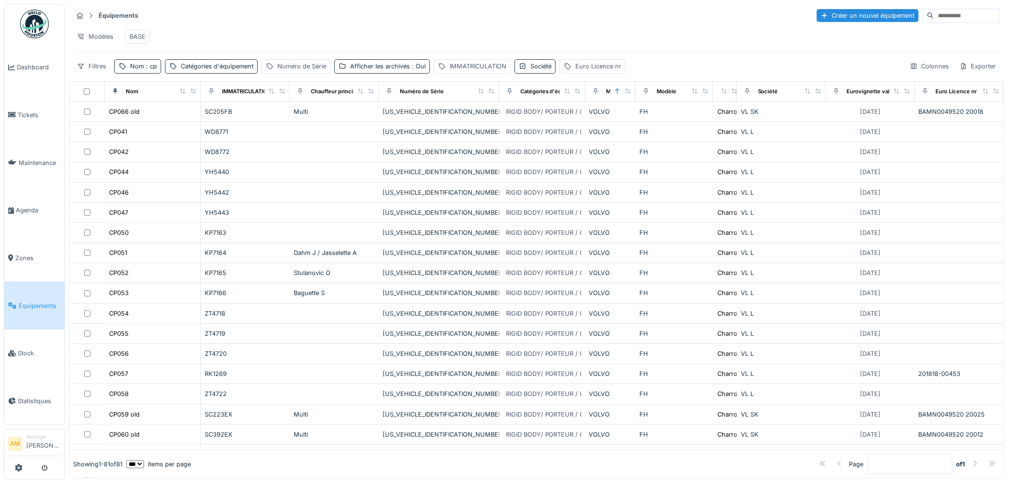
drag, startPoint x: 309, startPoint y: 32, endPoint x: 317, endPoint y: 34, distance: 7.7
click at [309, 32] on div "Modèles BASE" at bounding box center [537, 37] width 928 height 22
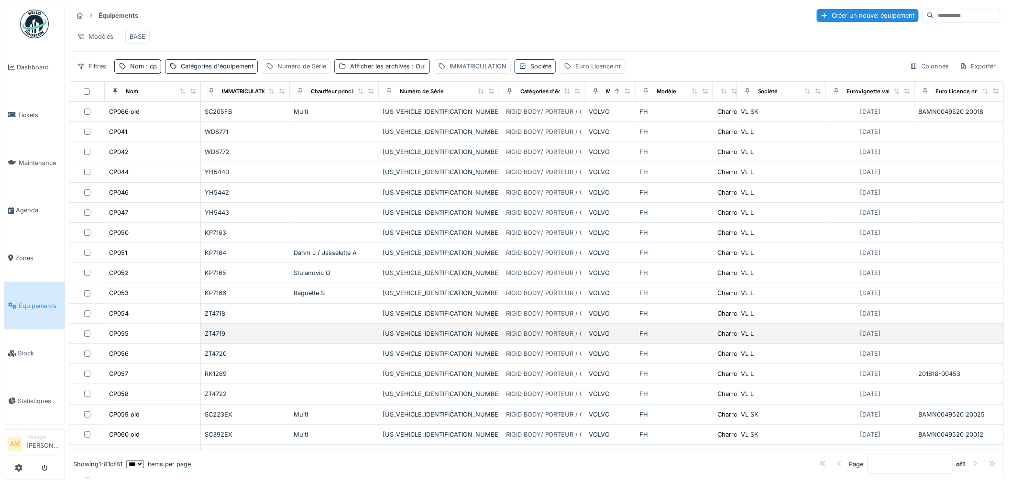
scroll to position [53, 0]
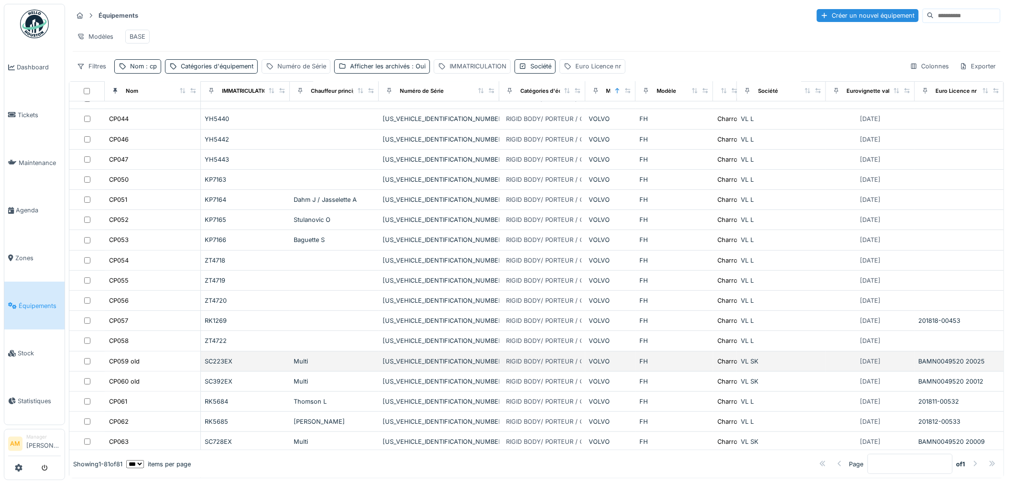
click at [147, 366] on div "CP059 old" at bounding box center [153, 361] width 88 height 10
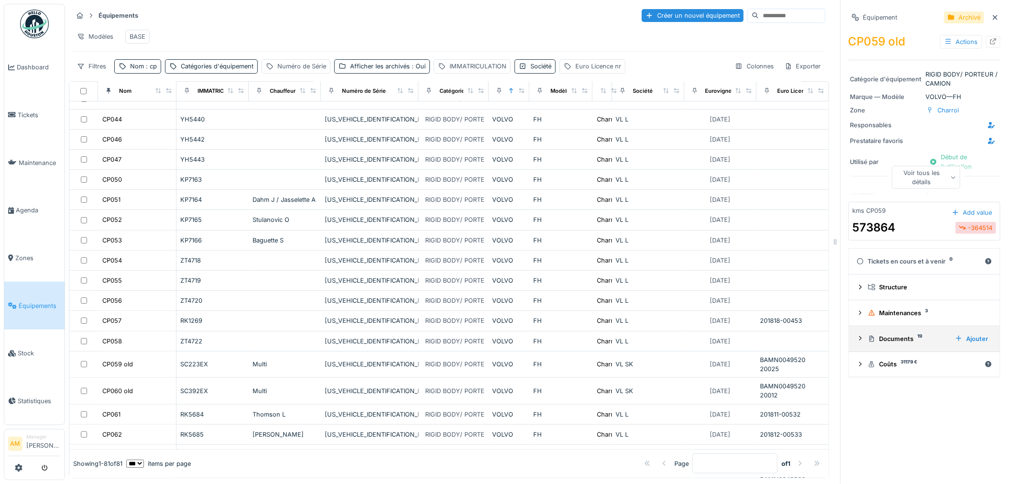
click at [856, 341] on icon at bounding box center [860, 338] width 8 height 6
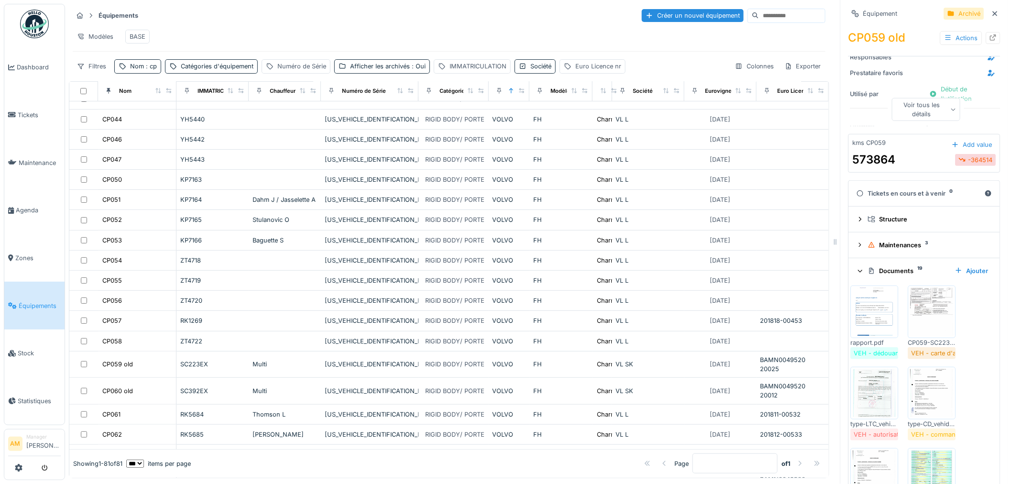
scroll to position [106, 0]
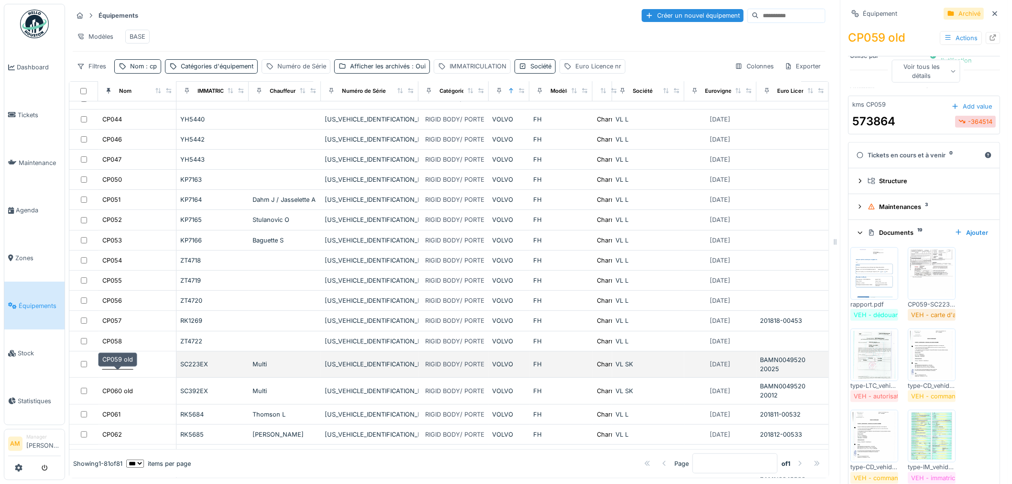
click at [116, 369] on div "CP059 old" at bounding box center [117, 364] width 31 height 9
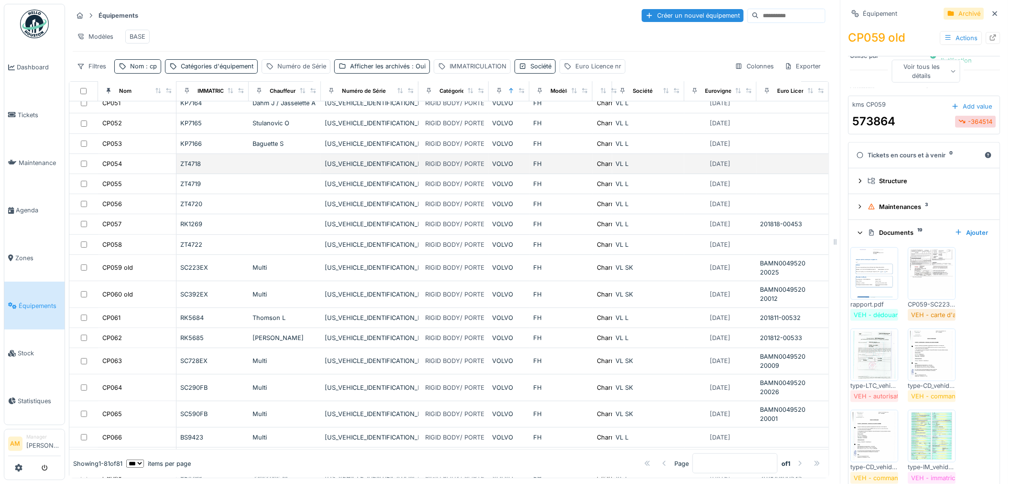
scroll to position [159, 0]
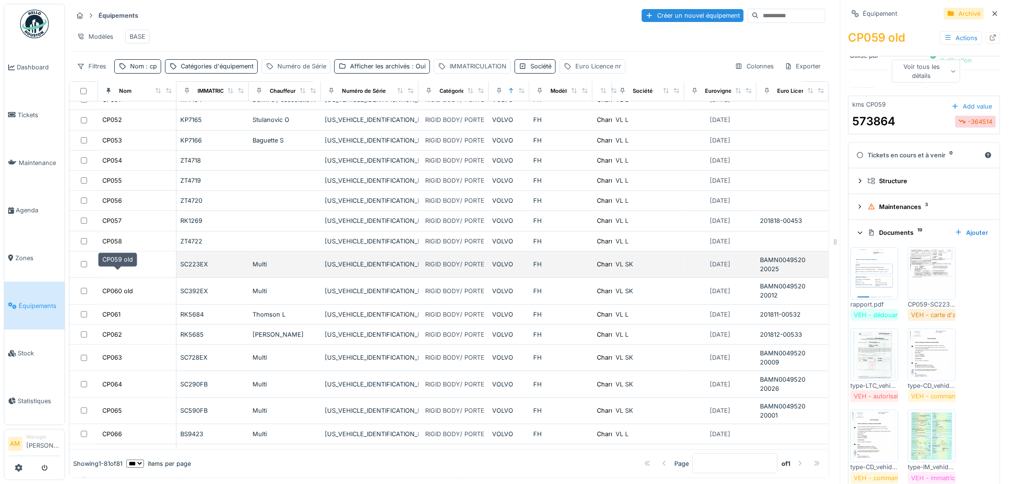
click at [111, 278] on td "CP059 old" at bounding box center [137, 264] width 78 height 26
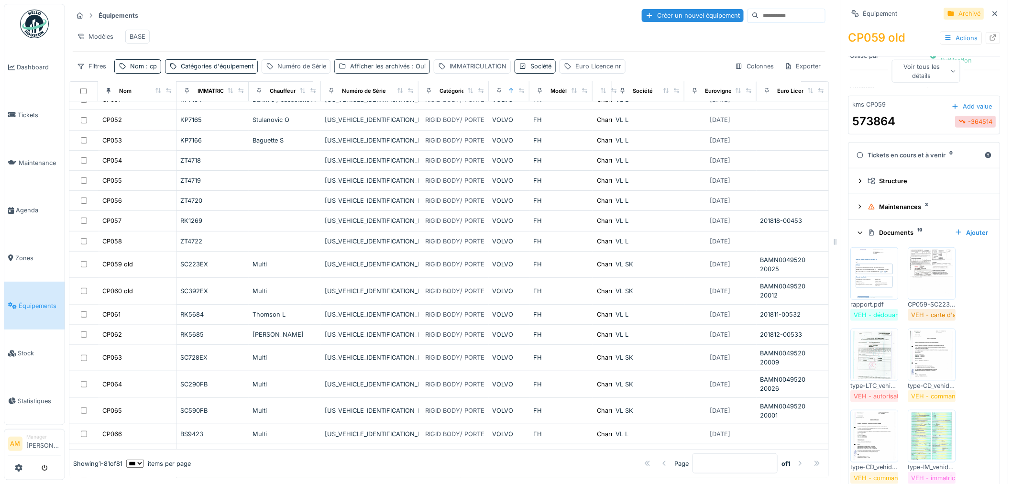
click at [387, 71] on div "Afficher les archivés : Oui" at bounding box center [388, 66] width 76 height 9
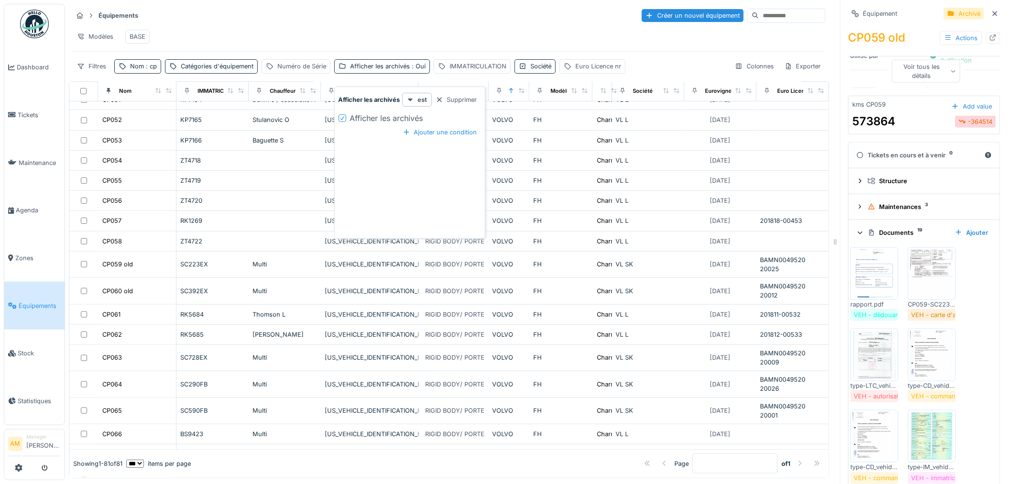
click at [342, 118] on icon at bounding box center [342, 118] width 4 height 4
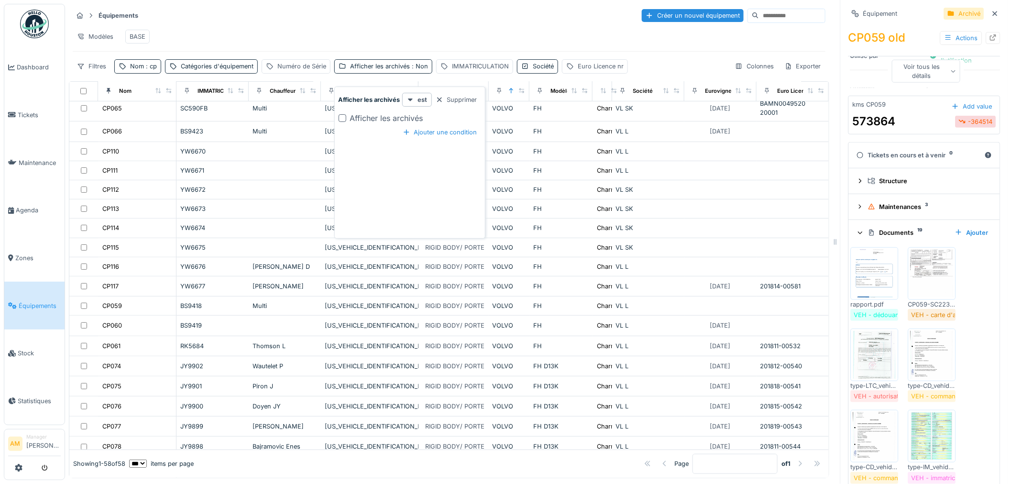
scroll to position [0, 0]
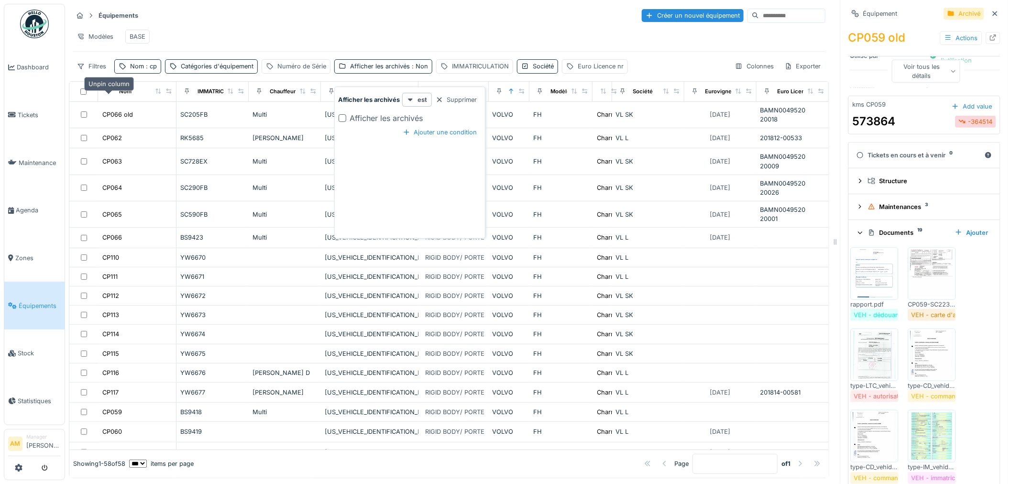
click at [108, 94] on icon at bounding box center [108, 90] width 7 height 5
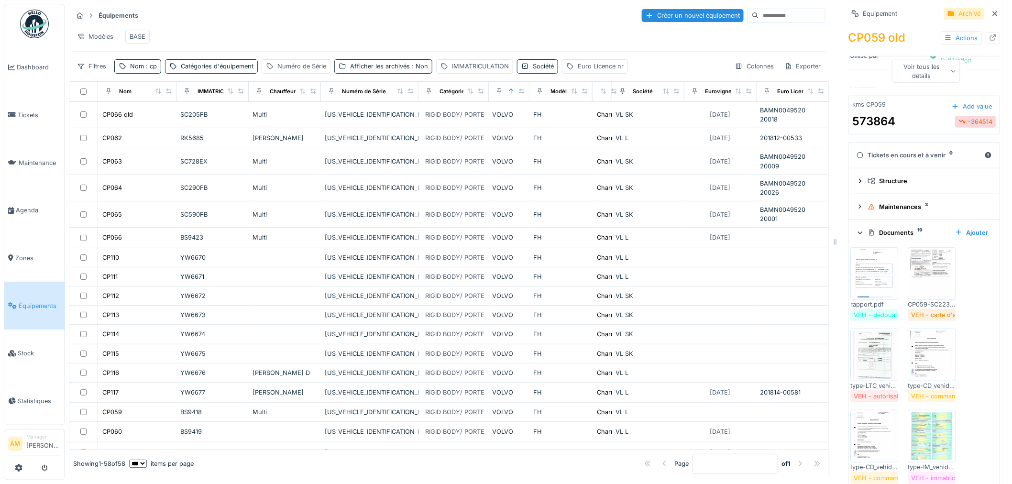
click at [151, 98] on div "Nom" at bounding box center [137, 92] width 70 height 12
click at [156, 94] on icon at bounding box center [158, 90] width 7 height 5
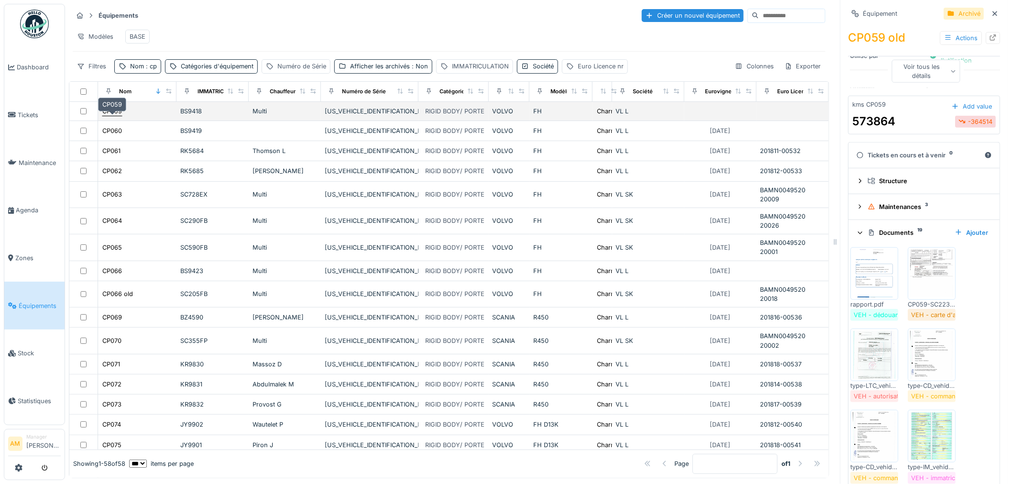
click at [115, 116] on div "CP059" at bounding box center [112, 111] width 20 height 9
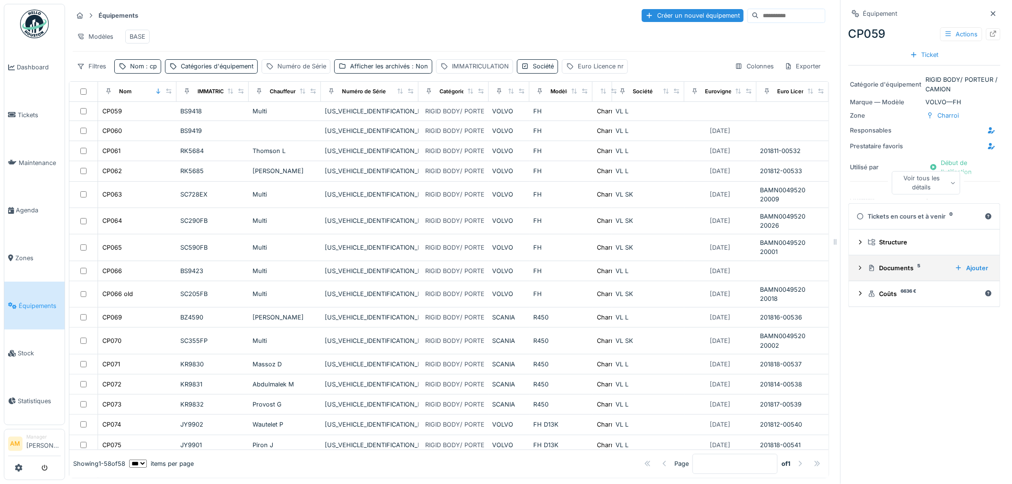
click at [859, 269] on icon at bounding box center [860, 267] width 2 height 4
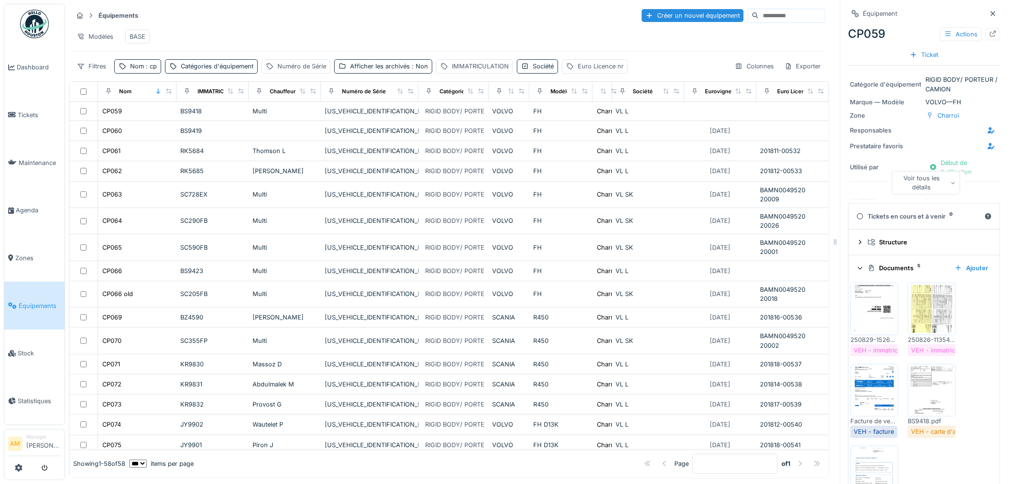
click at [926, 317] on img at bounding box center [931, 309] width 43 height 48
click at [925, 317] on div "Annuler Équipements Créer un nouvel équipement Modèles BASE Filtres Nom : cp Ca…" at bounding box center [538, 242] width 947 height 484
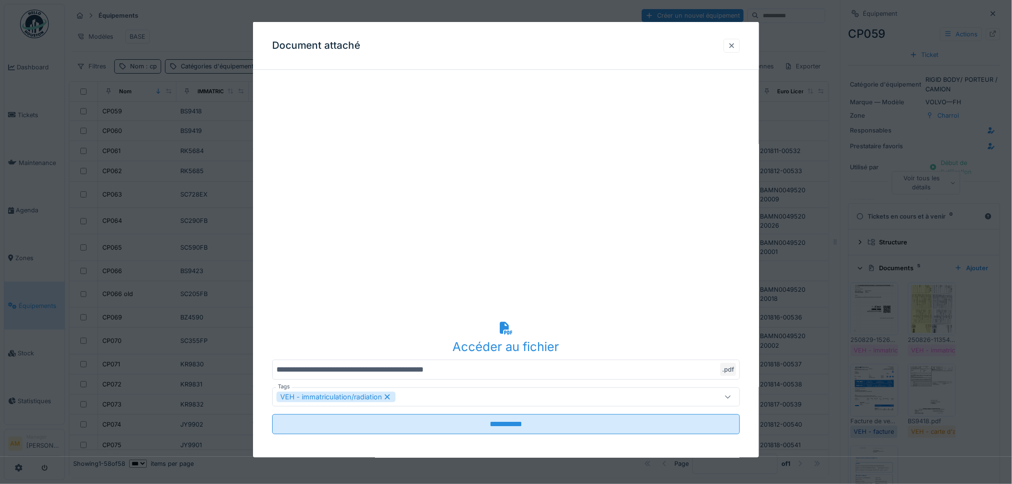
click at [734, 42] on div at bounding box center [732, 45] width 8 height 9
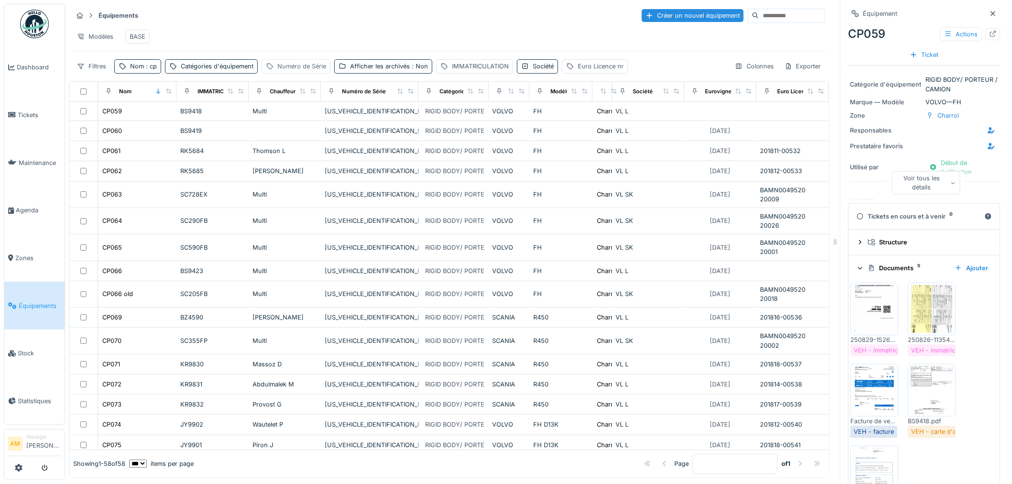
click at [295, 71] on div "Numéro de Série" at bounding box center [301, 66] width 49 height 9
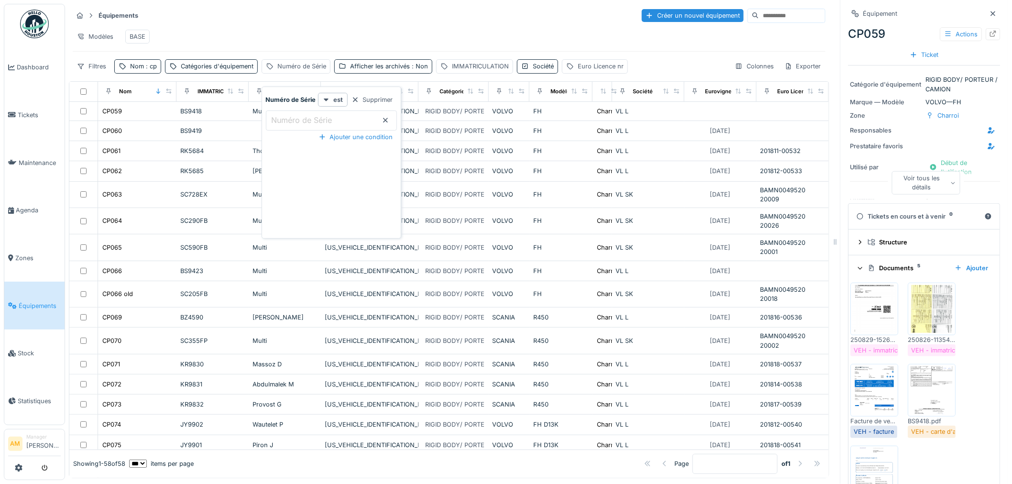
click at [302, 123] on label "Numéro de Série" at bounding box center [302, 119] width 65 height 11
click at [302, 123] on Série_A3ODg "Numéro de Série" at bounding box center [331, 120] width 131 height 20
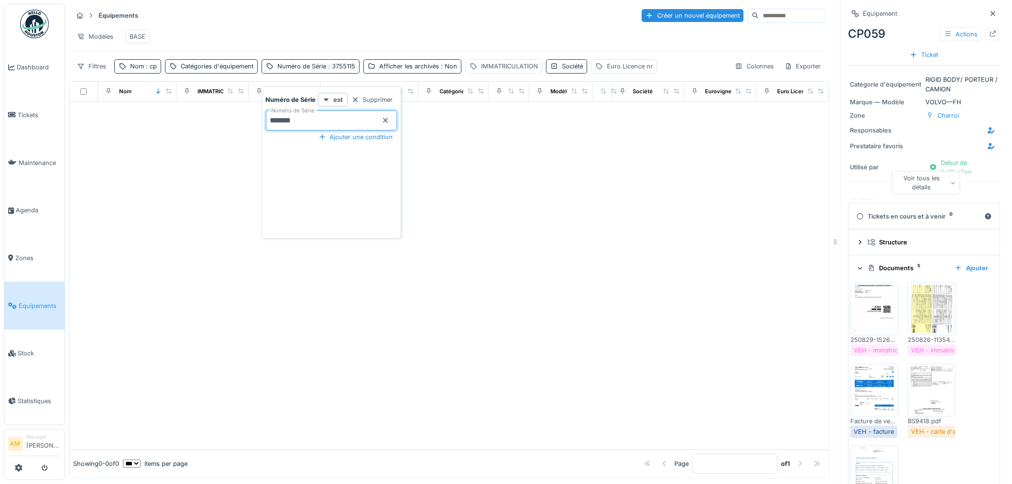
drag, startPoint x: 308, startPoint y: 121, endPoint x: 165, endPoint y: 121, distance: 143.0
click at [219, 107] on body "Dashboard Tickets Maintenance Agenda Zones Équipements Stock Statistiques AM Ma…" at bounding box center [506, 242] width 1012 height 484
type Série_A3ODg "******"
click at [153, 174] on div at bounding box center [448, 285] width 759 height 328
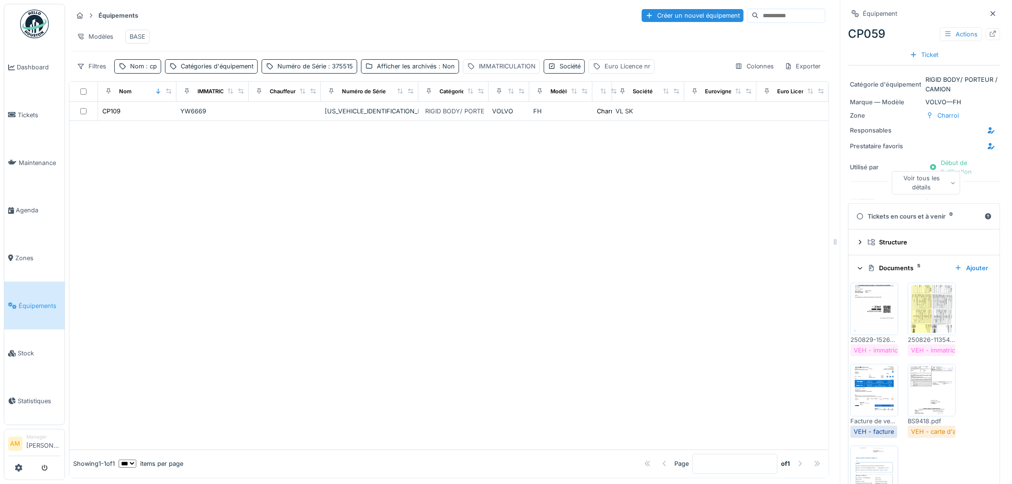
click at [875, 307] on img at bounding box center [874, 309] width 43 height 48
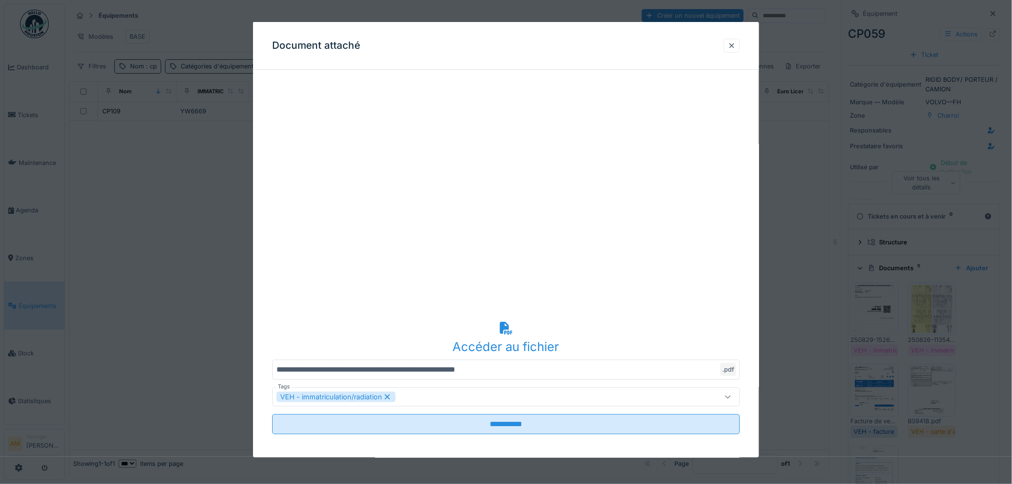
click at [734, 48] on div at bounding box center [732, 45] width 8 height 9
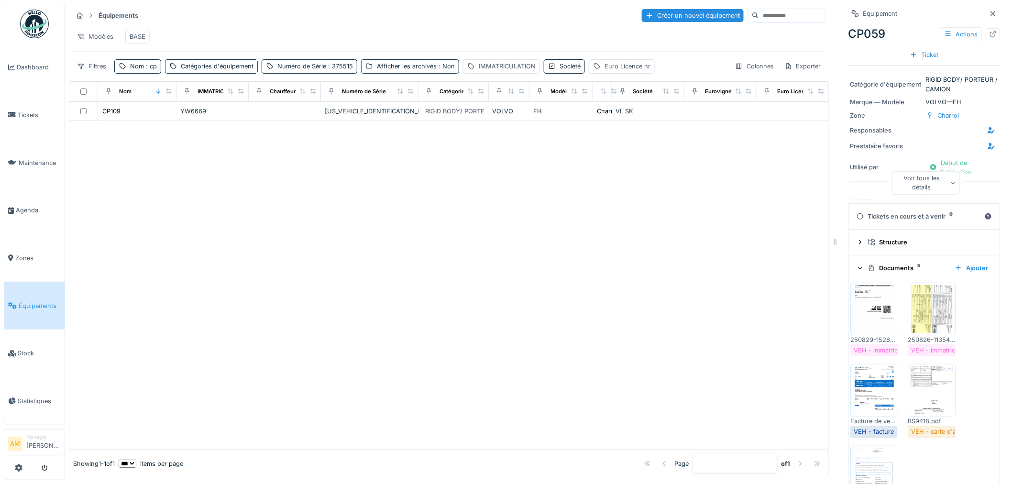
click at [923, 316] on img at bounding box center [931, 309] width 43 height 48
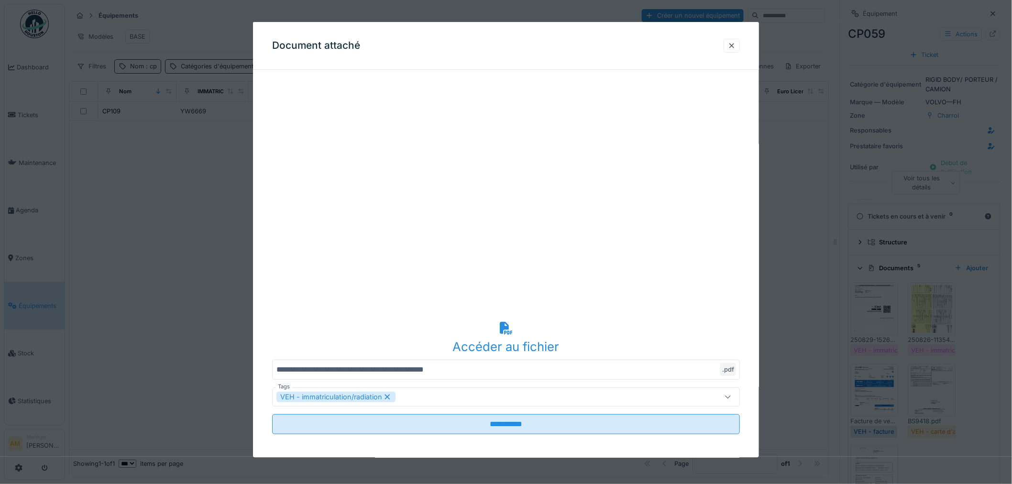
click at [924, 314] on div at bounding box center [506, 242] width 1012 height 484
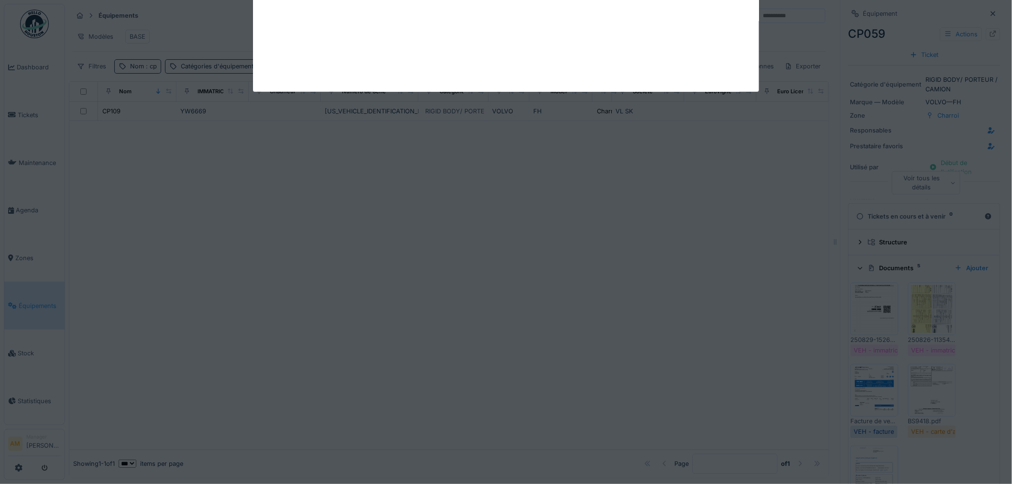
click at [864, 373] on img at bounding box center [874, 390] width 43 height 48
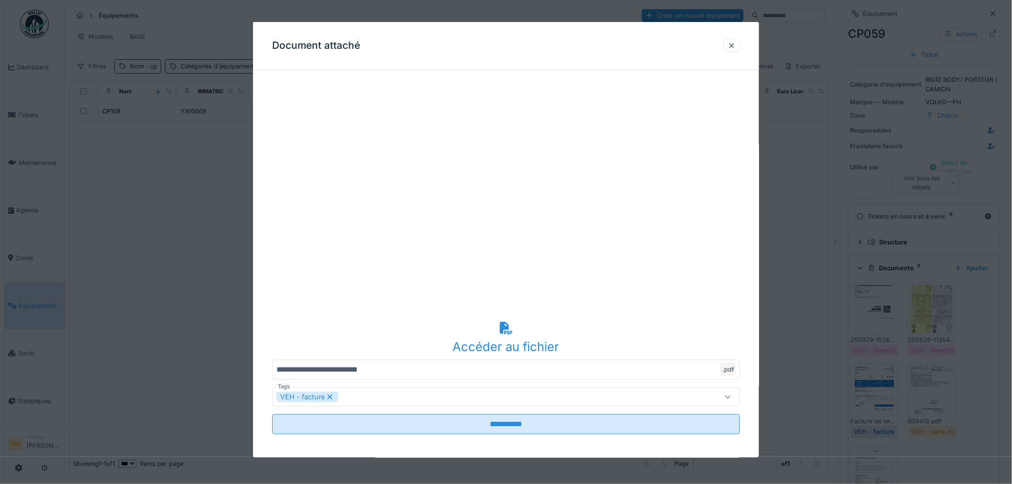
click at [869, 373] on div at bounding box center [506, 242] width 1012 height 484
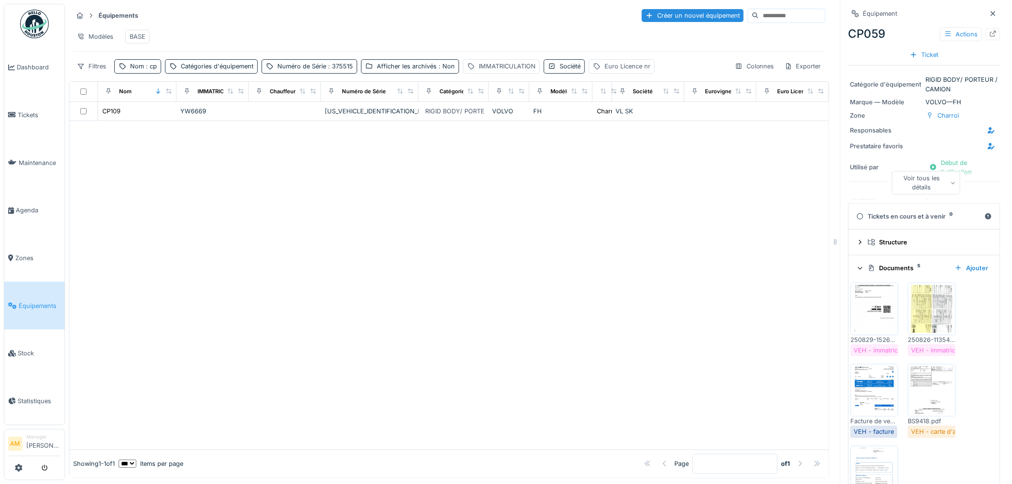
click at [935, 390] on img at bounding box center [931, 390] width 43 height 48
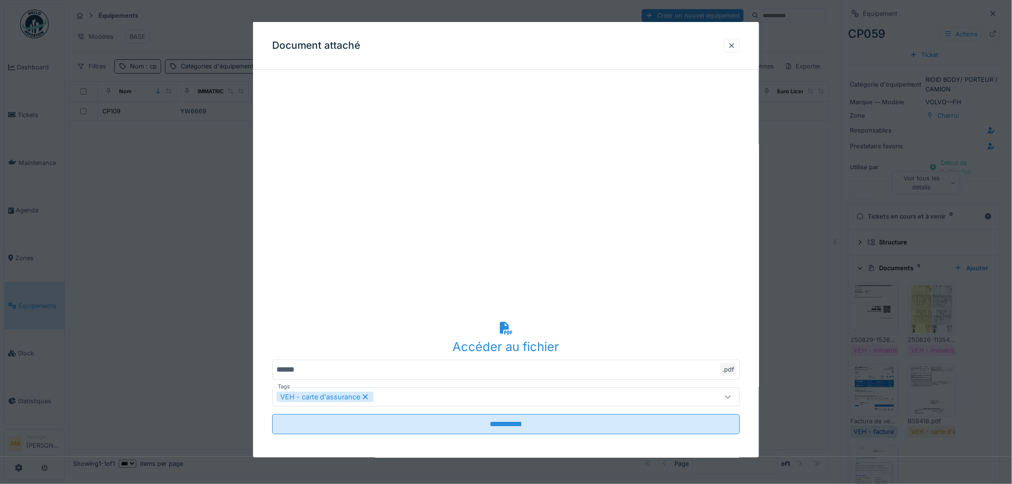
drag, startPoint x: 934, startPoint y: 390, endPoint x: 915, endPoint y: 399, distance: 21.4
click at [936, 388] on div at bounding box center [506, 242] width 1012 height 484
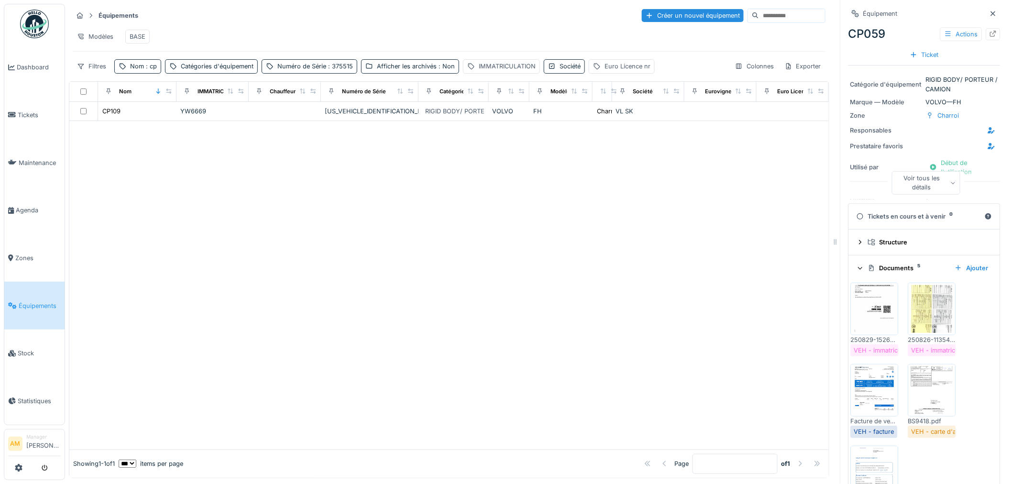
click at [862, 466] on img at bounding box center [874, 472] width 43 height 48
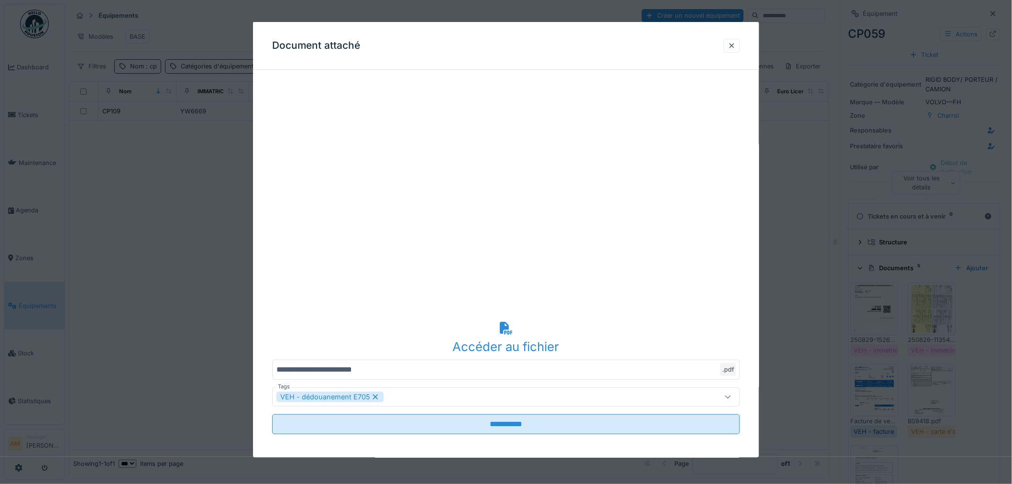
click at [861, 466] on div at bounding box center [506, 242] width 1012 height 484
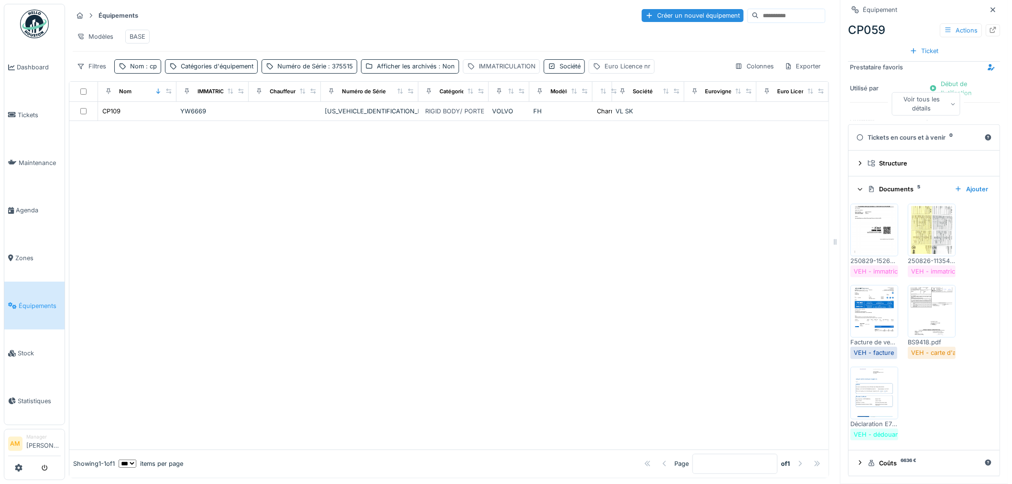
scroll to position [8, 0]
click at [724, 265] on div at bounding box center [448, 285] width 759 height 328
click at [990, 27] on icon at bounding box center [993, 30] width 6 height 6
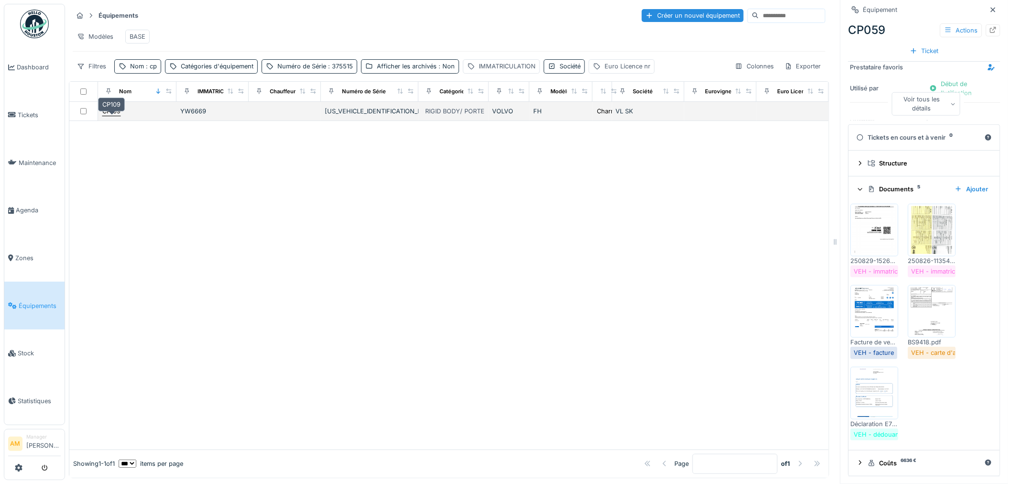
click at [118, 110] on div "CP109" at bounding box center [111, 111] width 18 height 9
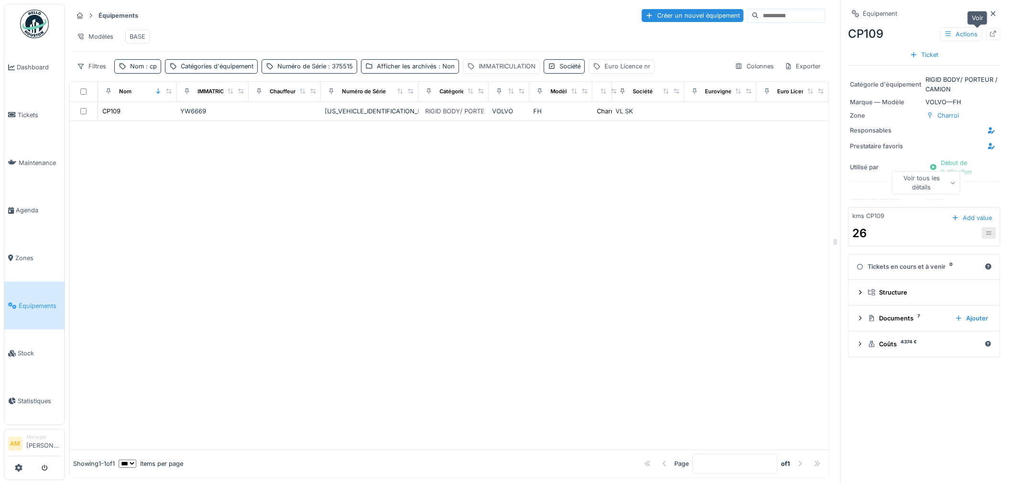
click at [989, 37] on div at bounding box center [993, 34] width 8 height 9
click at [149, 70] on span ": cp" at bounding box center [150, 66] width 13 height 7
click at [145, 121] on input "**" at bounding box center [166, 120] width 95 height 20
type input "*"
type input "*****"
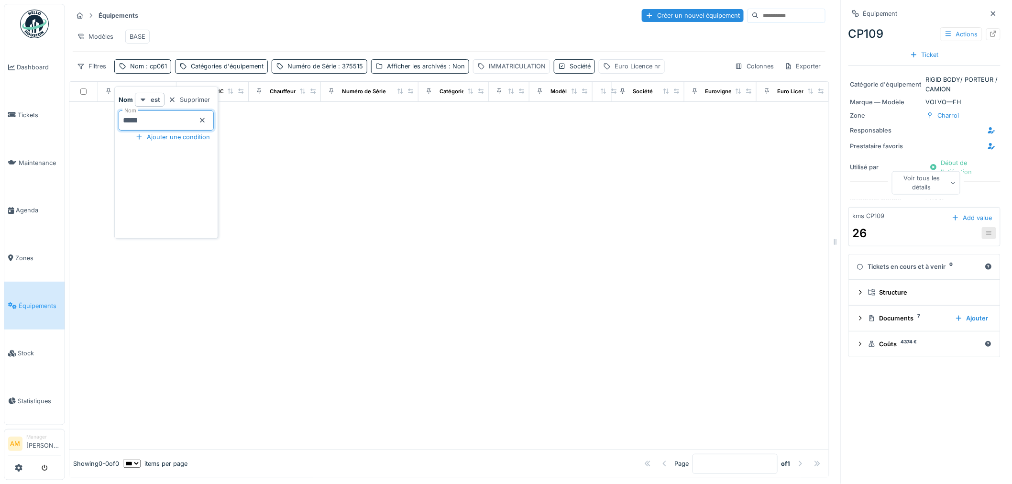
click at [350, 197] on div at bounding box center [448, 276] width 759 height 348
click at [332, 71] on div "Numéro de Série : 375515" at bounding box center [325, 66] width 76 height 9
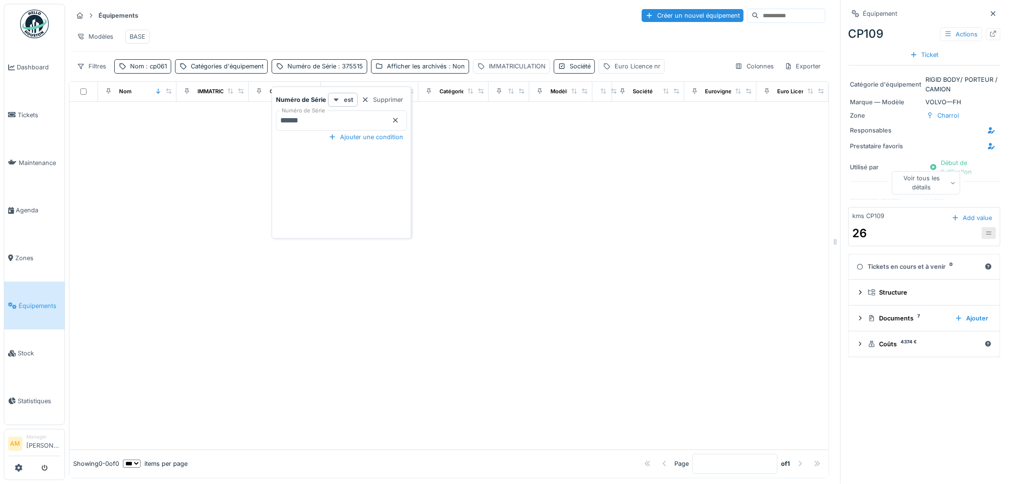
drag, startPoint x: 317, startPoint y: 119, endPoint x: 208, endPoint y: 117, distance: 108.1
click at [230, 116] on body "Dashboard Tickets Maintenance Agenda Zones Équipements Stock Statistiques AM Ma…" at bounding box center [506, 242] width 1012 height 484
click at [241, 237] on div at bounding box center [448, 276] width 759 height 348
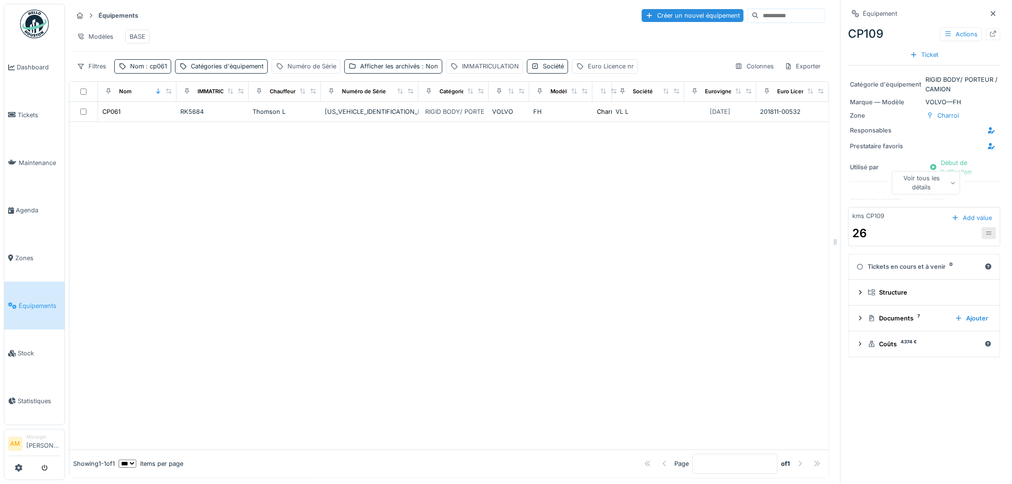
click at [311, 236] on div at bounding box center [448, 286] width 759 height 328
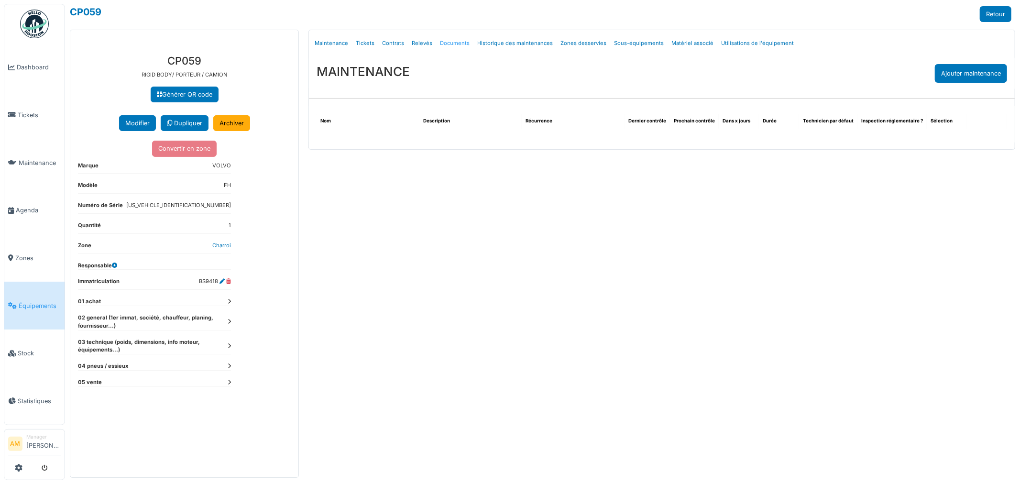
select select "***"
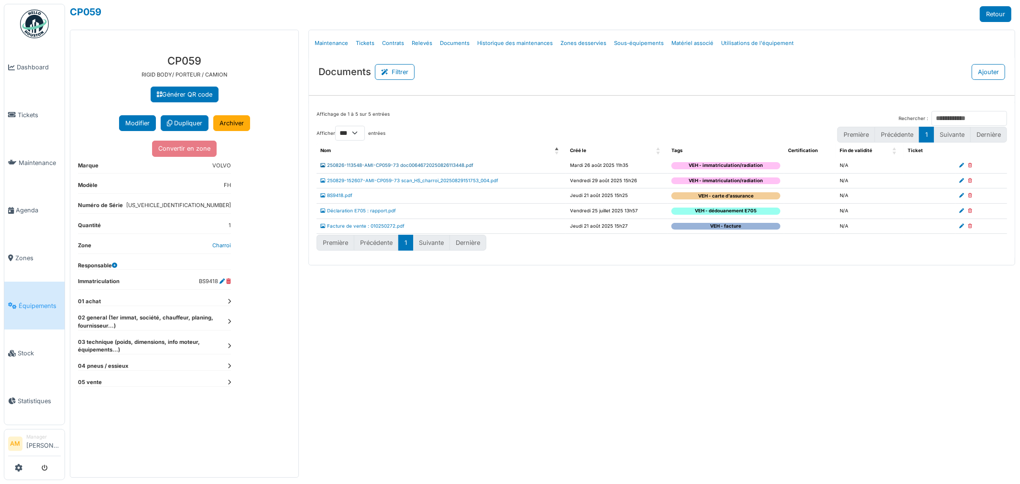
click at [411, 165] on link "250826-113548-AMI-CP059-73 doc00646720250826113448.pdf" at bounding box center [396, 165] width 153 height 5
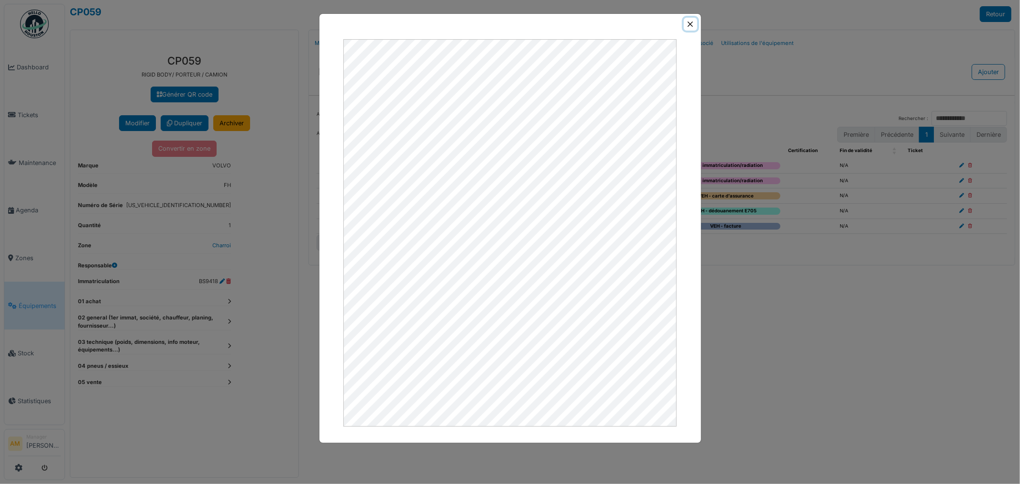
click at [690, 20] on button "Close" at bounding box center [690, 24] width 13 height 13
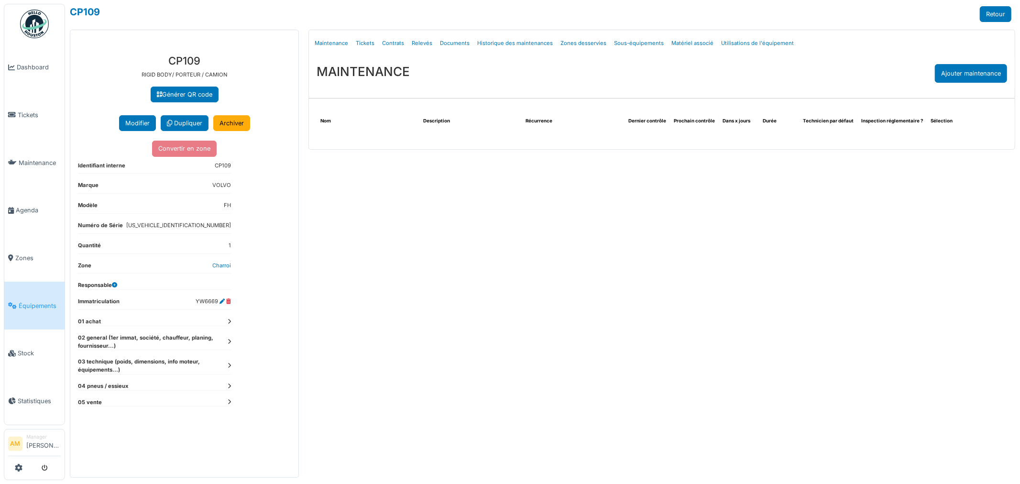
click at [228, 322] on icon at bounding box center [229, 321] width 3 height 5
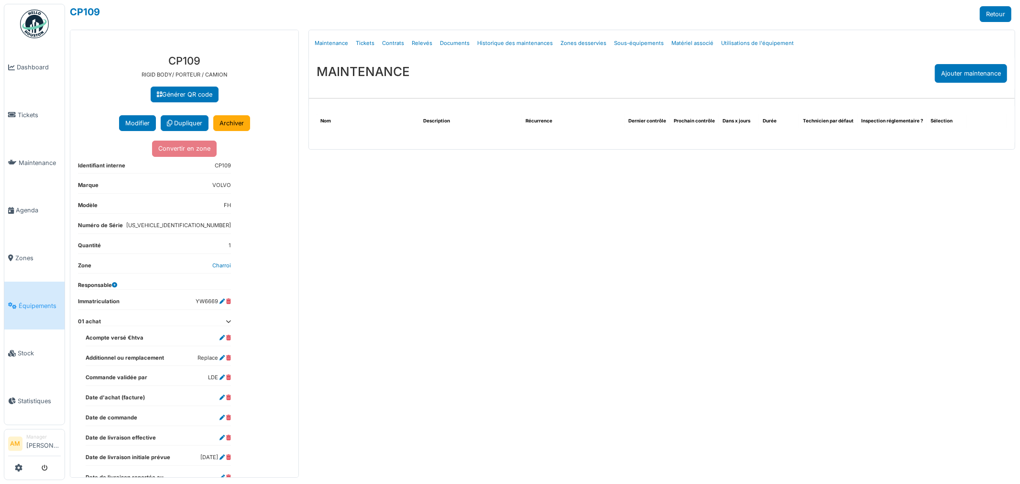
click at [228, 322] on icon at bounding box center [228, 321] width 5 height 5
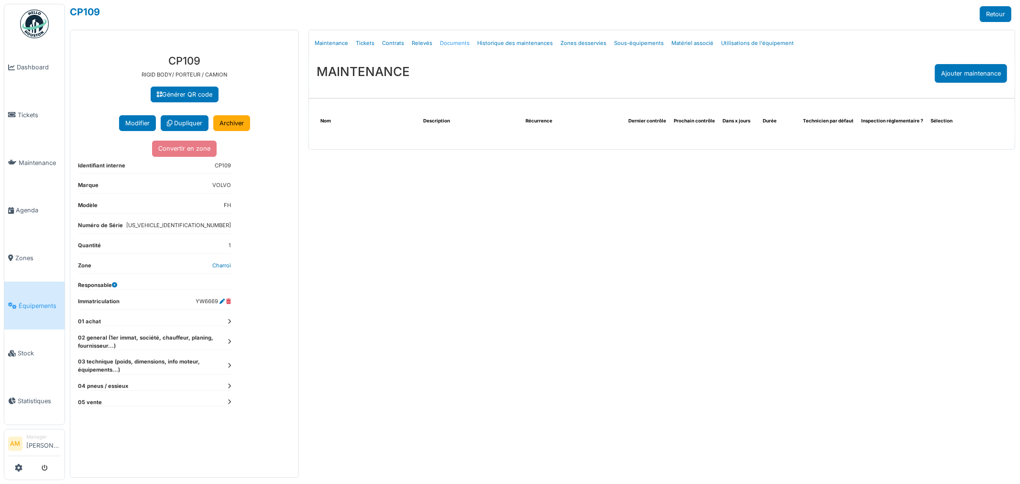
click at [450, 45] on link "Documents" at bounding box center [454, 43] width 37 height 22
select select "***"
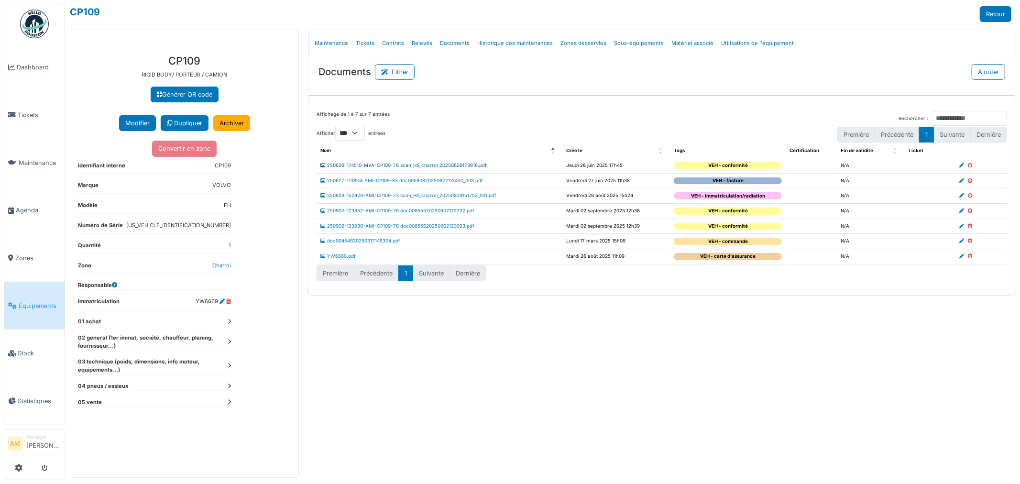
click at [346, 165] on link "250626-174510-MVA-CP109-78 scan_HS_charroi_20250626173816.pdf" at bounding box center [403, 165] width 166 height 5
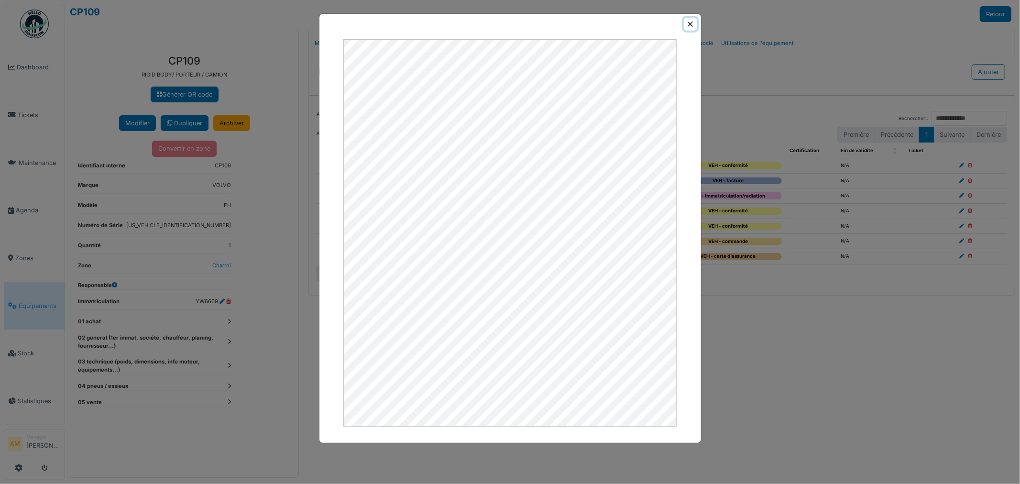
click at [693, 27] on button "Close" at bounding box center [690, 24] width 13 height 13
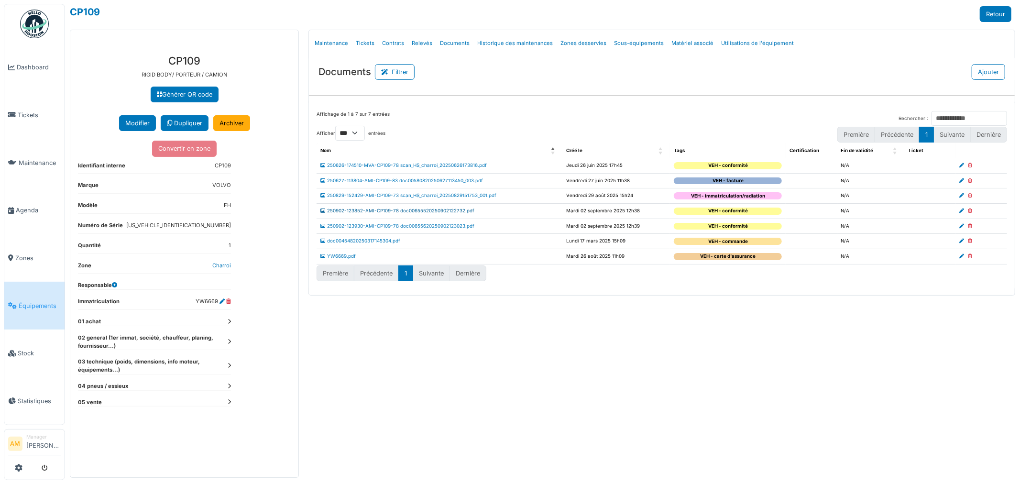
click at [414, 212] on link "250902-123852-AMI-CP109-78 doc00655520250902122732.pdf" at bounding box center [397, 210] width 154 height 5
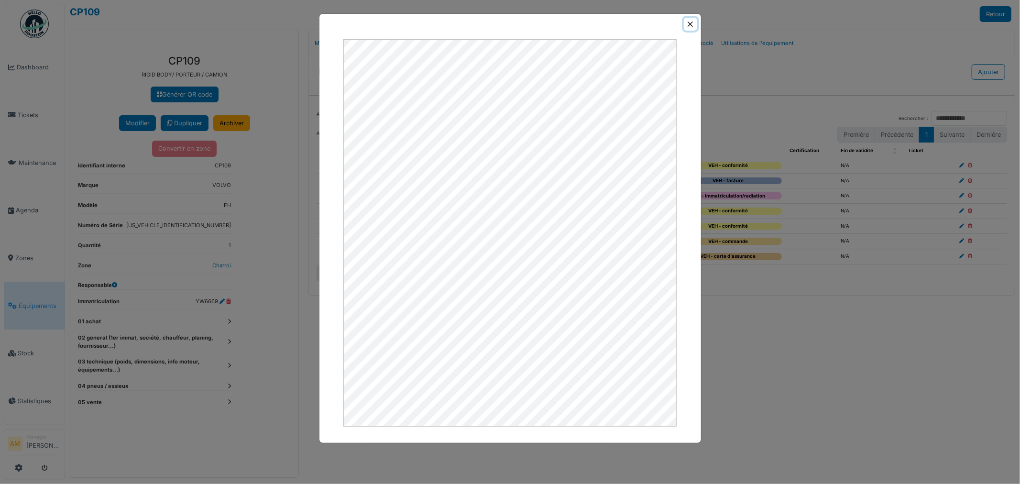
click at [690, 24] on button "Close" at bounding box center [690, 24] width 13 height 13
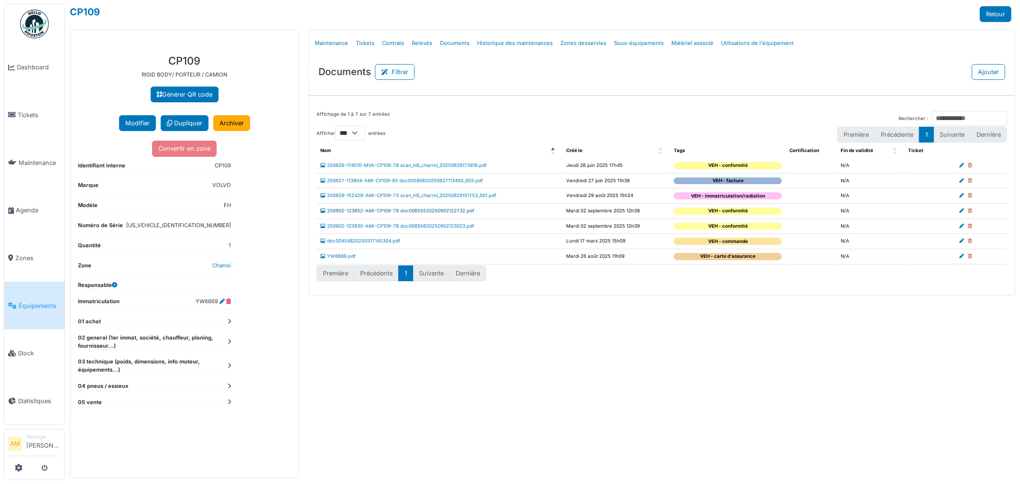
click at [414, 212] on link "250902-123852-AMI-CP109-78 doc00655520250902122732.pdf" at bounding box center [397, 210] width 154 height 5
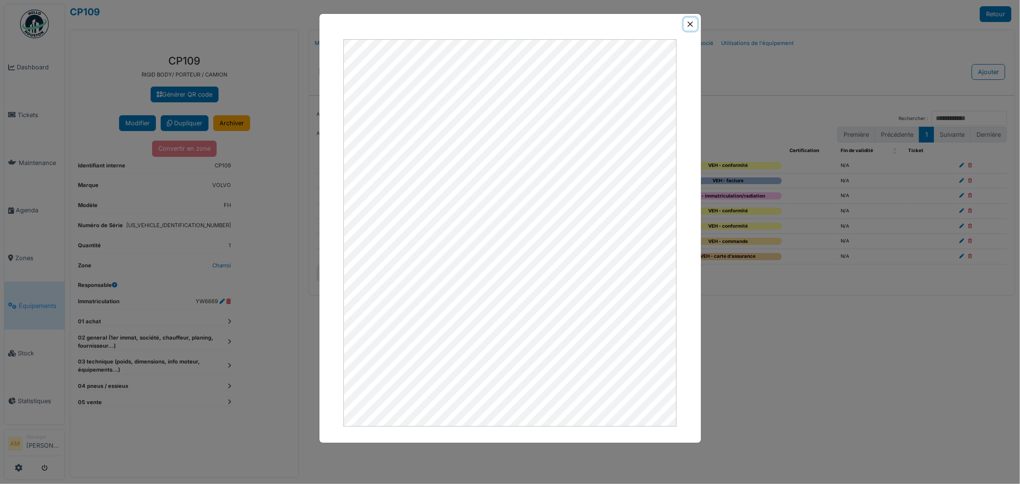
click at [690, 22] on button "Close" at bounding box center [690, 24] width 13 height 13
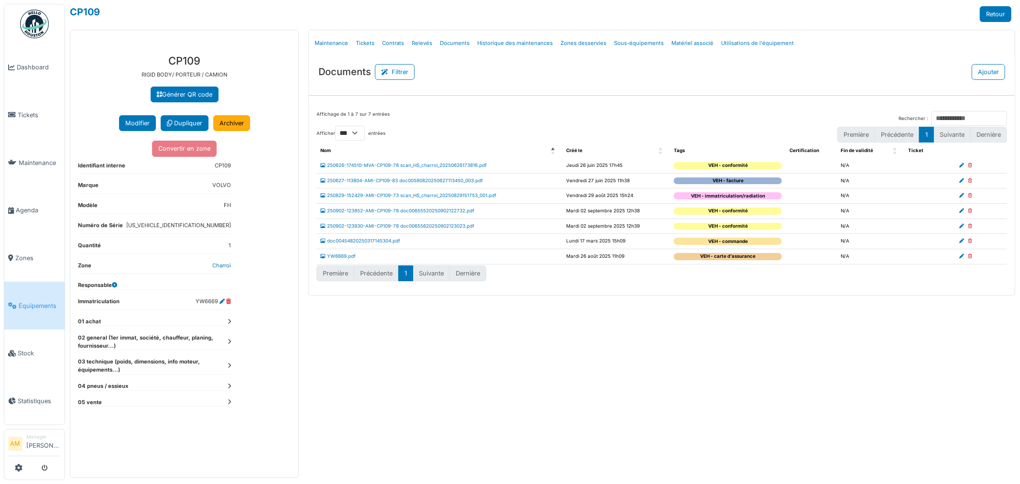
click at [967, 209] on div at bounding box center [982, 211] width 44 height 7
click at [405, 227] on link "250902-123930-AMI-CP109-78 doc00655620250902123023.pdf" at bounding box center [397, 225] width 154 height 5
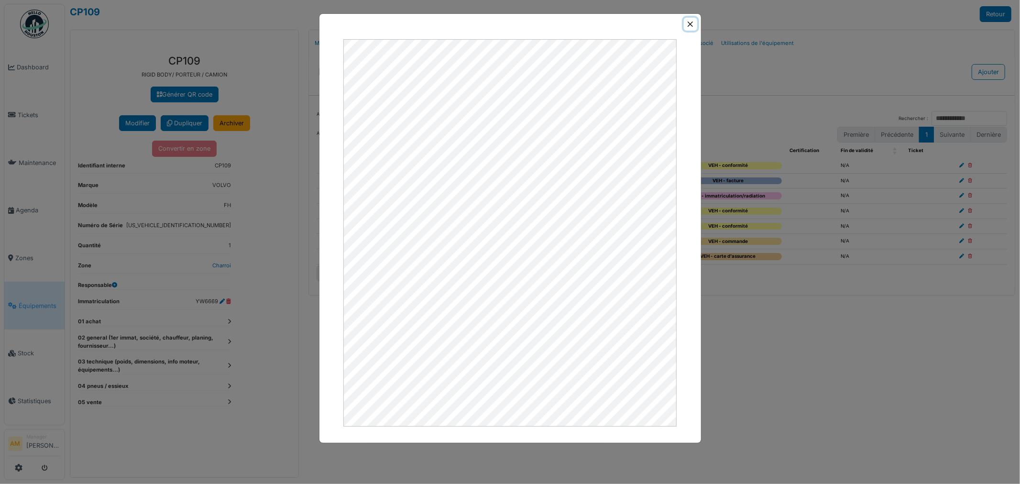
click at [692, 22] on button "Close" at bounding box center [690, 24] width 13 height 13
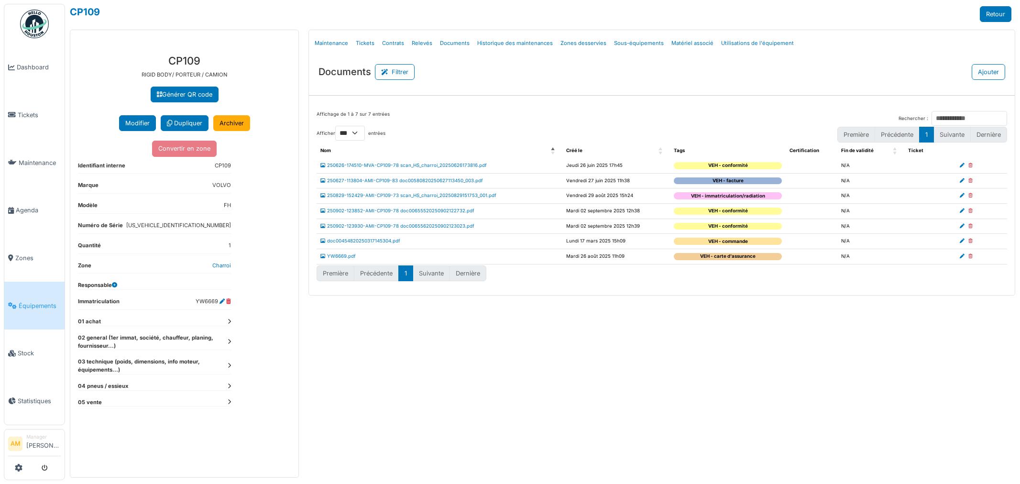
select select "***"
click at [968, 212] on icon at bounding box center [970, 210] width 4 height 5
select select "***"
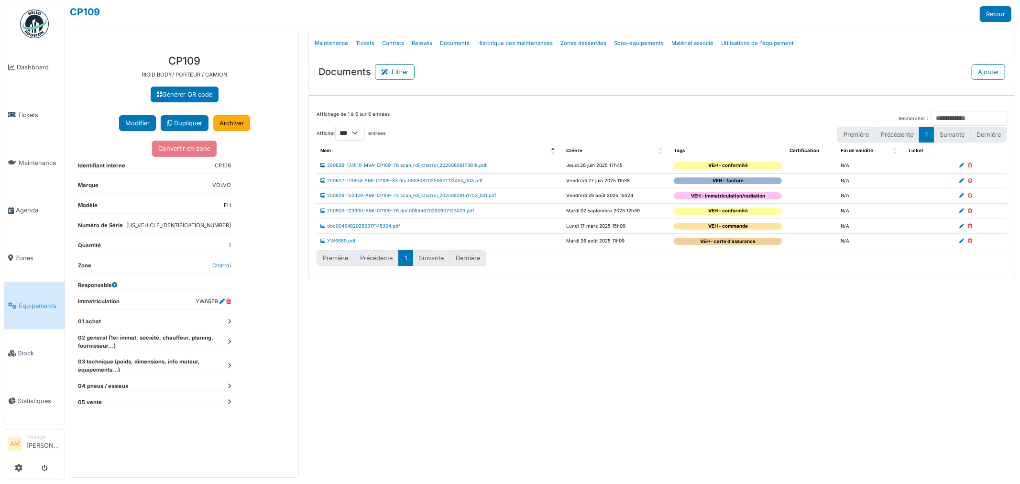
click at [415, 164] on link "250626-174510-MVA-CP109-78 scan_HS_charroi_20250626173816.pdf" at bounding box center [403, 165] width 166 height 5
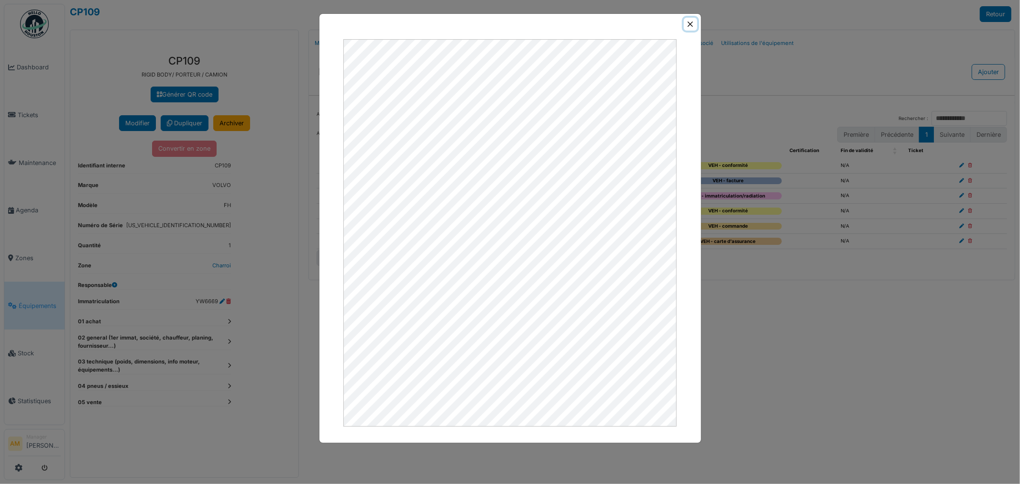
click at [693, 22] on button "Close" at bounding box center [690, 24] width 13 height 13
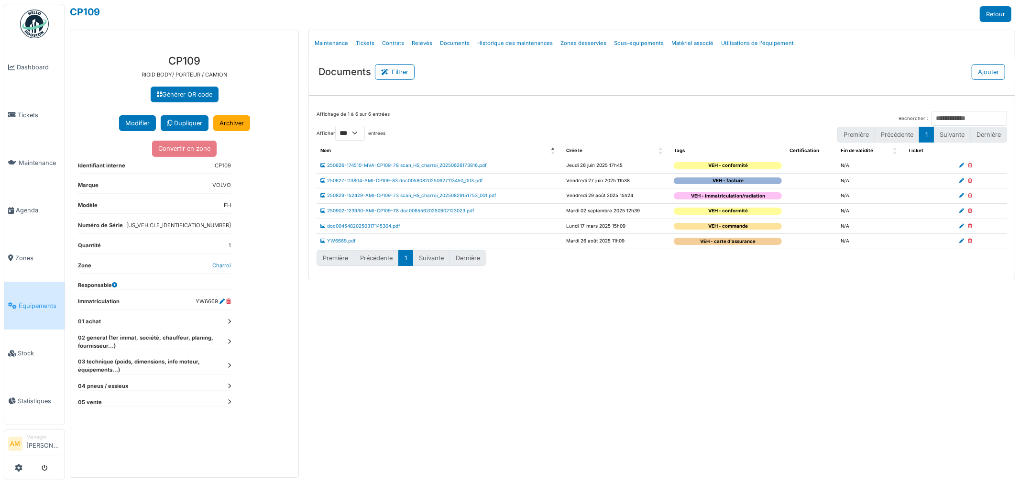
click at [963, 211] on icon at bounding box center [962, 210] width 5 height 5
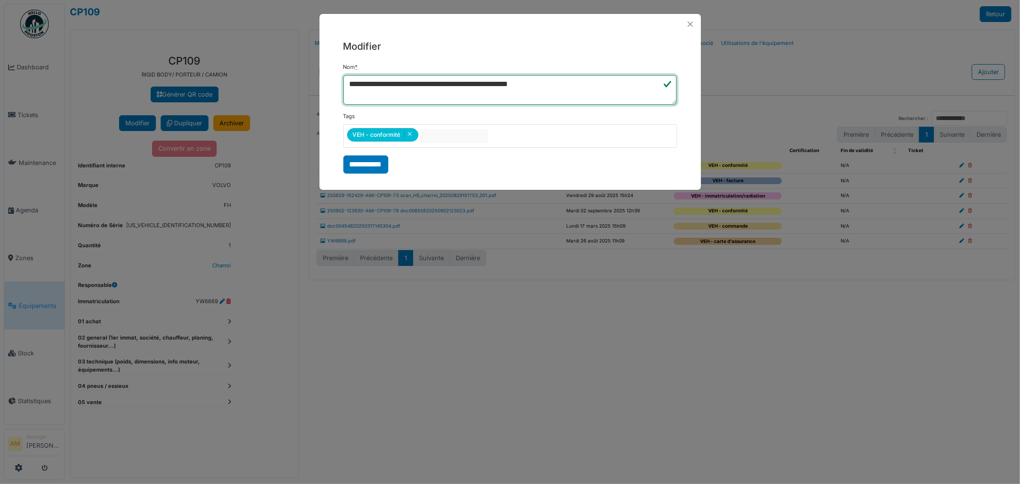
click at [349, 85] on textarea "**********" at bounding box center [510, 90] width 334 height 30
type textarea "**********"
click at [354, 167] on input "**********" at bounding box center [365, 164] width 45 height 18
click at [427, 293] on div "**********" at bounding box center [510, 242] width 1020 height 484
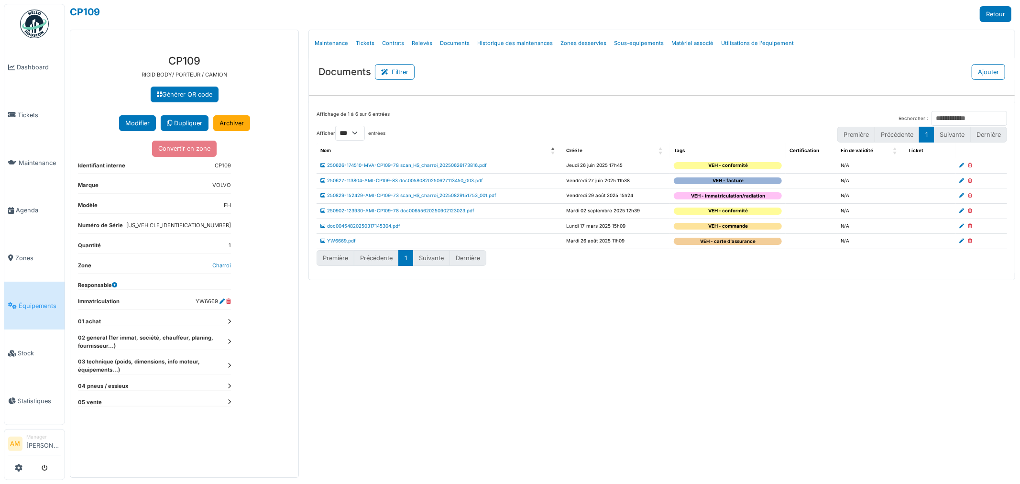
select select "***"
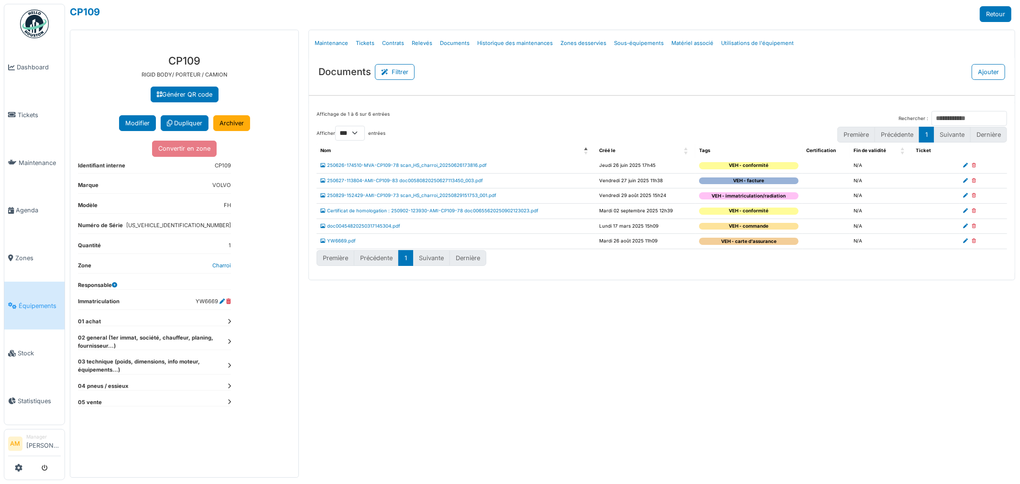
click at [539, 330] on div "Menu [GEOGRAPHIC_DATA] Maintenance Tickets Contrats Relevés Documents Historiqu…" at bounding box center [662, 254] width 716 height 448
click at [403, 320] on div "Menu [GEOGRAPHIC_DATA] Maintenance Tickets Contrats Relevés Documents Historiqu…" at bounding box center [662, 254] width 716 height 448
